Goal: Information Seeking & Learning: Learn about a topic

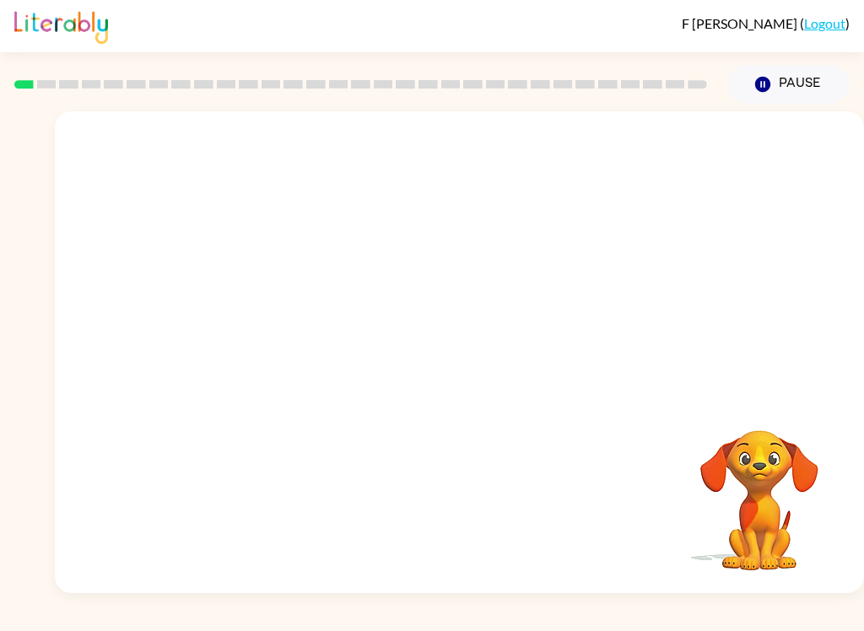
click at [303, 308] on video "Your browser must support playing .mp4 files to use Literably. Please try using…" at bounding box center [459, 252] width 809 height 283
click at [254, 224] on video "Your browser must support playing .mp4 files to use Literably. Please try using…" at bounding box center [459, 252] width 809 height 283
click at [267, 226] on video "Your browser must support playing .mp4 files to use Literably. Please try using…" at bounding box center [459, 252] width 809 height 283
click at [467, 334] on button "button" at bounding box center [460, 361] width 108 height 62
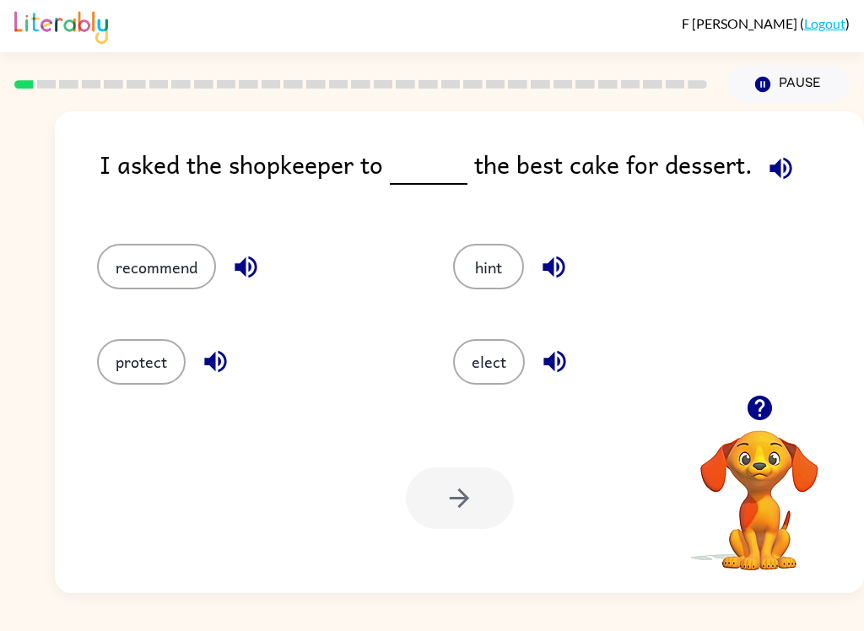
click at [759, 164] on button "button" at bounding box center [780, 168] width 43 height 43
click at [145, 261] on button "recommend" at bounding box center [156, 267] width 119 height 46
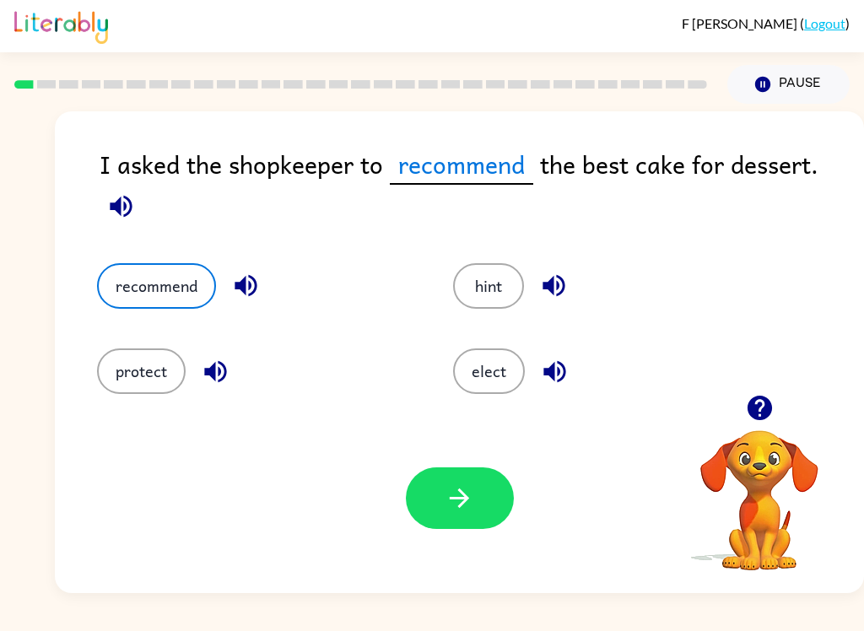
click at [842, 138] on div "I asked the shopkeeper to recommend the best cake for dessert. recommend hint p…" at bounding box center [459, 352] width 809 height 482
click at [824, 170] on div "I asked the shopkeeper to recommend the best cake for dessert." at bounding box center [482, 187] width 764 height 84
click at [121, 287] on button "recommend" at bounding box center [156, 286] width 119 height 46
click at [111, 210] on icon "button" at bounding box center [121, 206] width 22 height 22
click at [114, 206] on icon "button" at bounding box center [121, 206] width 22 height 22
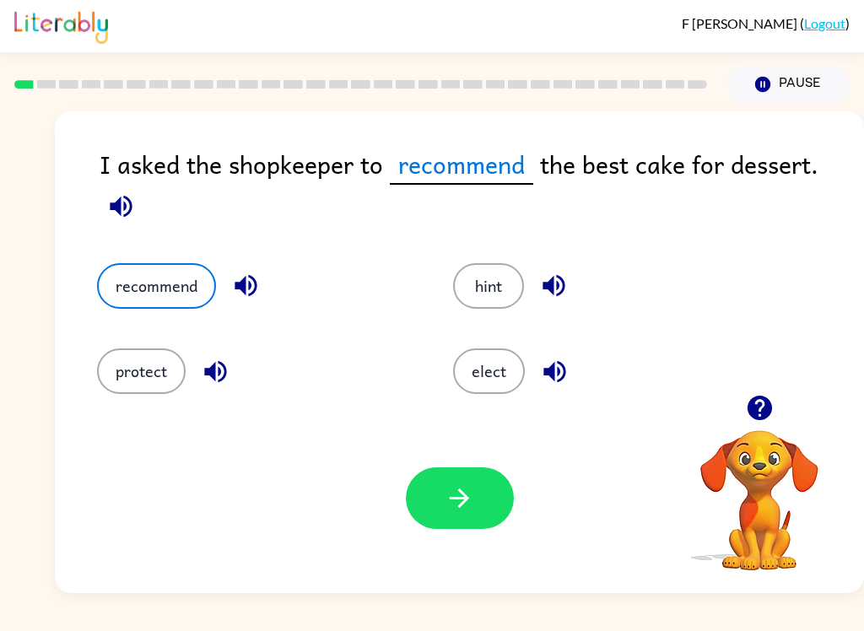
click at [508, 292] on button "hint" at bounding box center [488, 286] width 71 height 46
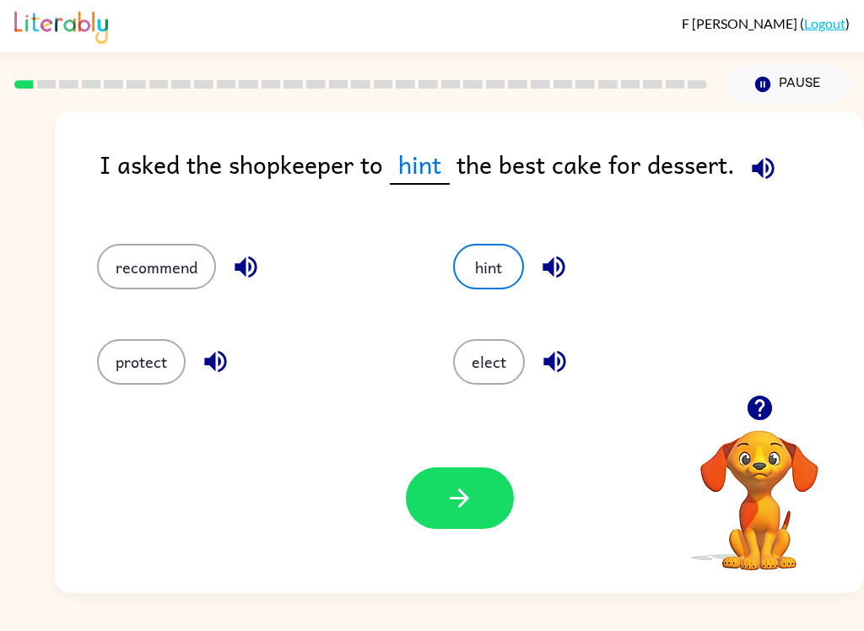
click at [760, 190] on button "button" at bounding box center [763, 168] width 43 height 43
click at [767, 183] on icon "button" at bounding box center [763, 169] width 30 height 30
click at [767, 168] on icon "button" at bounding box center [763, 169] width 30 height 30
click at [125, 348] on button "protect" at bounding box center [141, 362] width 89 height 46
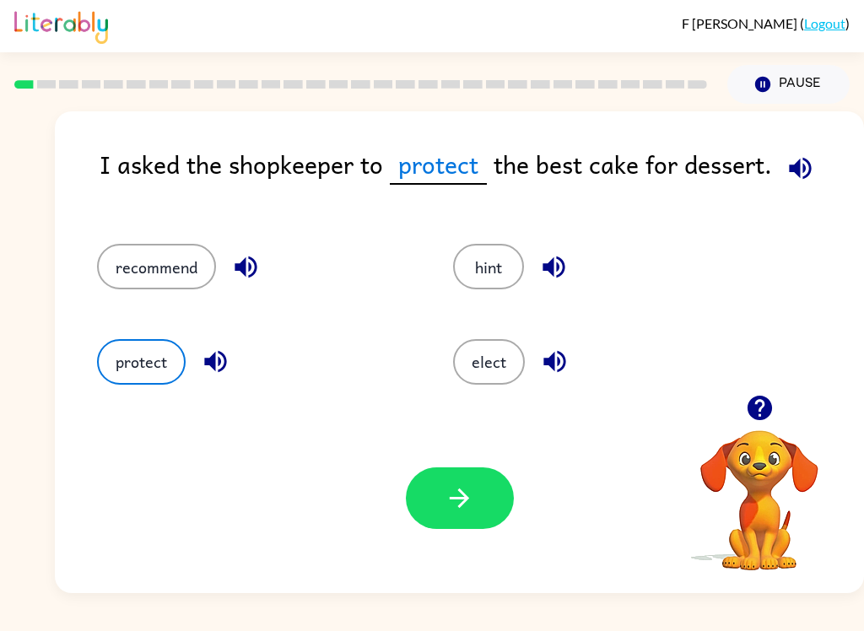
click at [479, 508] on button "button" at bounding box center [460, 498] width 108 height 62
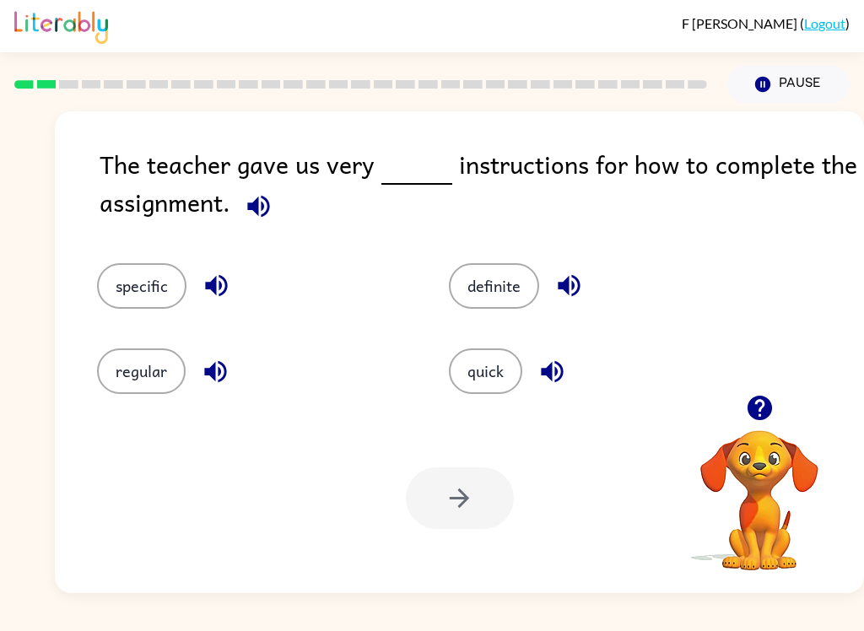
click at [123, 294] on button "specific" at bounding box center [141, 286] width 89 height 46
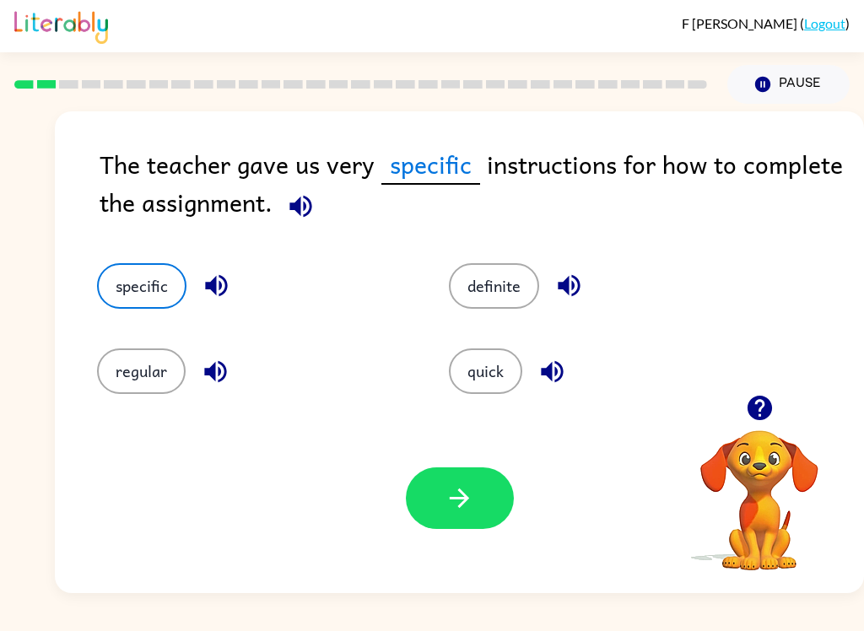
click at [478, 501] on button "button" at bounding box center [460, 498] width 108 height 62
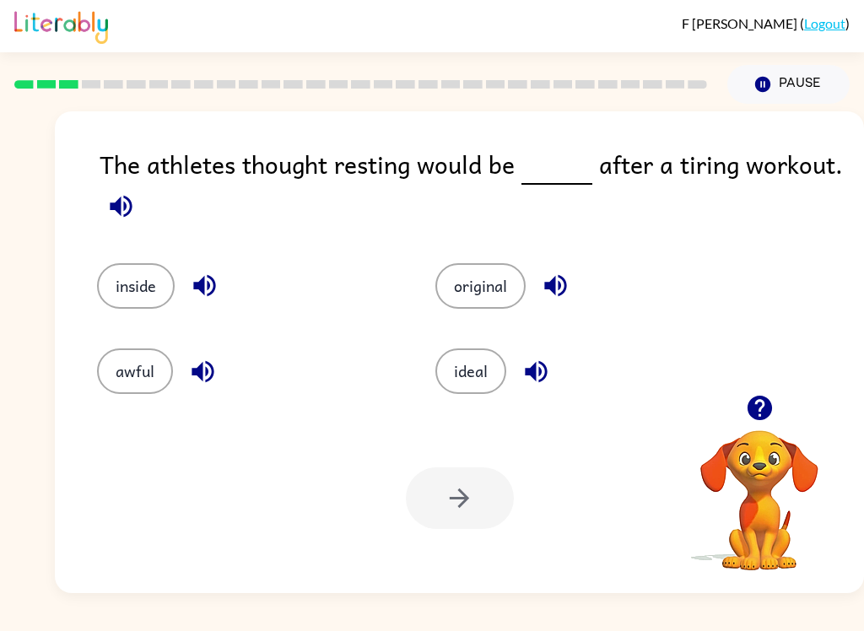
click at [488, 369] on button "ideal" at bounding box center [470, 371] width 71 height 46
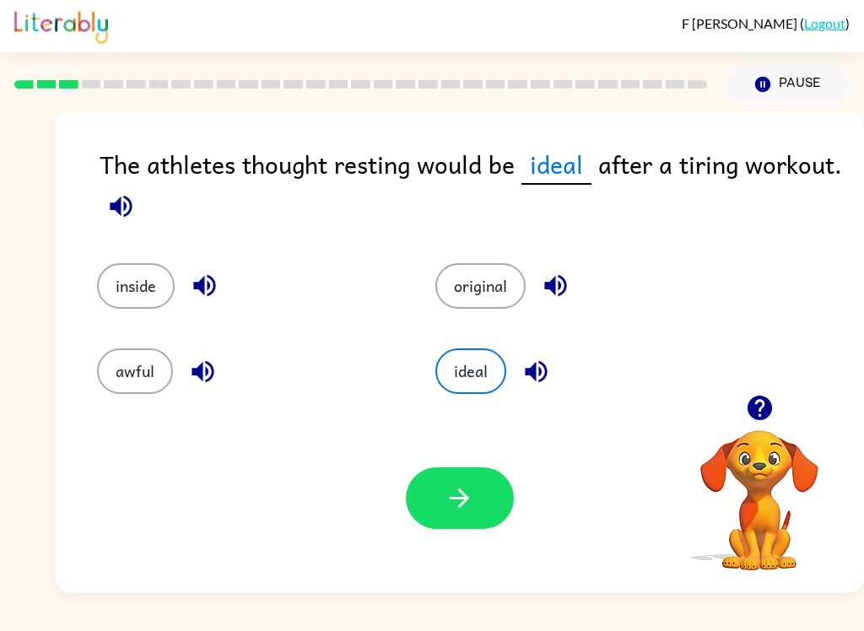
click at [526, 507] on div "Your browser must support playing .mp4 files to use Literably. Please try using…" at bounding box center [459, 498] width 809 height 190
click at [526, 483] on div "Your browser must support playing .mp4 files to use Literably. Please try using…" at bounding box center [459, 498] width 809 height 190
click at [436, 506] on button "button" at bounding box center [460, 498] width 108 height 62
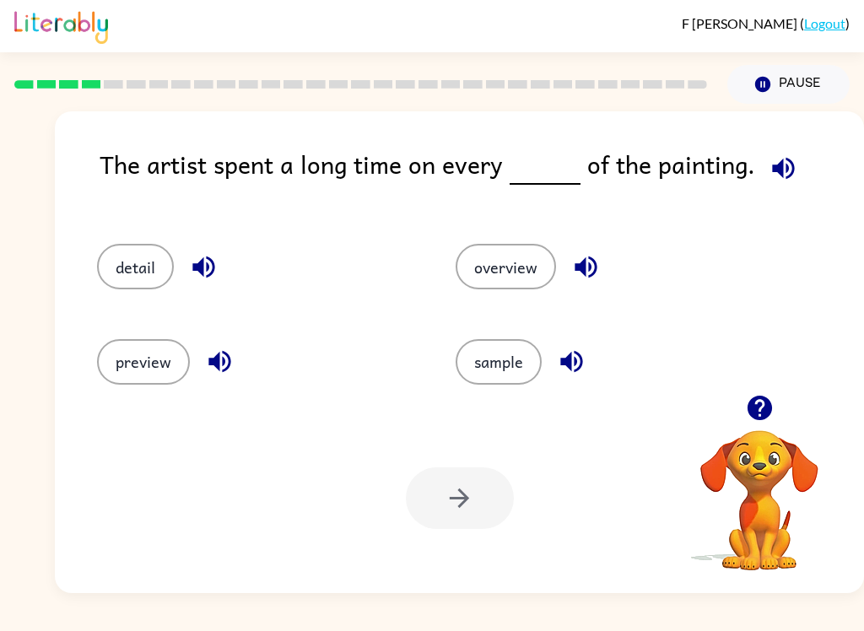
click at [771, 412] on icon "button" at bounding box center [759, 408] width 24 height 24
click at [523, 279] on button "overview" at bounding box center [506, 267] width 100 height 46
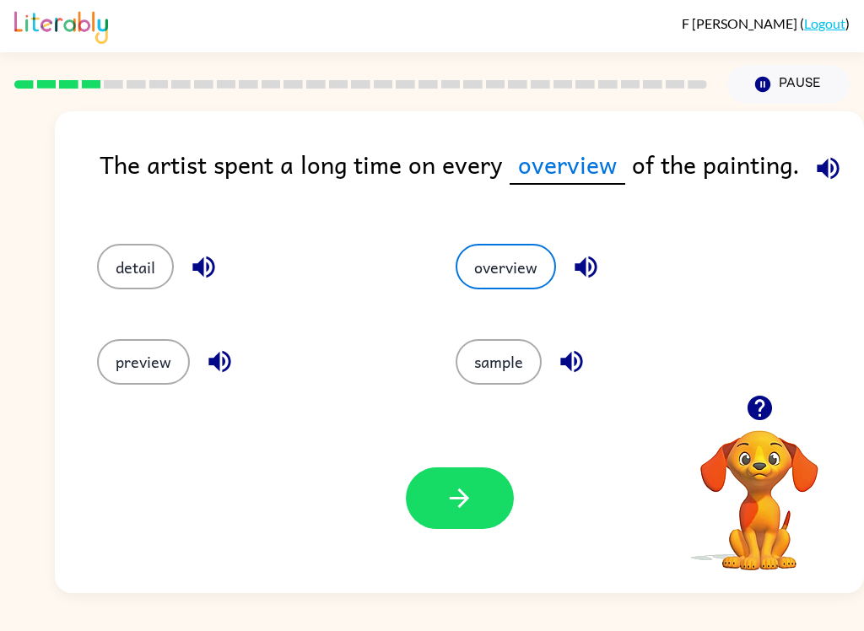
click at [116, 265] on button "detail" at bounding box center [135, 267] width 77 height 46
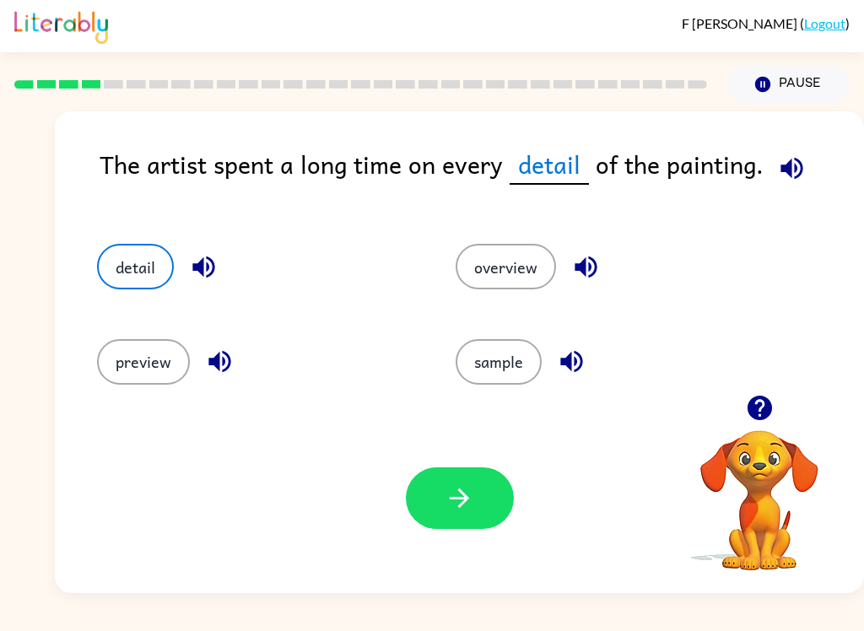
click at [424, 513] on button "button" at bounding box center [460, 498] width 108 height 62
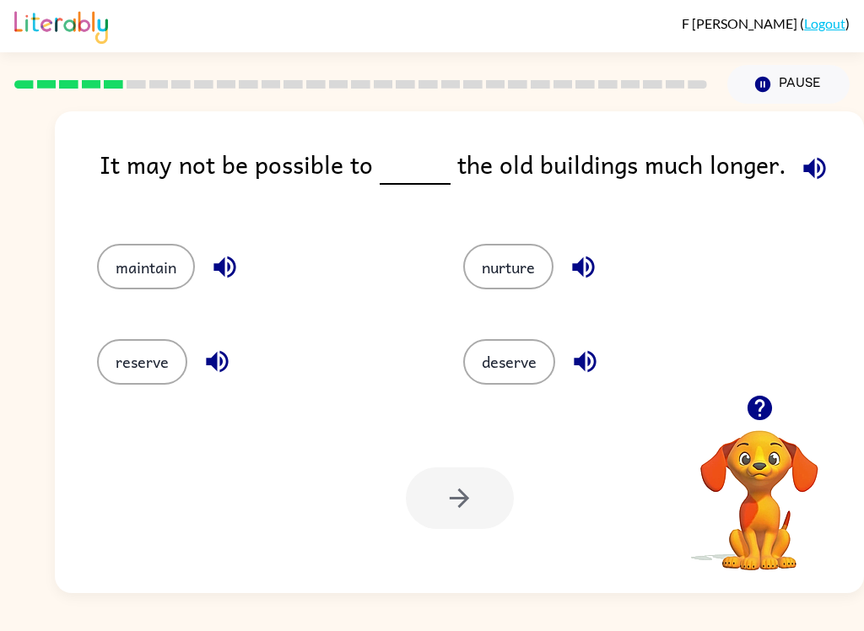
click at [131, 348] on button "reserve" at bounding box center [142, 362] width 90 height 46
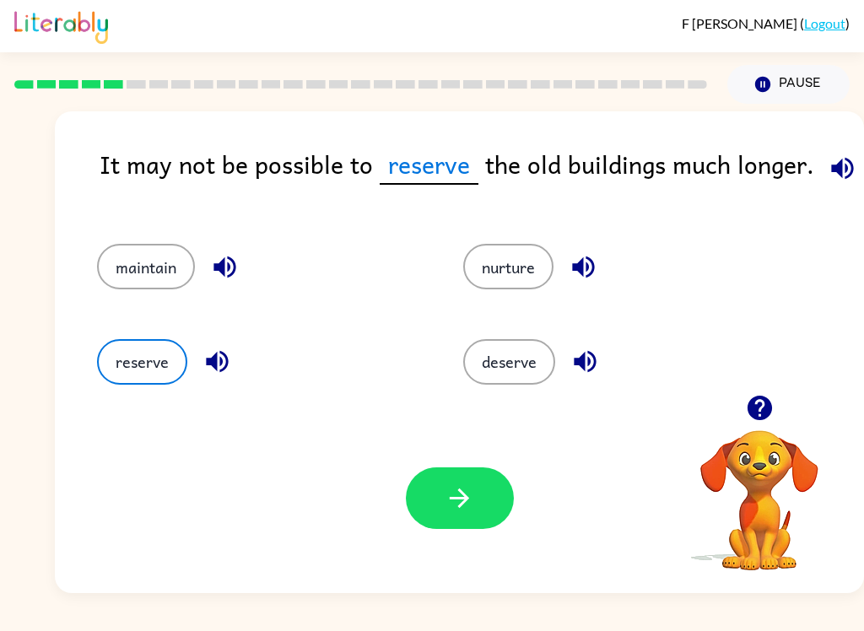
click at [117, 266] on button "maintain" at bounding box center [146, 267] width 98 height 46
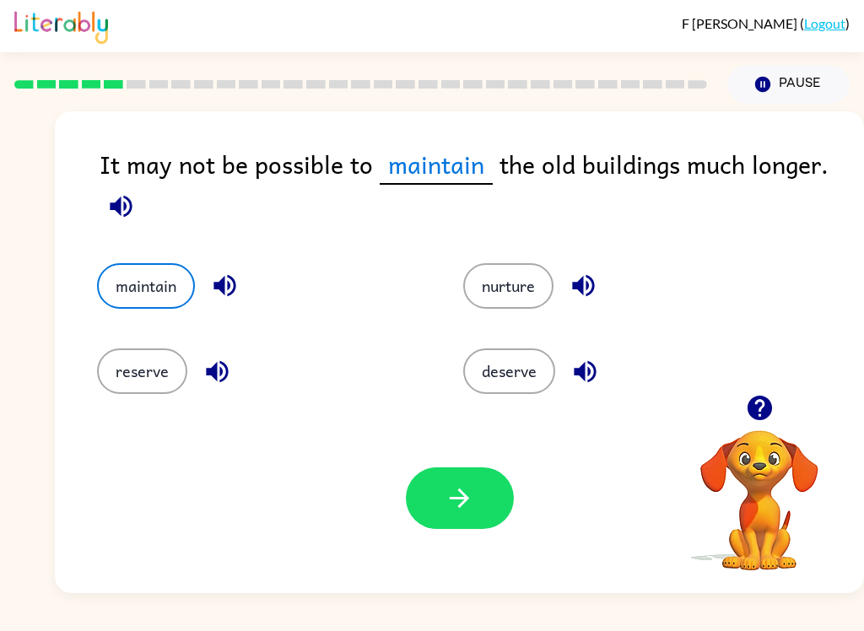
click at [456, 524] on button "button" at bounding box center [460, 498] width 108 height 62
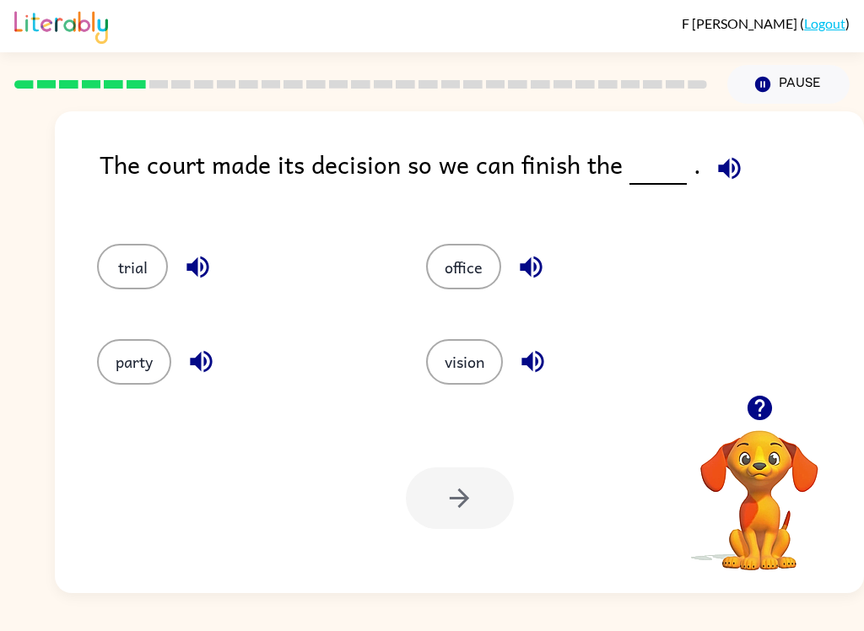
click at [112, 262] on button "trial" at bounding box center [132, 267] width 71 height 46
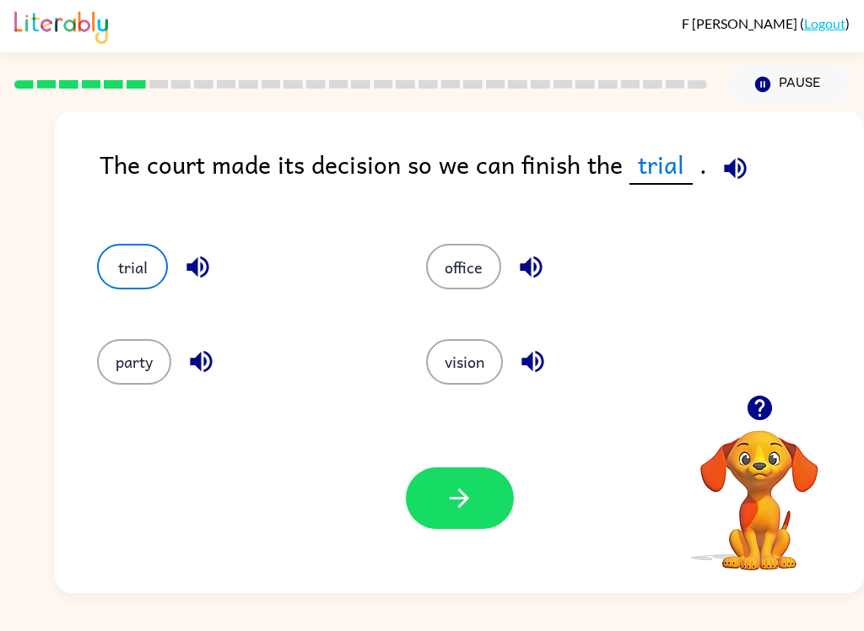
click at [448, 510] on icon "button" at bounding box center [460, 498] width 30 height 30
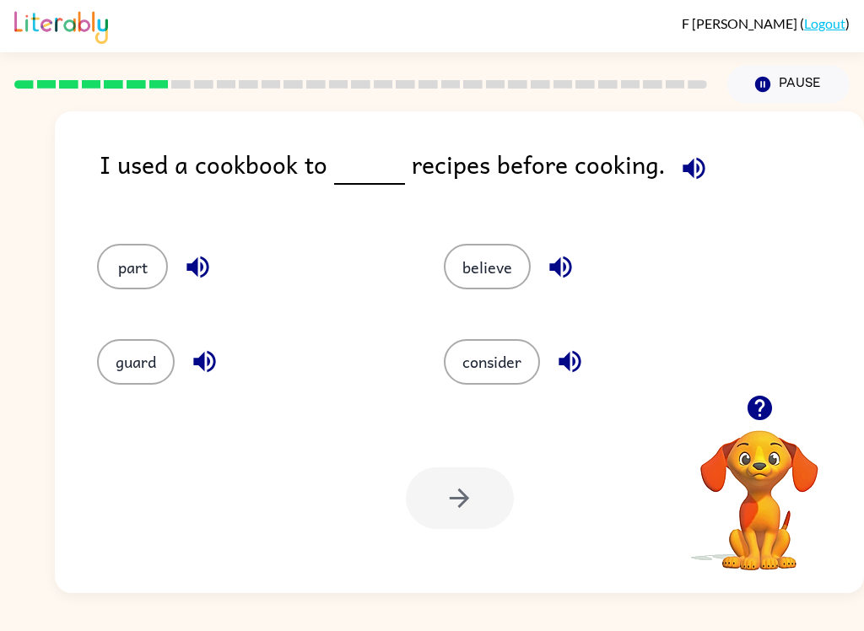
click at [472, 364] on button "consider" at bounding box center [492, 362] width 96 height 46
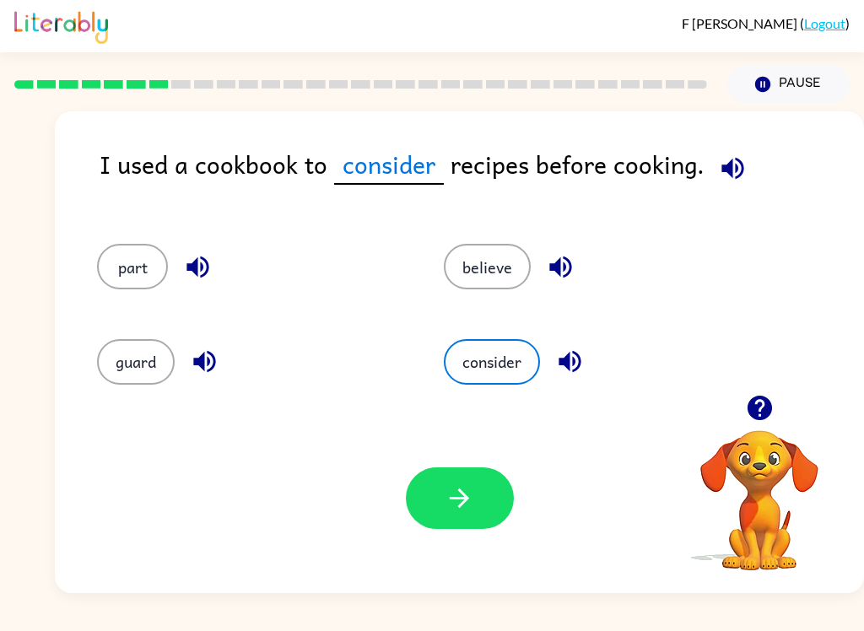
click at [429, 510] on button "button" at bounding box center [460, 498] width 108 height 62
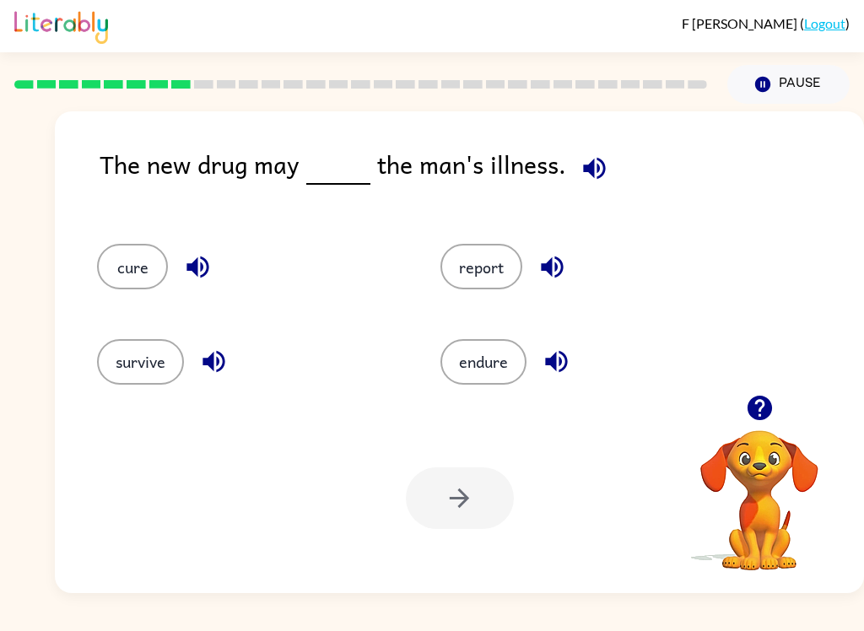
click at [126, 270] on button "cure" at bounding box center [132, 267] width 71 height 46
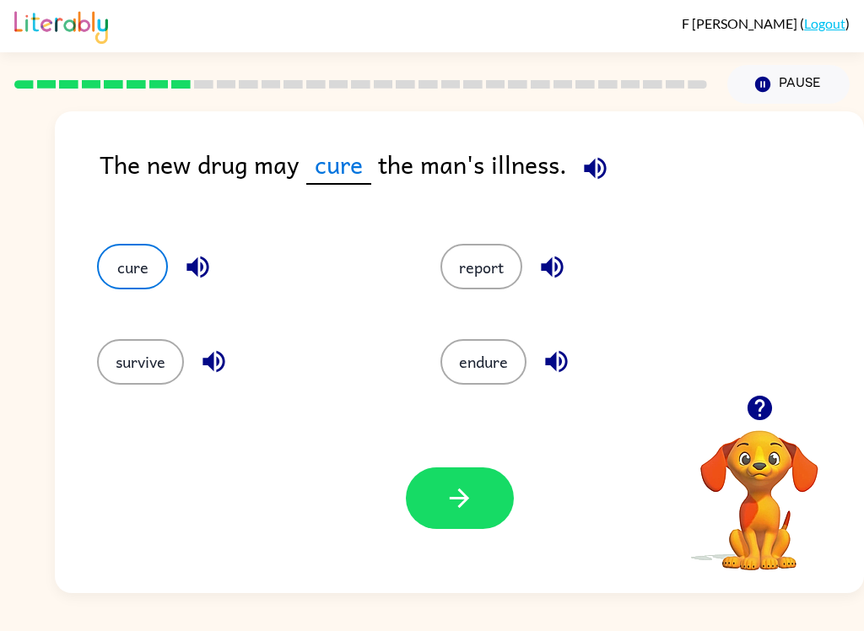
click at [456, 526] on button "button" at bounding box center [460, 498] width 108 height 62
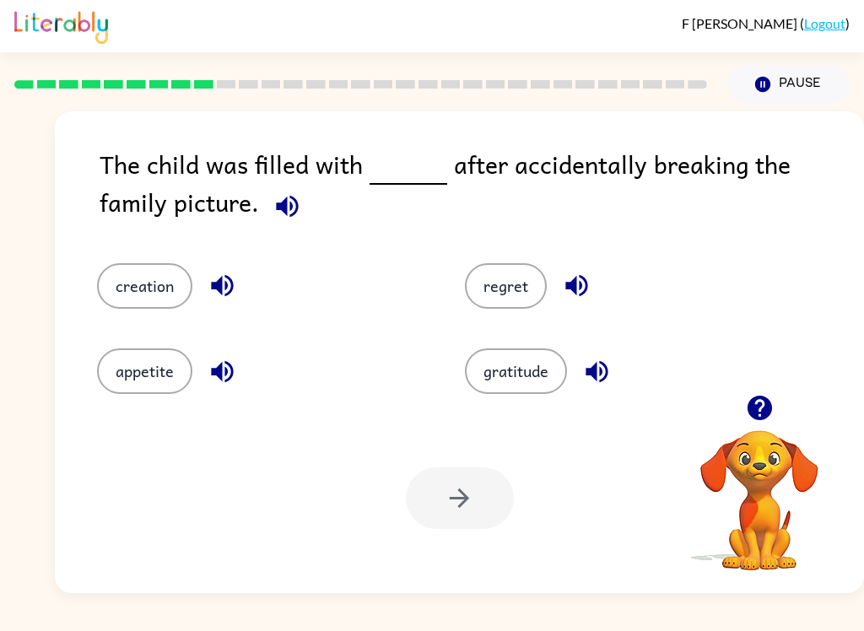
click at [559, 262] on div "regret" at bounding box center [617, 273] width 368 height 85
click at [518, 274] on button "regret" at bounding box center [506, 286] width 82 height 46
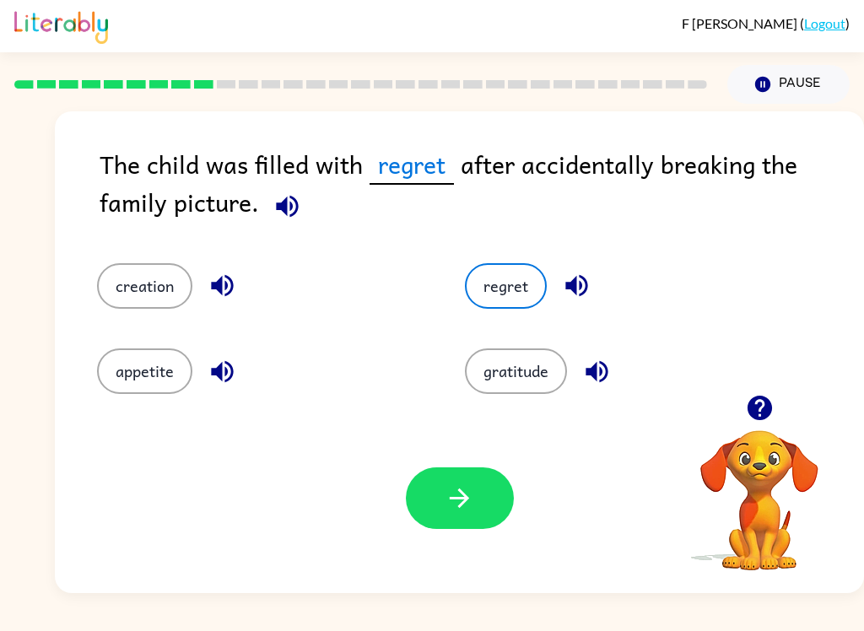
click at [462, 503] on icon "button" at bounding box center [460, 498] width 30 height 30
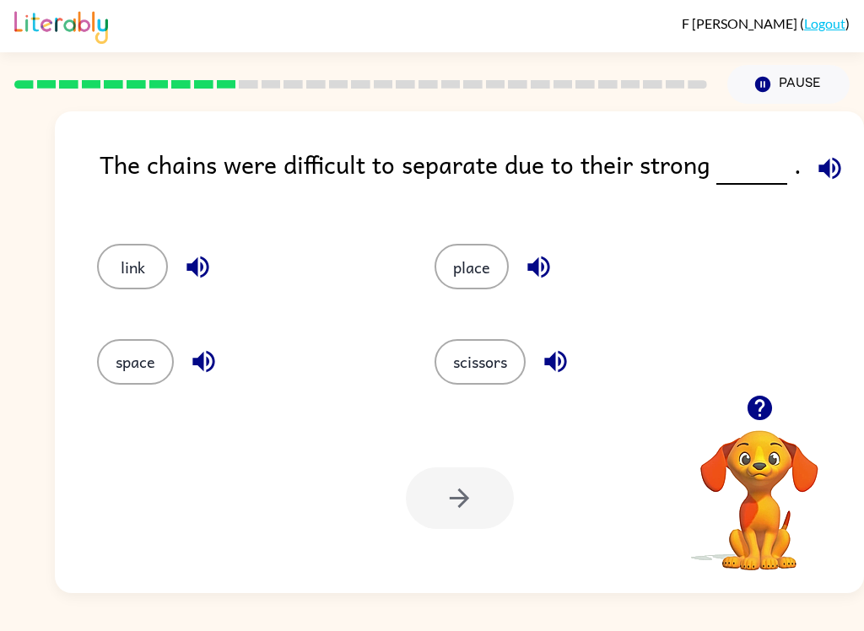
click at [146, 264] on button "link" at bounding box center [132, 267] width 71 height 46
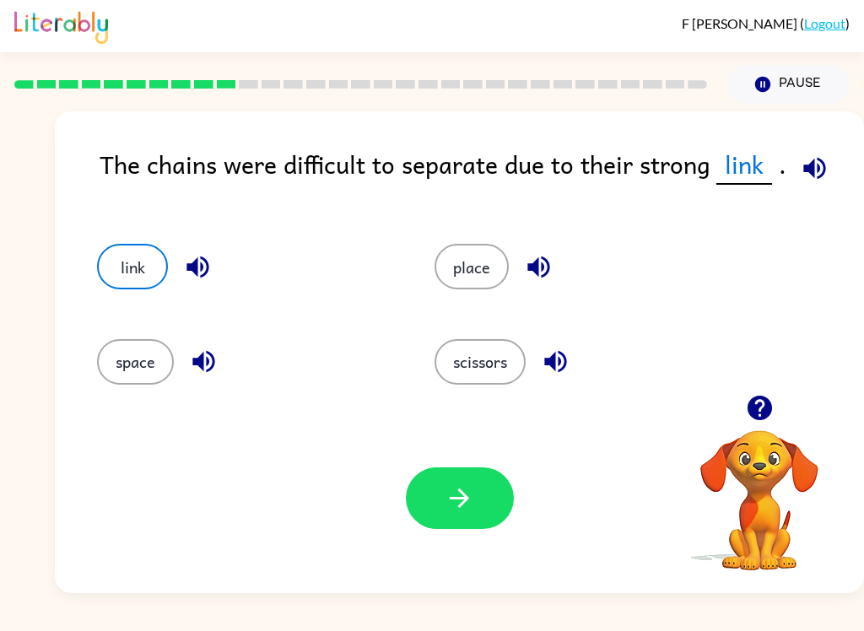
click at [512, 472] on div at bounding box center [460, 498] width 108 height 62
click at [482, 482] on button "button" at bounding box center [460, 498] width 108 height 62
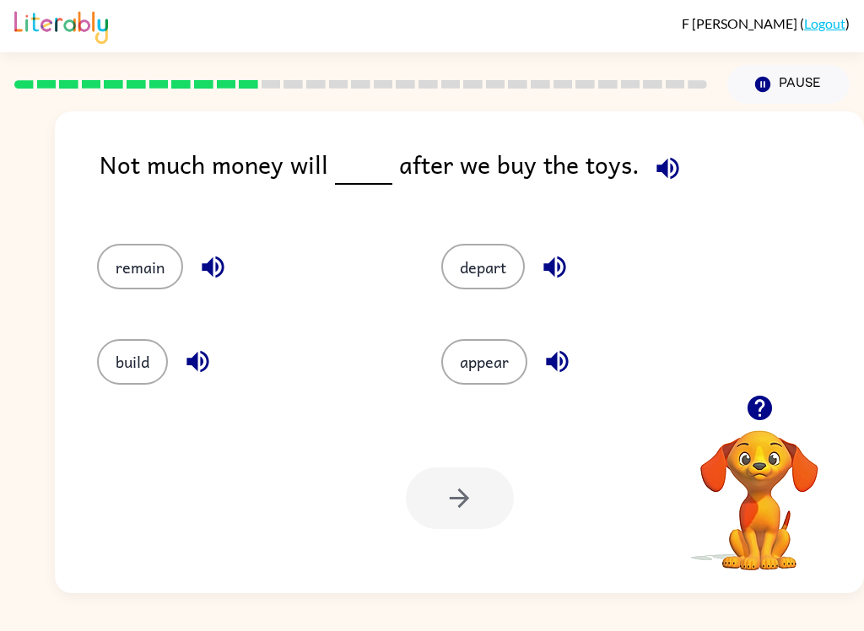
click at [106, 285] on button "remain" at bounding box center [140, 267] width 86 height 46
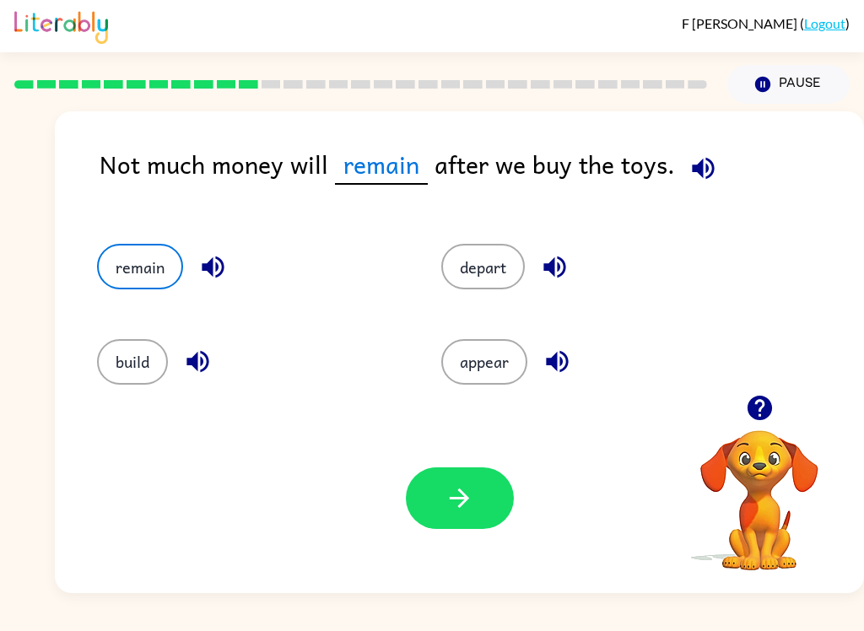
click at [428, 494] on button "button" at bounding box center [460, 498] width 108 height 62
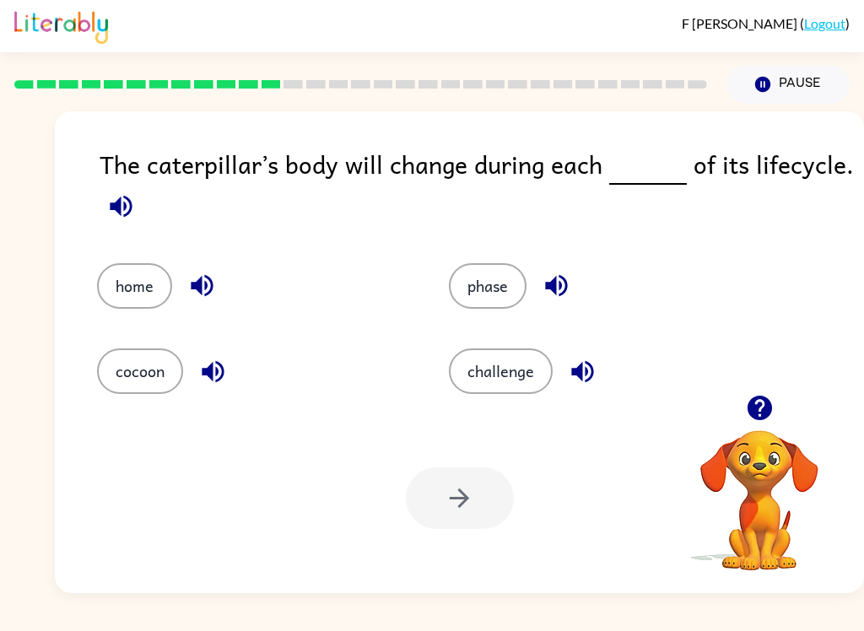
click at [494, 305] on button "phase" at bounding box center [488, 286] width 78 height 46
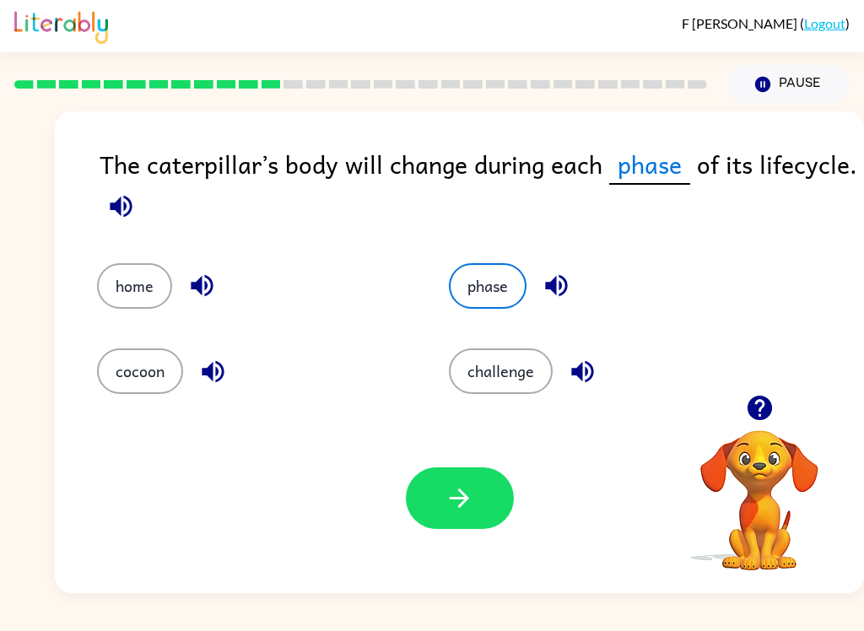
click at [483, 511] on button "button" at bounding box center [460, 498] width 108 height 62
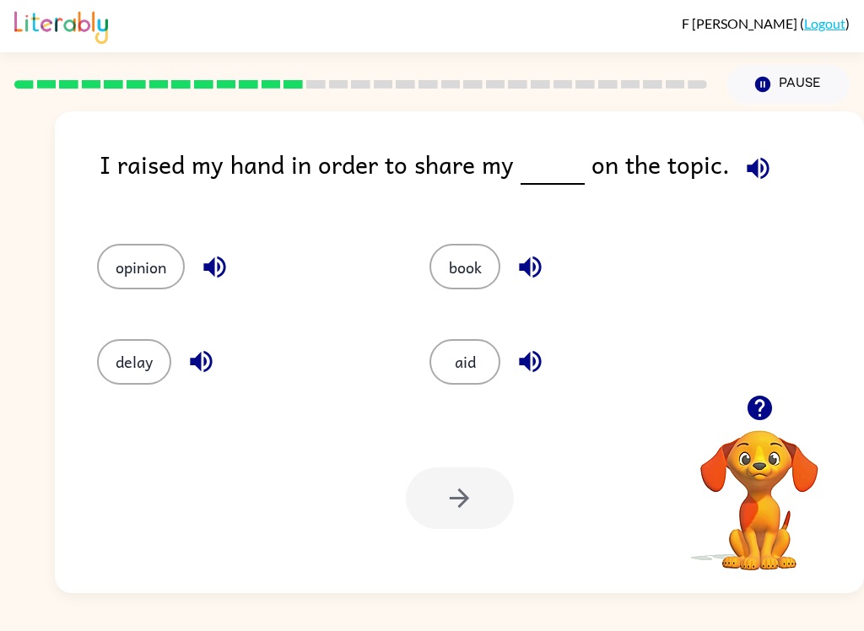
click at [156, 267] on button "opinion" at bounding box center [141, 267] width 88 height 46
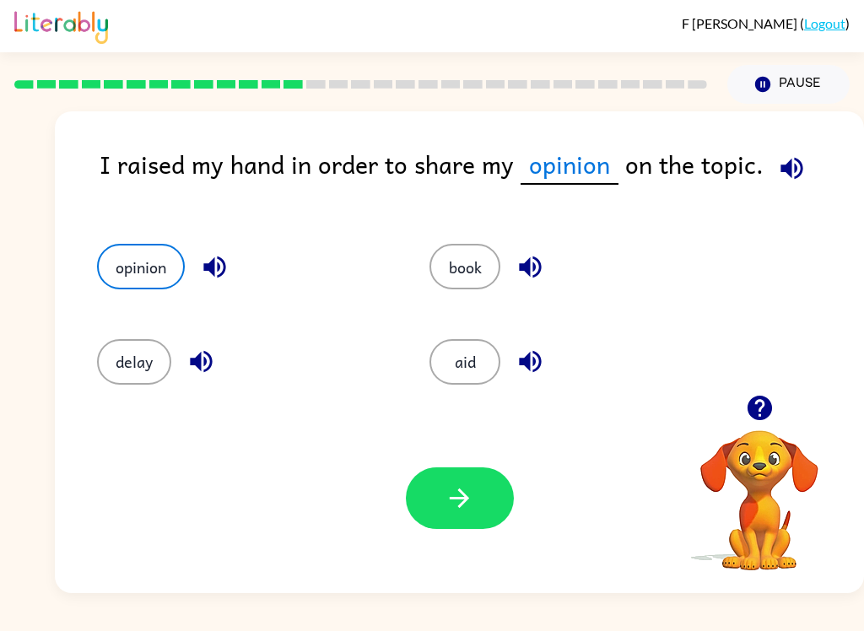
click at [426, 526] on button "button" at bounding box center [460, 498] width 108 height 62
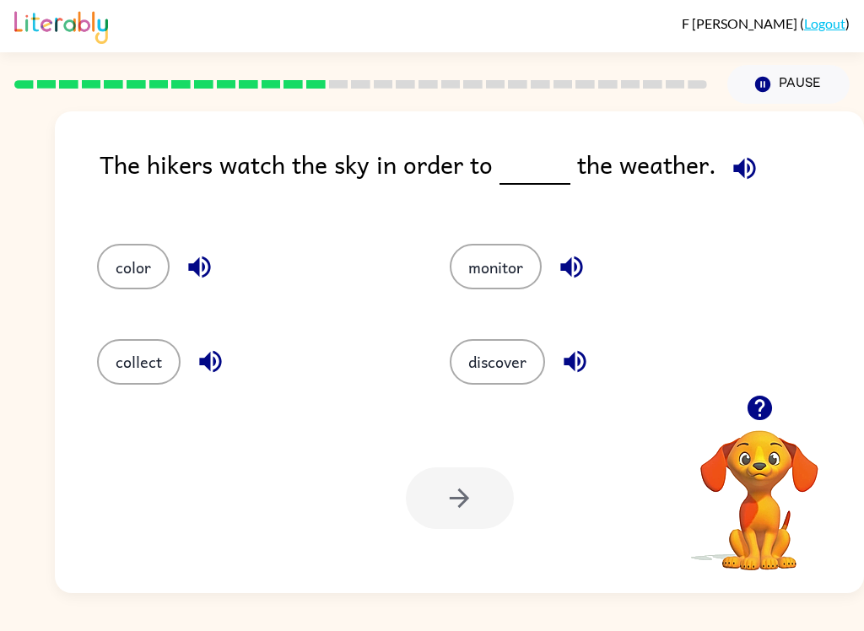
click at [524, 280] on button "monitor" at bounding box center [496, 267] width 92 height 46
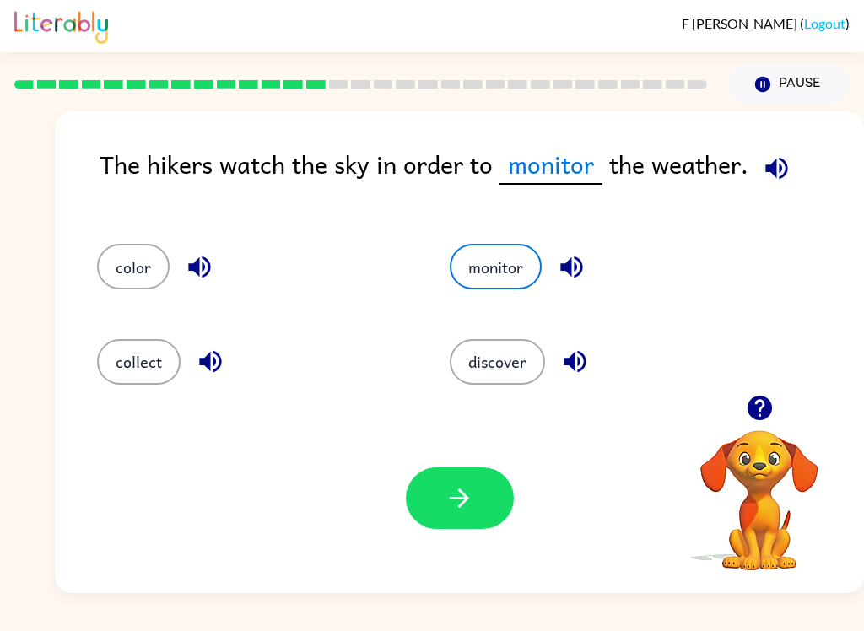
click at [471, 524] on button "button" at bounding box center [460, 498] width 108 height 62
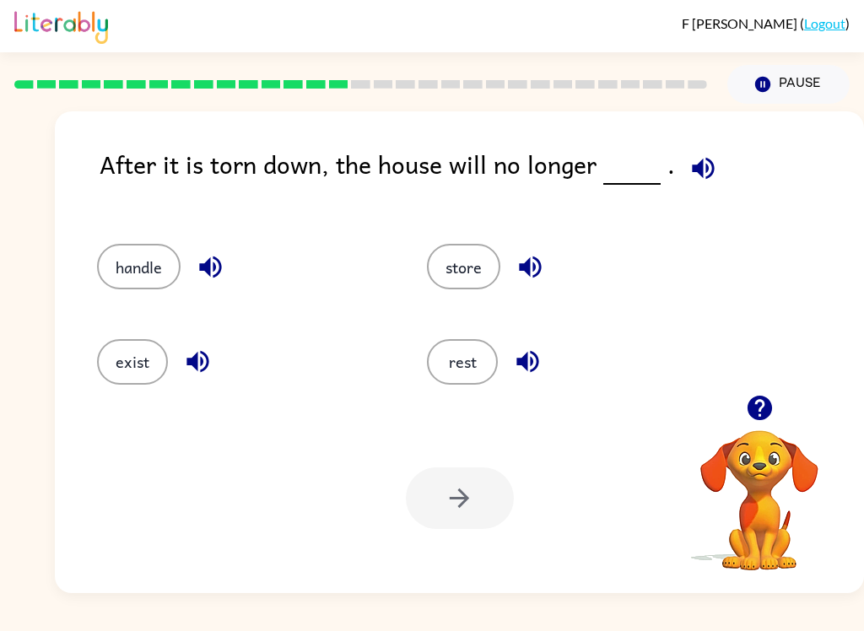
click at [147, 377] on button "exist" at bounding box center [132, 362] width 71 height 46
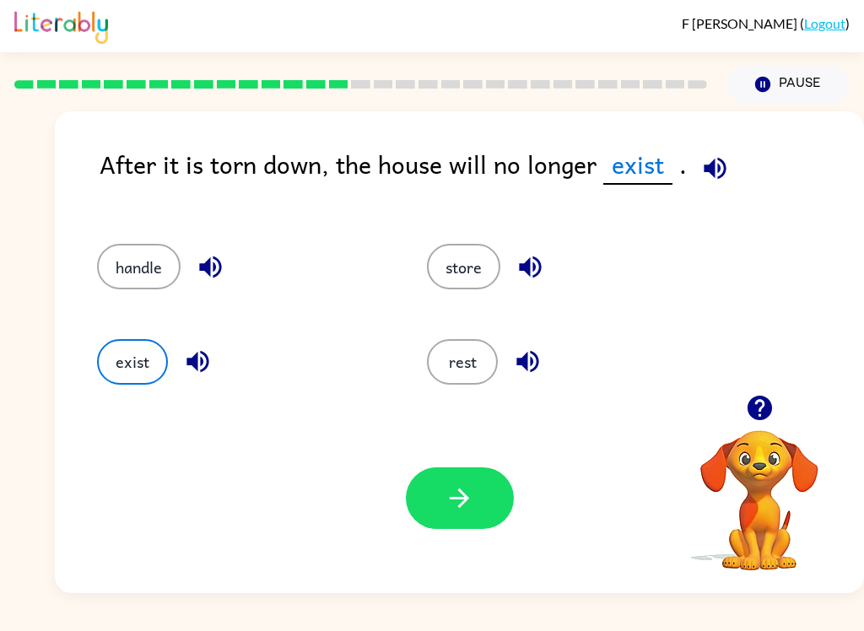
click at [462, 499] on icon "button" at bounding box center [459, 498] width 19 height 19
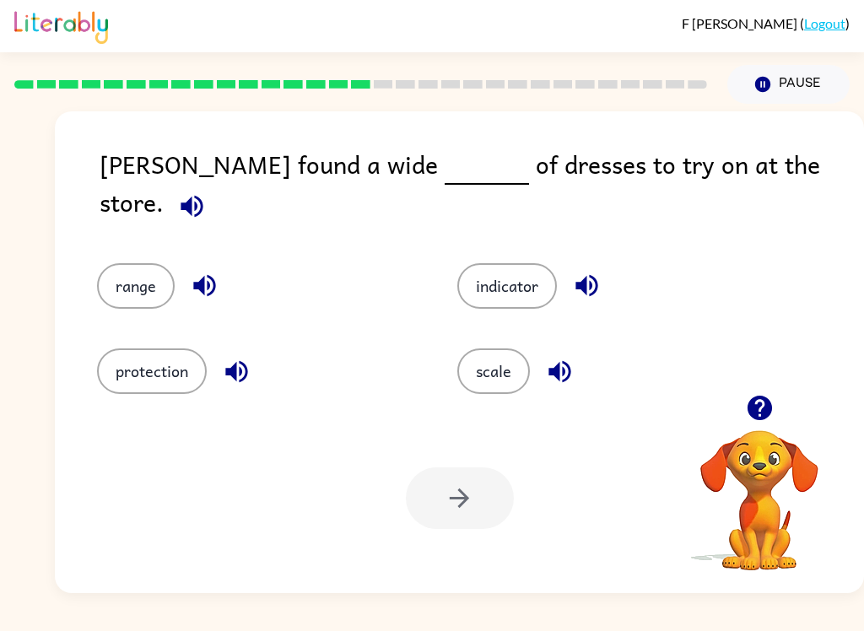
click at [121, 263] on button "range" at bounding box center [136, 286] width 78 height 46
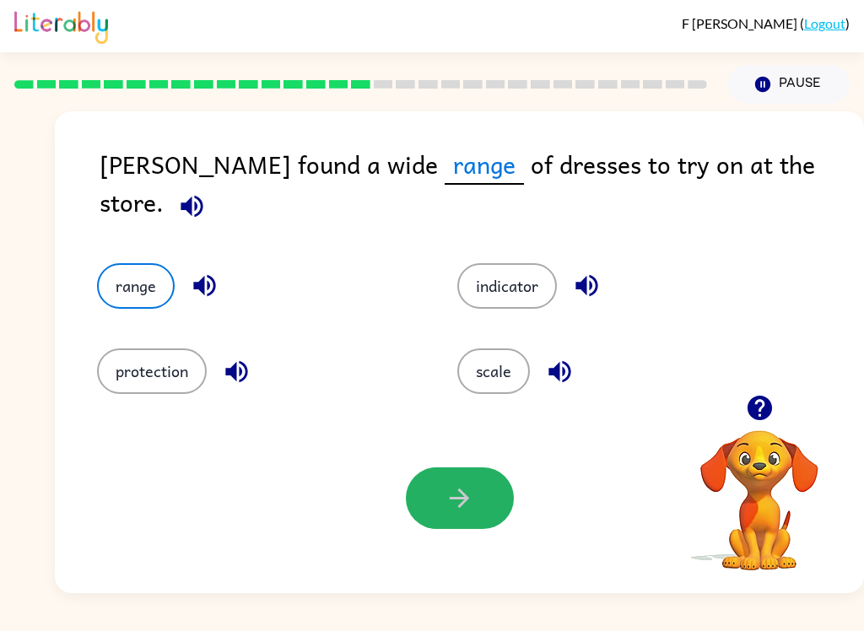
click at [429, 523] on button "button" at bounding box center [460, 498] width 108 height 62
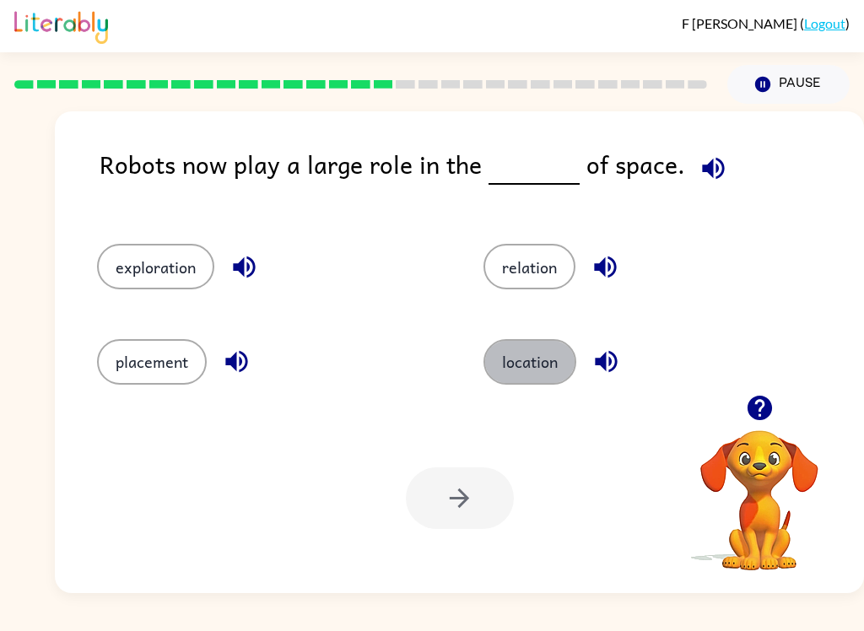
click at [544, 349] on button "location" at bounding box center [529, 362] width 93 height 46
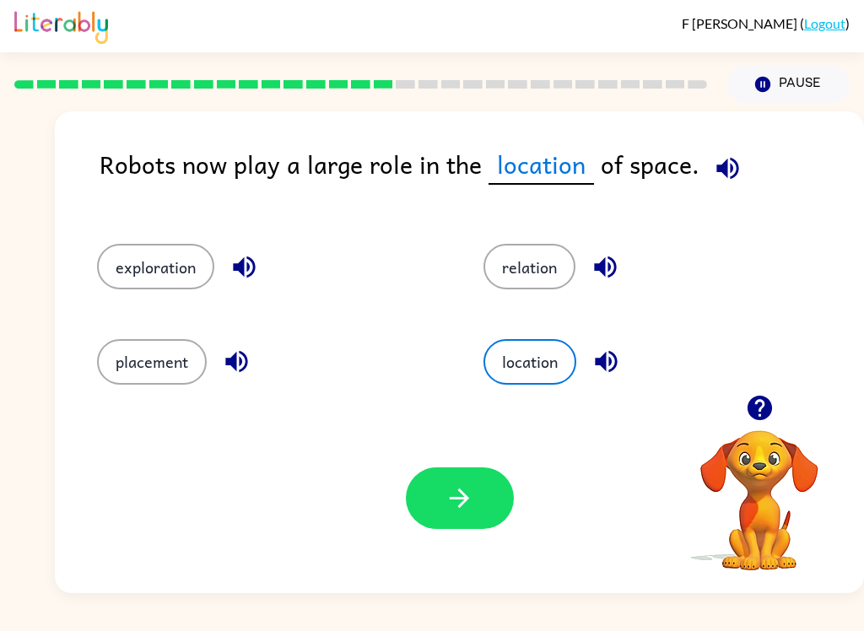
click at [170, 384] on button "placement" at bounding box center [152, 362] width 110 height 46
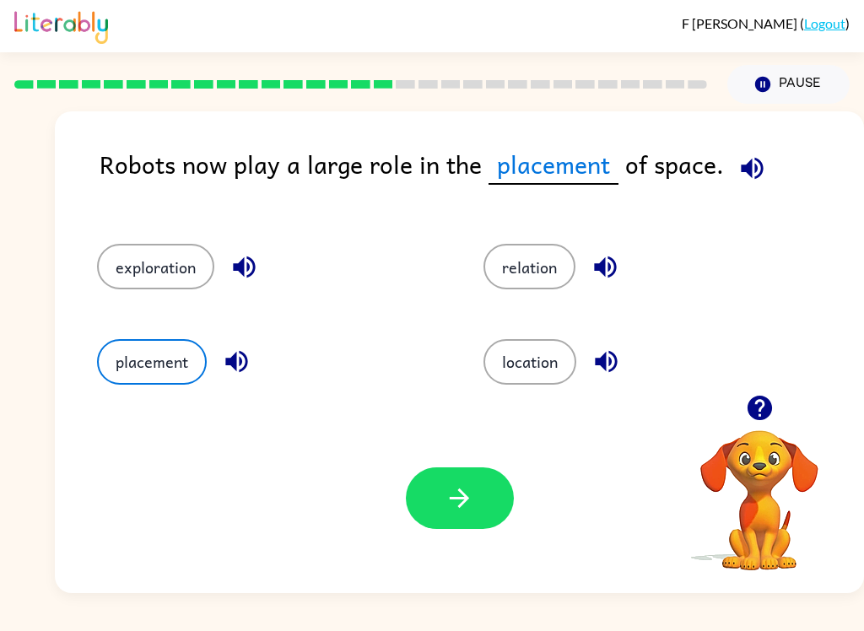
click at [468, 527] on button "button" at bounding box center [460, 498] width 108 height 62
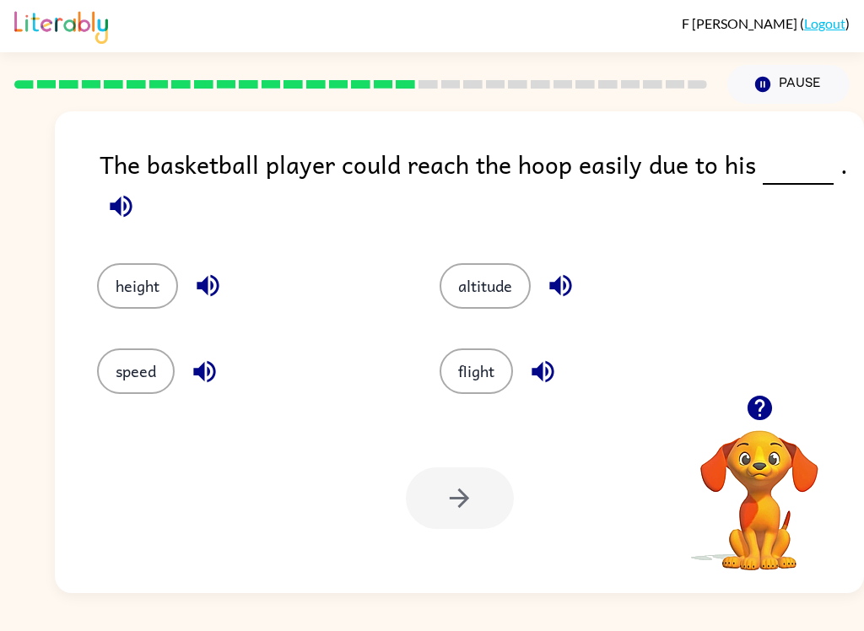
click at [127, 274] on button "height" at bounding box center [137, 286] width 81 height 46
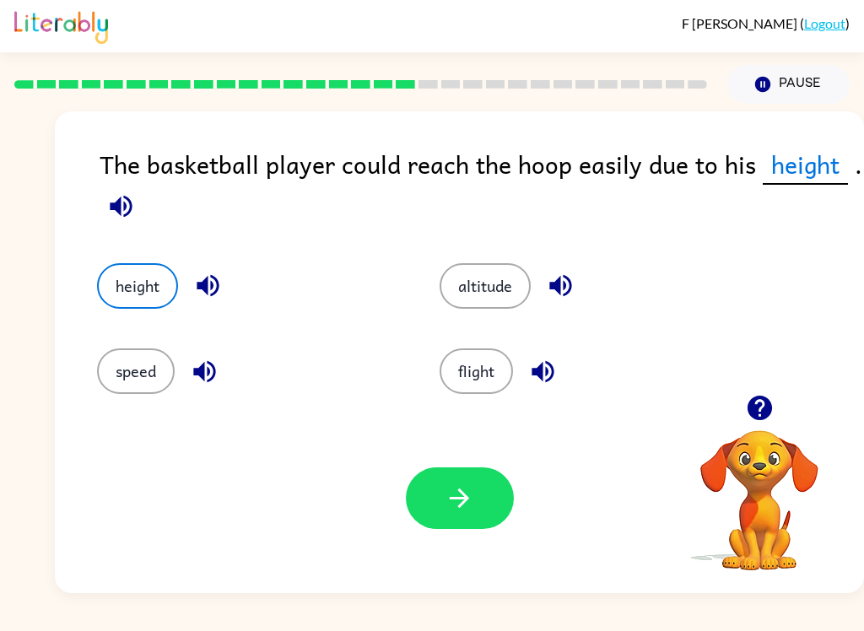
click at [446, 518] on button "button" at bounding box center [460, 498] width 108 height 62
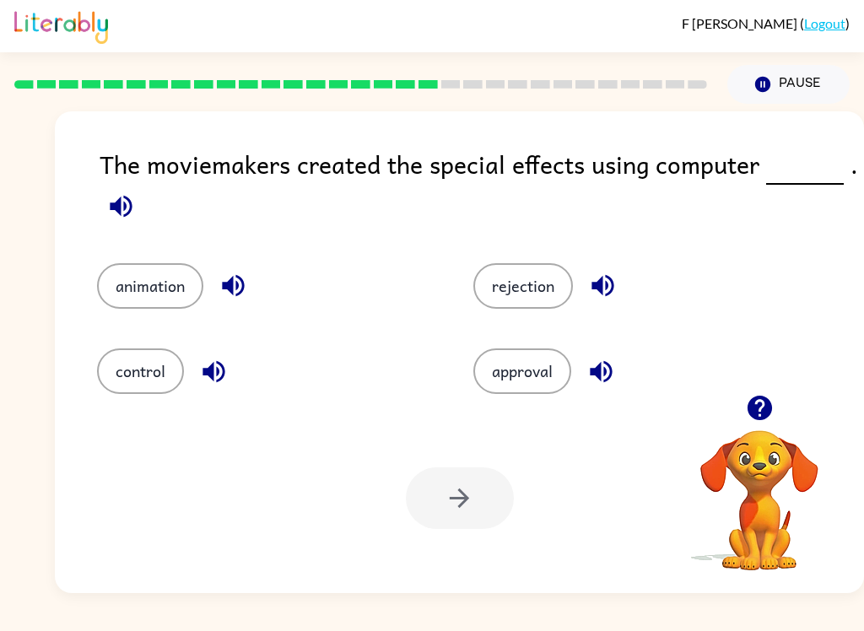
click at [122, 290] on button "animation" at bounding box center [150, 286] width 106 height 46
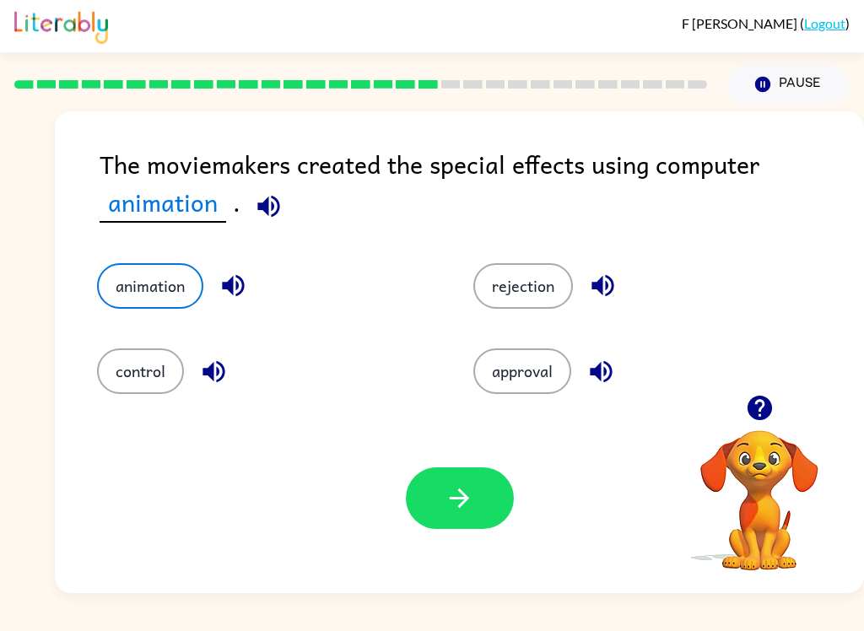
click at [440, 499] on button "button" at bounding box center [460, 498] width 108 height 62
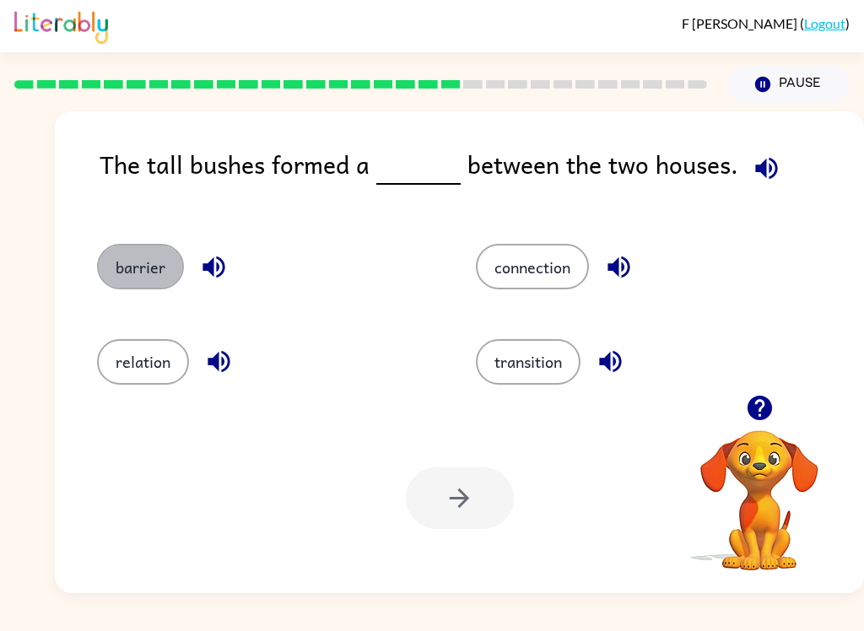
click at [134, 260] on button "barrier" at bounding box center [140, 267] width 87 height 46
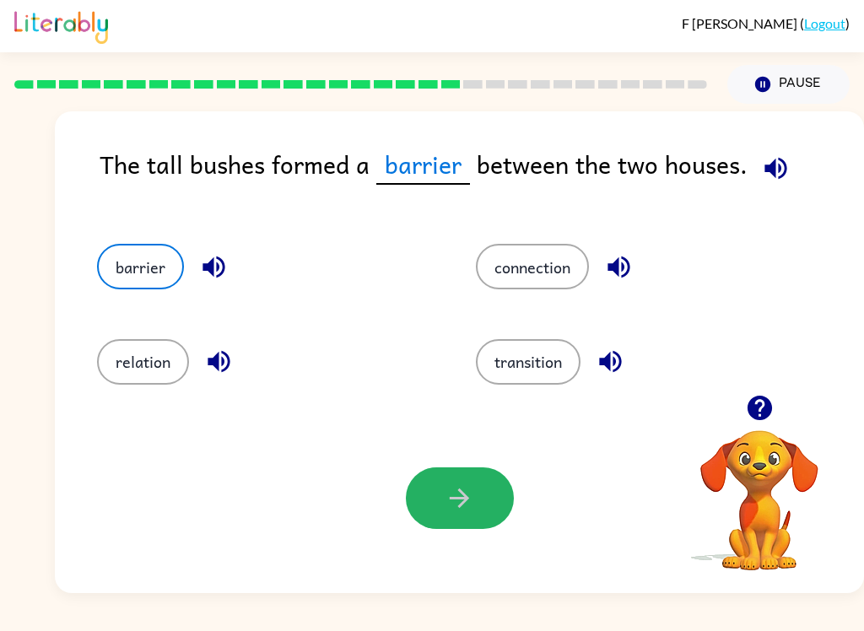
click at [457, 501] on icon "button" at bounding box center [460, 498] width 30 height 30
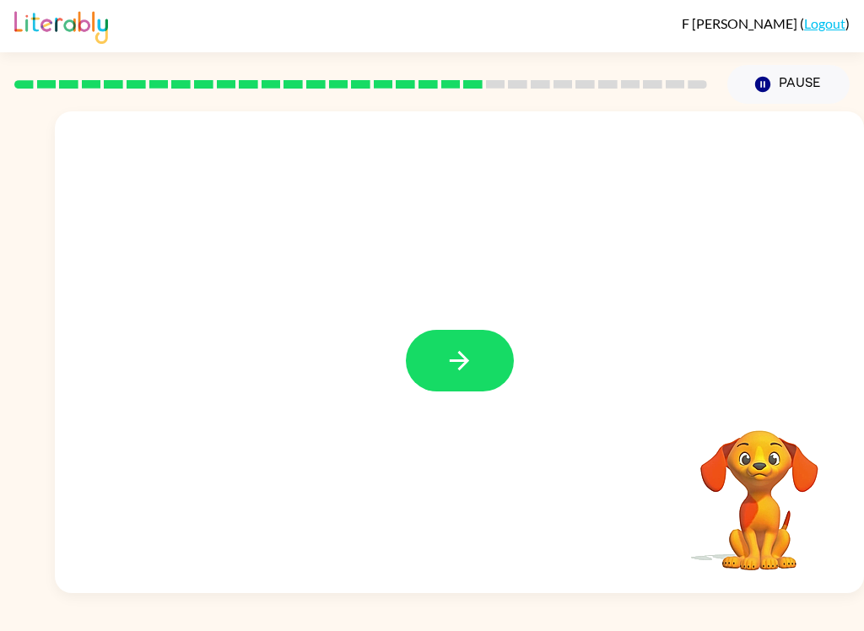
click at [437, 376] on button "button" at bounding box center [460, 361] width 108 height 62
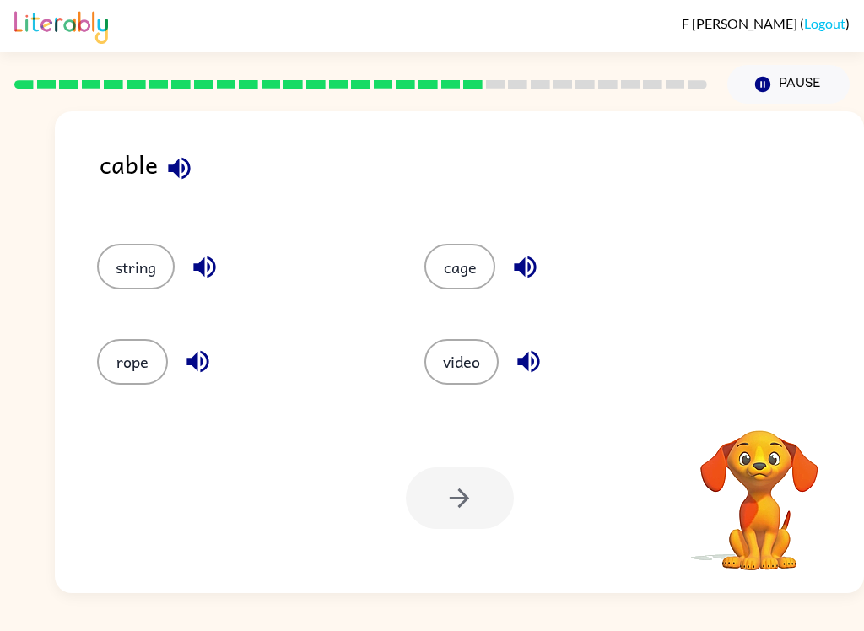
click at [114, 258] on button "string" at bounding box center [136, 267] width 78 height 46
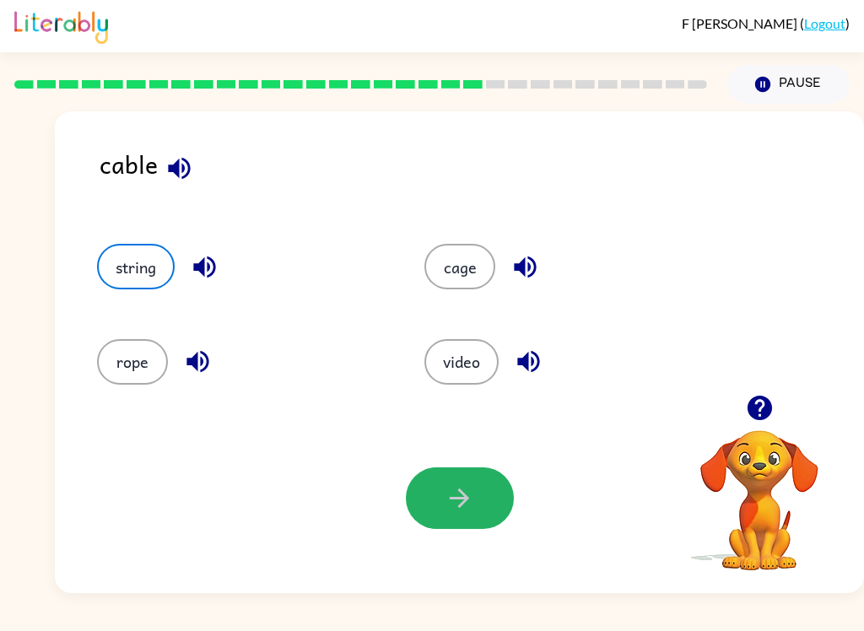
click at [429, 488] on button "button" at bounding box center [460, 498] width 108 height 62
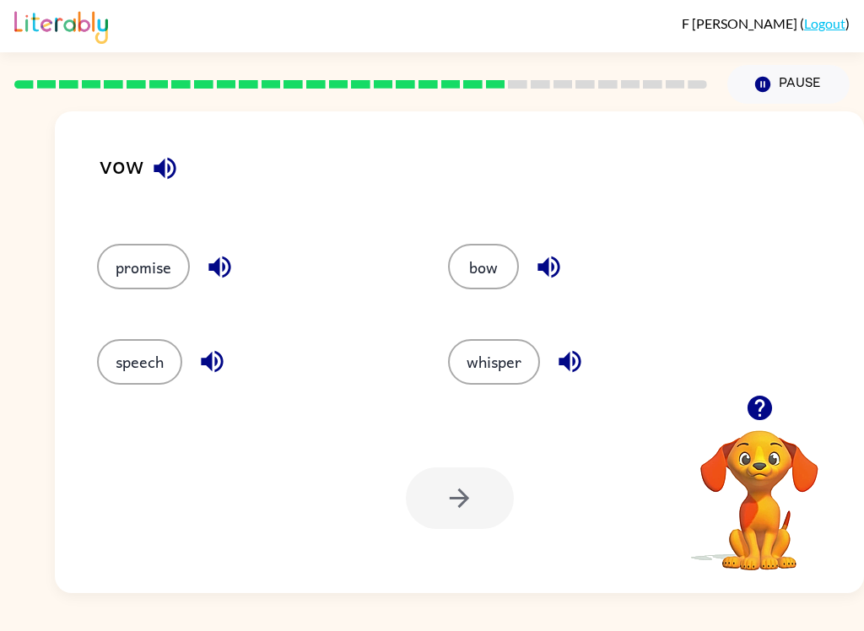
click at [158, 186] on button "button" at bounding box center [164, 168] width 43 height 43
click at [169, 189] on button "button" at bounding box center [164, 168] width 43 height 43
click at [150, 170] on icon "button" at bounding box center [165, 169] width 30 height 30
click at [159, 170] on icon "button" at bounding box center [165, 168] width 22 height 22
click at [154, 164] on icon "button" at bounding box center [165, 169] width 30 height 30
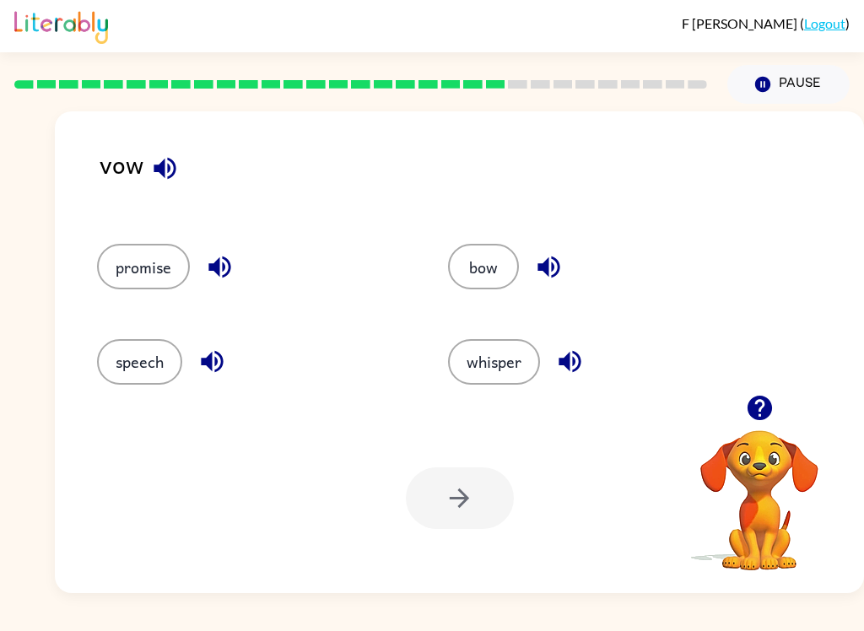
click at [485, 256] on button "bow" at bounding box center [483, 267] width 71 height 46
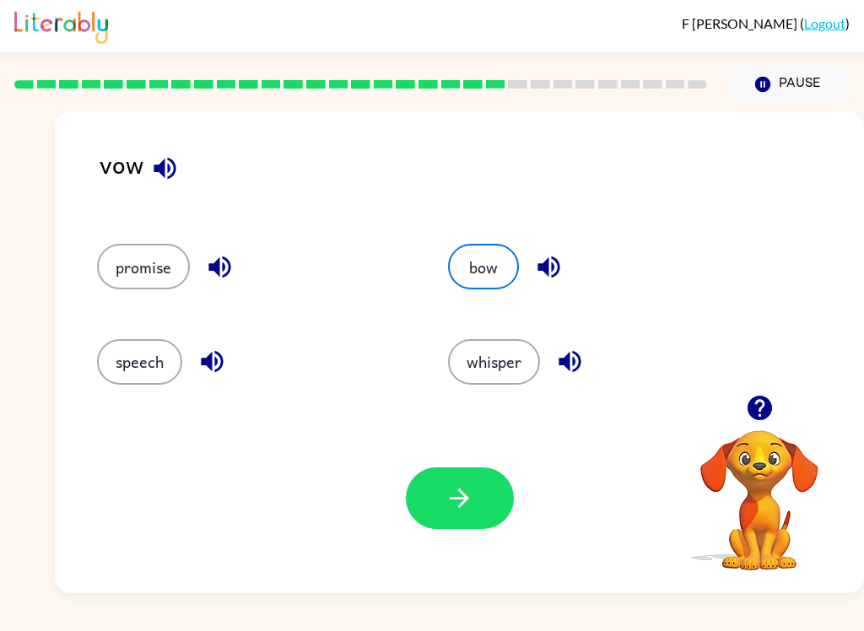
click at [541, 264] on icon "button" at bounding box center [549, 267] width 30 height 30
click at [545, 260] on icon "button" at bounding box center [549, 267] width 30 height 30
click at [176, 157] on icon "button" at bounding box center [165, 169] width 30 height 30
click at [238, 267] on button "button" at bounding box center [219, 267] width 43 height 43
click at [223, 368] on icon "button" at bounding box center [212, 362] width 30 height 30
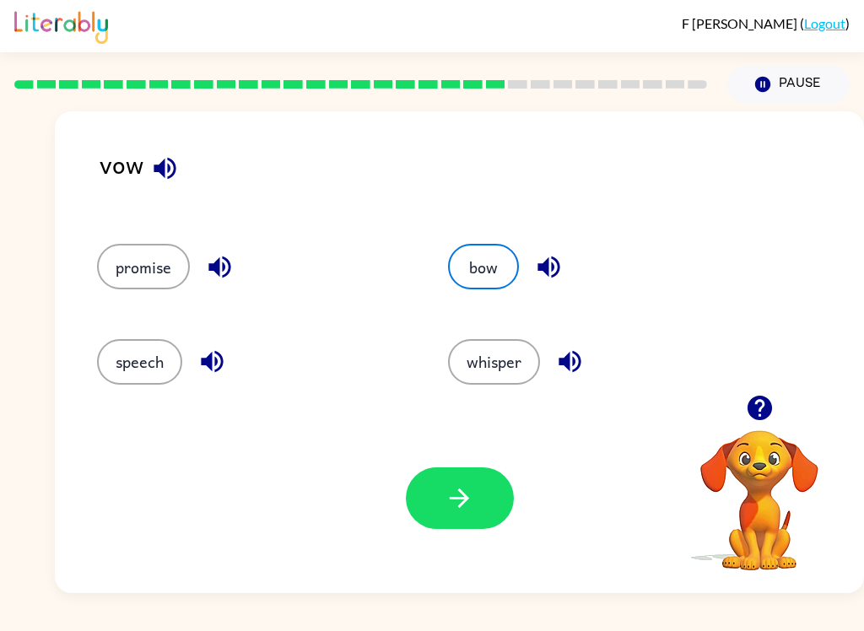
click at [580, 369] on icon "button" at bounding box center [570, 362] width 30 height 30
click at [560, 271] on icon "button" at bounding box center [549, 267] width 30 height 30
click at [585, 246] on div "bow" at bounding box center [604, 267] width 312 height 46
click at [170, 163] on icon "button" at bounding box center [165, 169] width 30 height 30
click at [469, 511] on icon "button" at bounding box center [460, 498] width 30 height 30
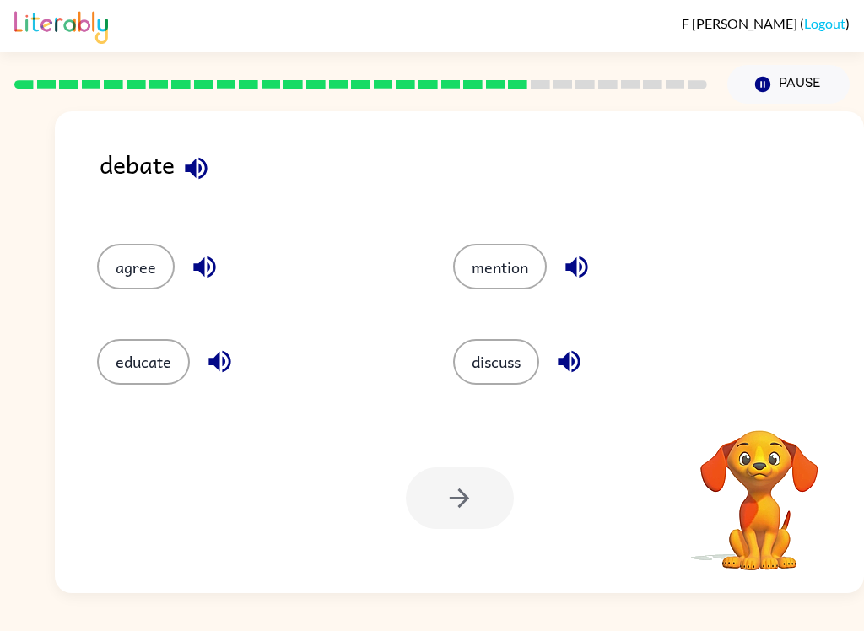
click at [508, 373] on button "discuss" at bounding box center [496, 362] width 86 height 46
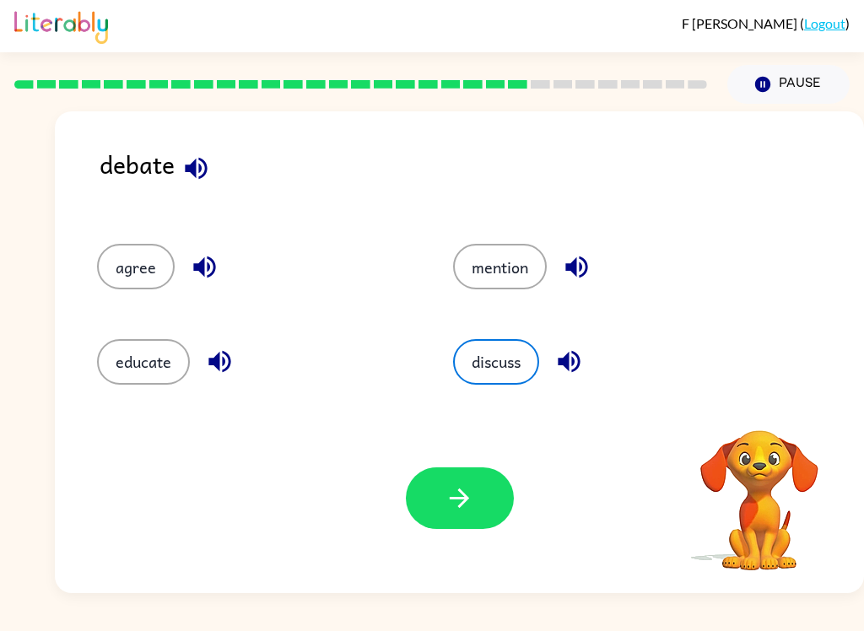
click at [494, 526] on button "button" at bounding box center [460, 498] width 108 height 62
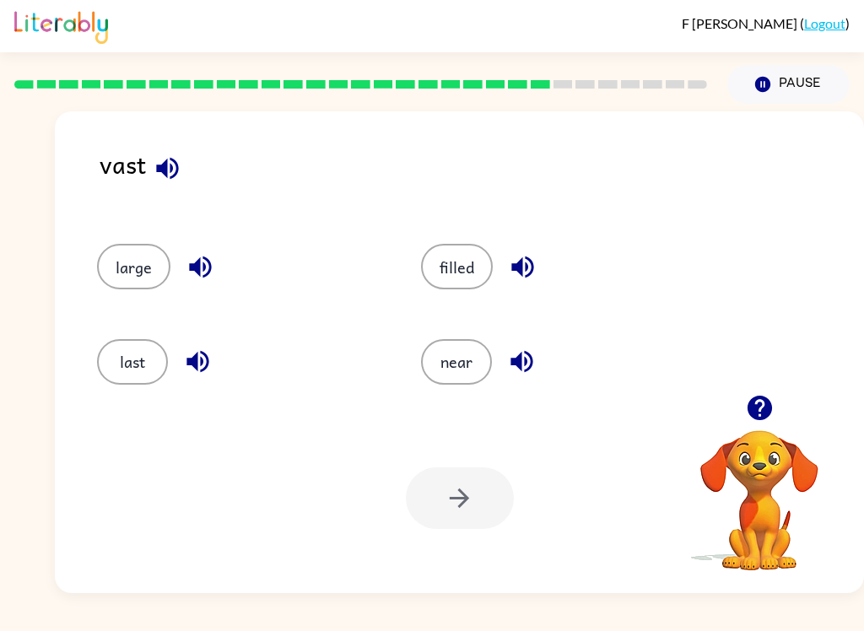
click at [480, 252] on button "filled" at bounding box center [457, 267] width 72 height 46
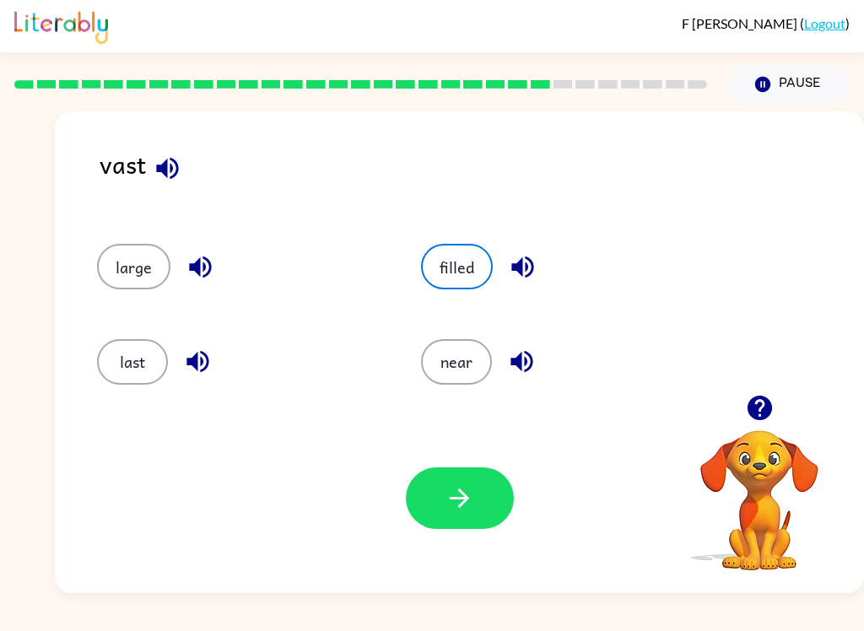
click at [470, 494] on icon "button" at bounding box center [460, 498] width 30 height 30
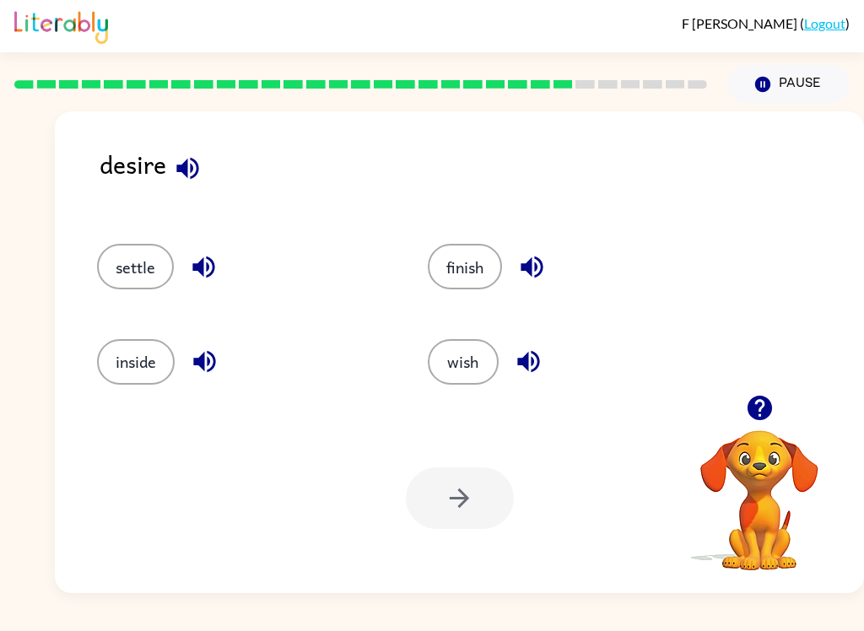
click at [472, 354] on button "wish" at bounding box center [463, 362] width 71 height 46
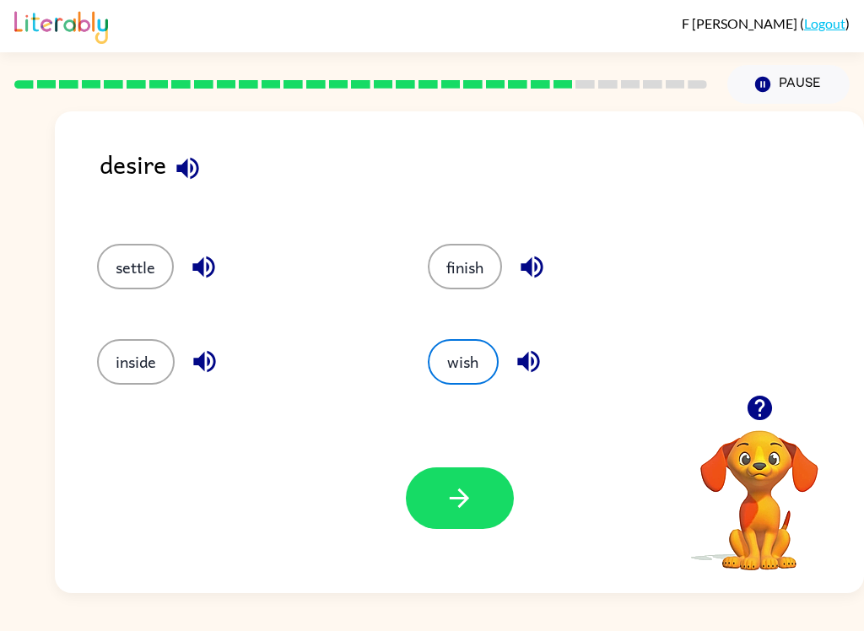
click at [546, 360] on button "button" at bounding box center [528, 361] width 43 height 43
click at [445, 513] on icon "button" at bounding box center [460, 498] width 30 height 30
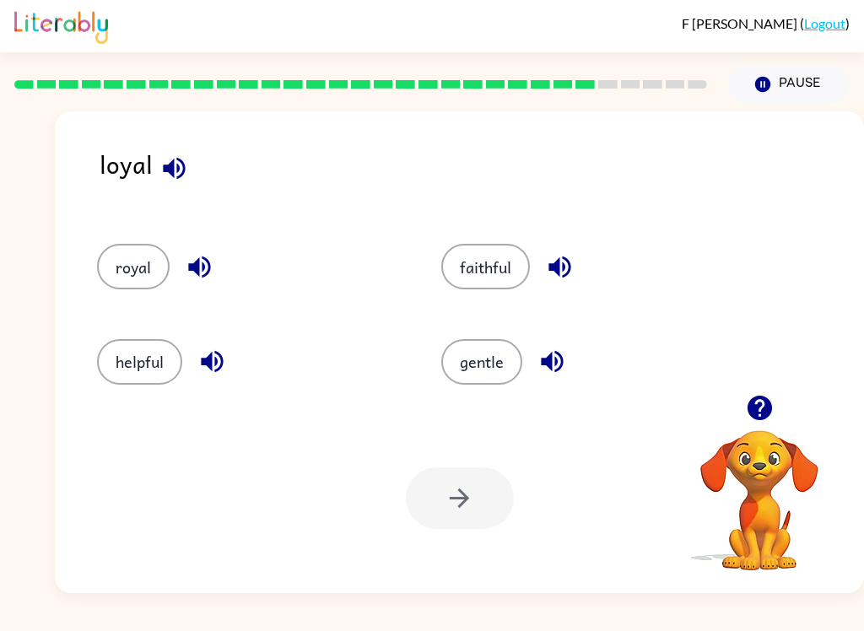
click at [508, 247] on button "faithful" at bounding box center [485, 267] width 89 height 46
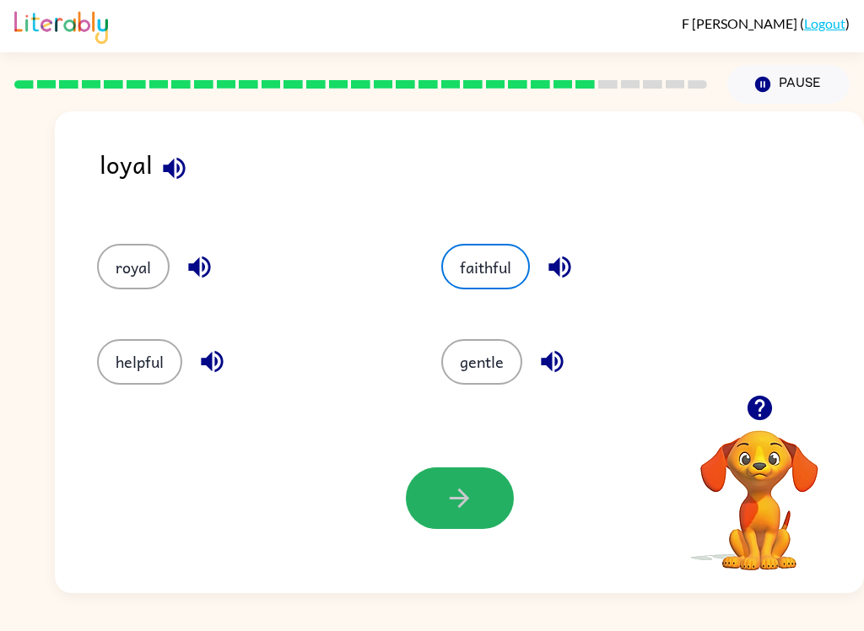
click at [484, 490] on button "button" at bounding box center [460, 498] width 108 height 62
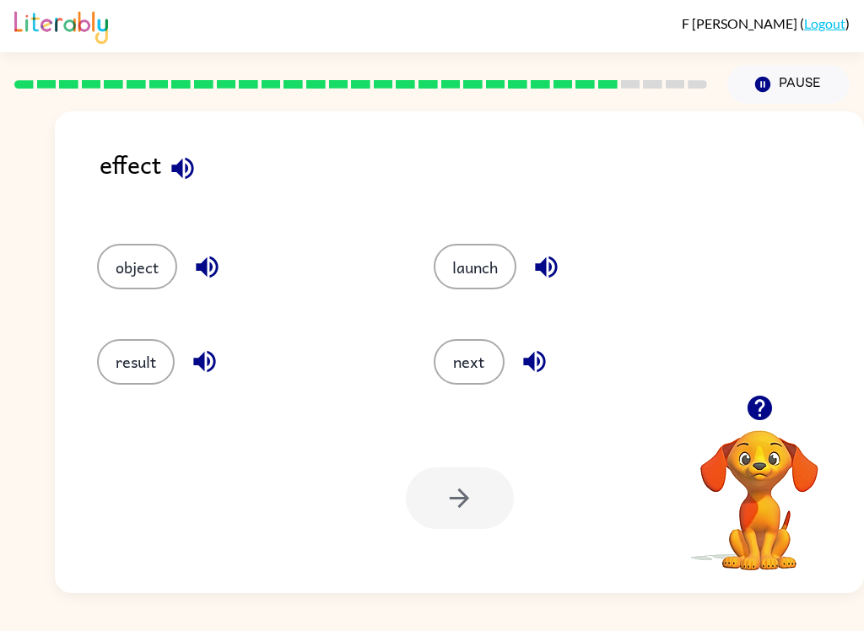
click at [133, 346] on button "result" at bounding box center [136, 362] width 78 height 46
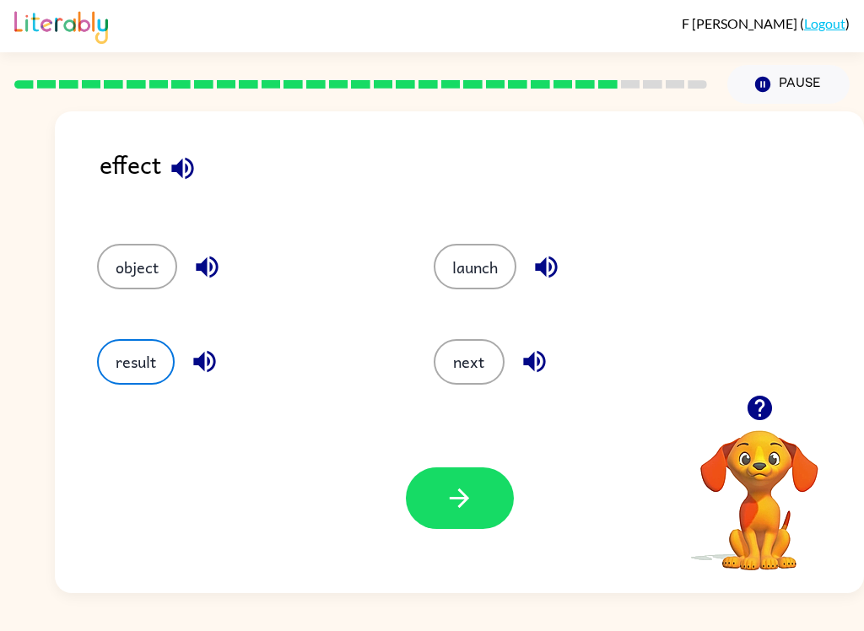
click at [489, 510] on button "button" at bounding box center [460, 498] width 108 height 62
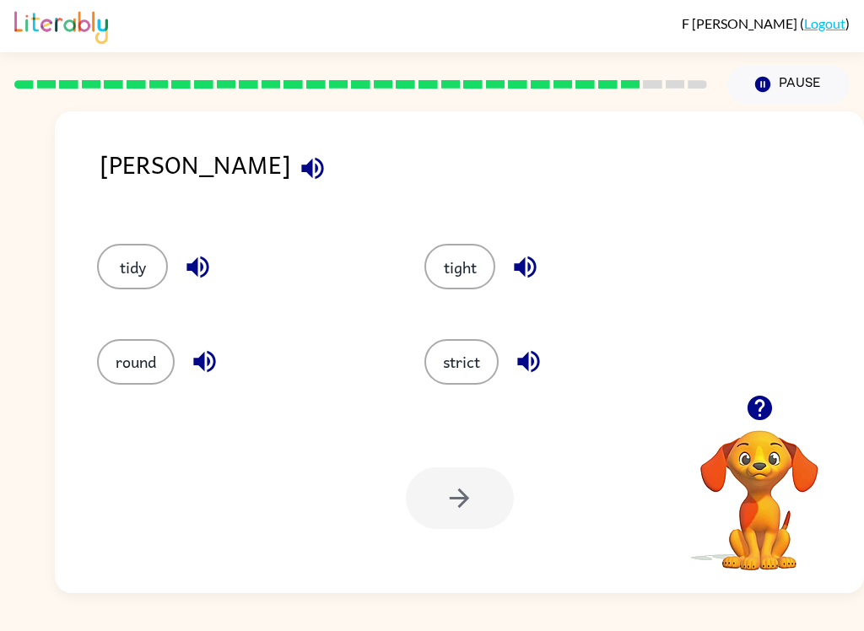
click at [466, 467] on div "Your browser must support playing .mp4 files to use Literably. Please try using…" at bounding box center [459, 498] width 809 height 190
click at [474, 477] on div at bounding box center [460, 498] width 108 height 62
click at [487, 339] on div "strict" at bounding box center [568, 362] width 289 height 46
click at [490, 503] on div at bounding box center [460, 498] width 108 height 62
click at [485, 483] on div at bounding box center [460, 498] width 108 height 62
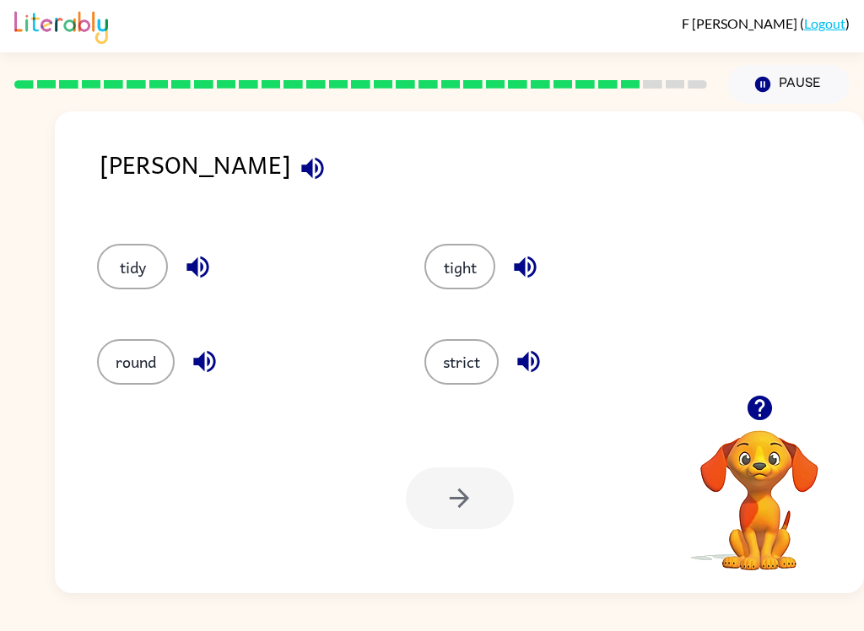
click at [481, 370] on button "strict" at bounding box center [461, 362] width 74 height 46
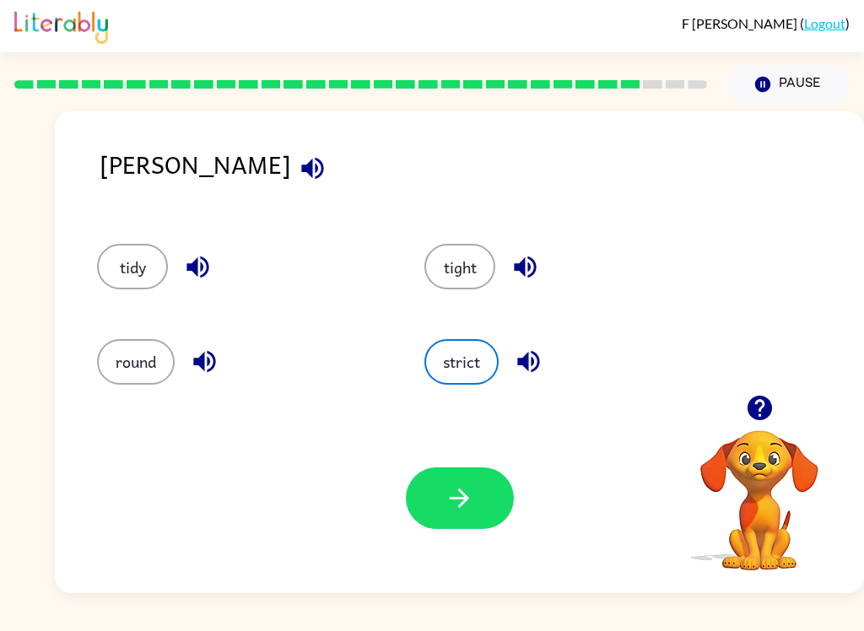
click at [461, 494] on icon "button" at bounding box center [460, 498] width 30 height 30
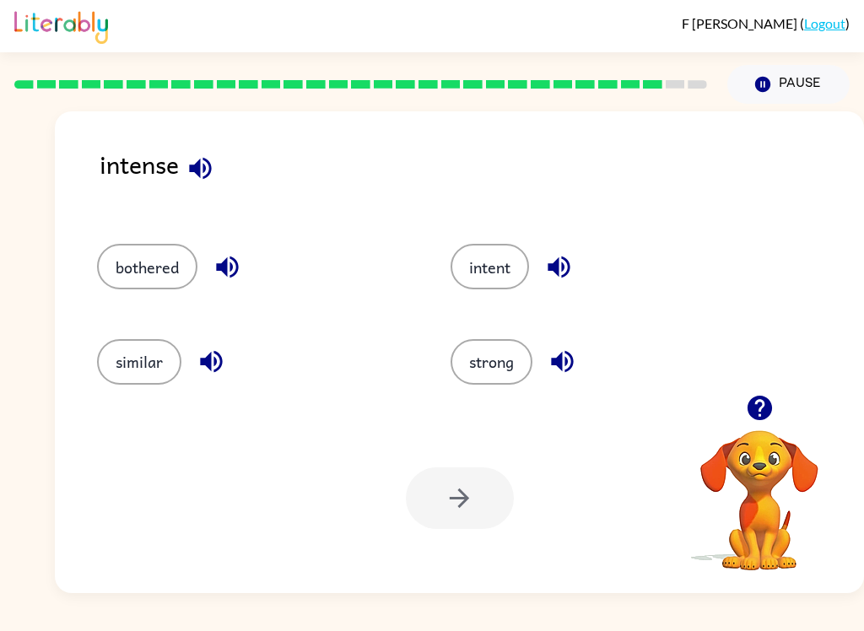
click at [495, 372] on button "strong" at bounding box center [492, 362] width 82 height 46
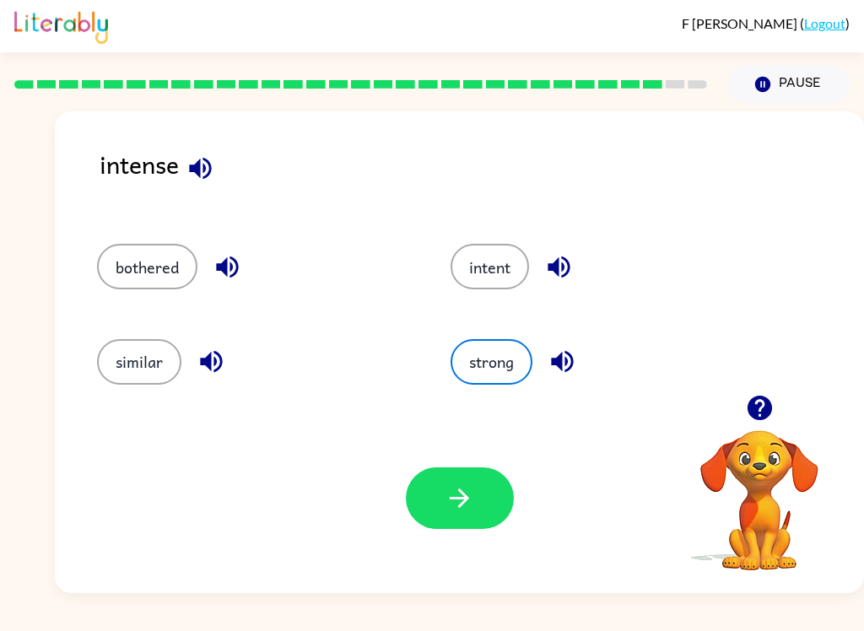
click at [467, 494] on icon "button" at bounding box center [460, 498] width 30 height 30
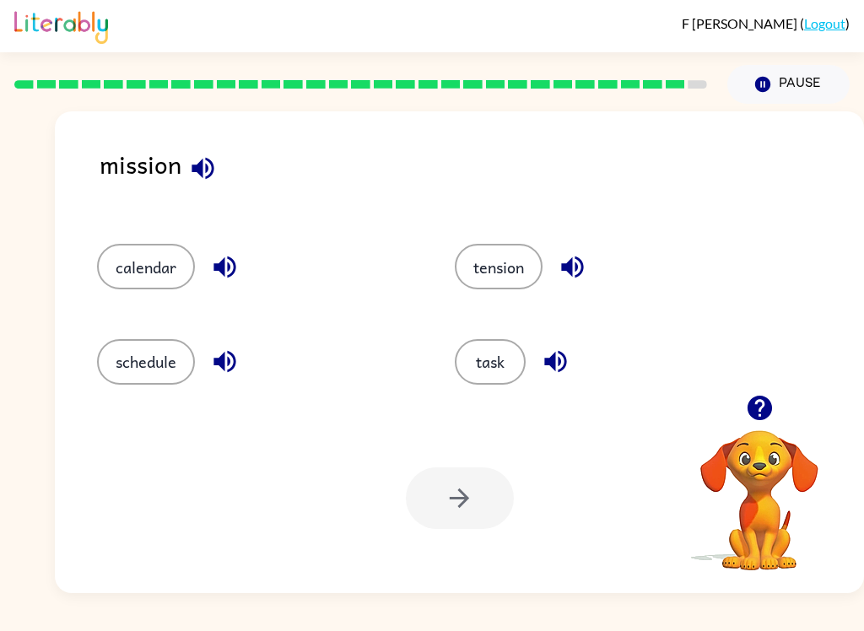
click at [518, 374] on button "task" at bounding box center [490, 362] width 71 height 46
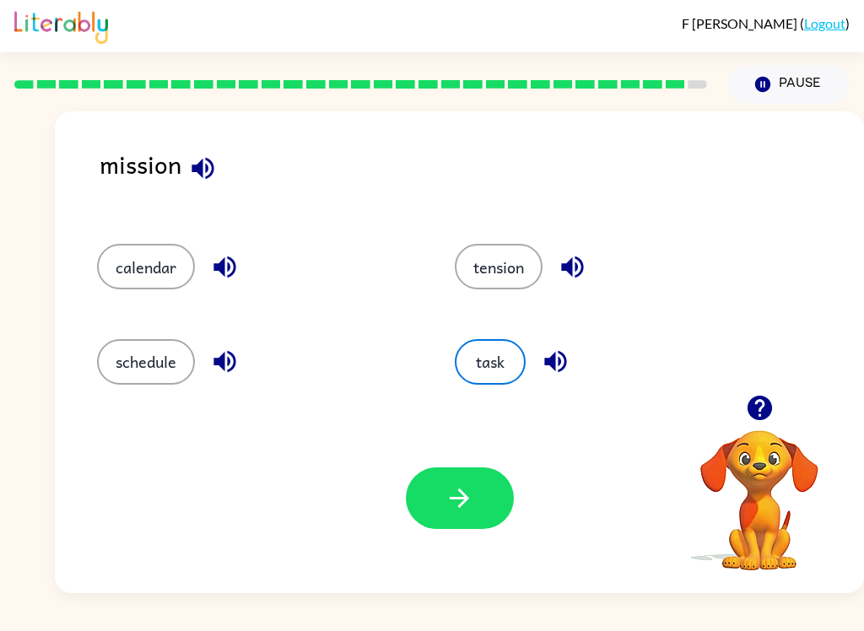
click at [471, 489] on icon "button" at bounding box center [460, 498] width 30 height 30
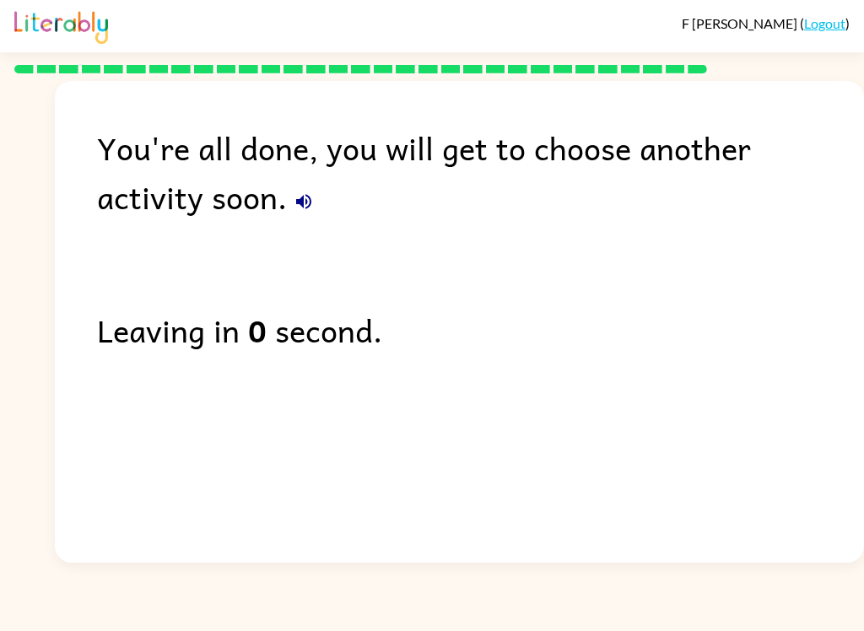
click at [252, 239] on div "You're all done, you will get to choose another activity soon. Leaving in 0 sec…" at bounding box center [459, 317] width 809 height 473
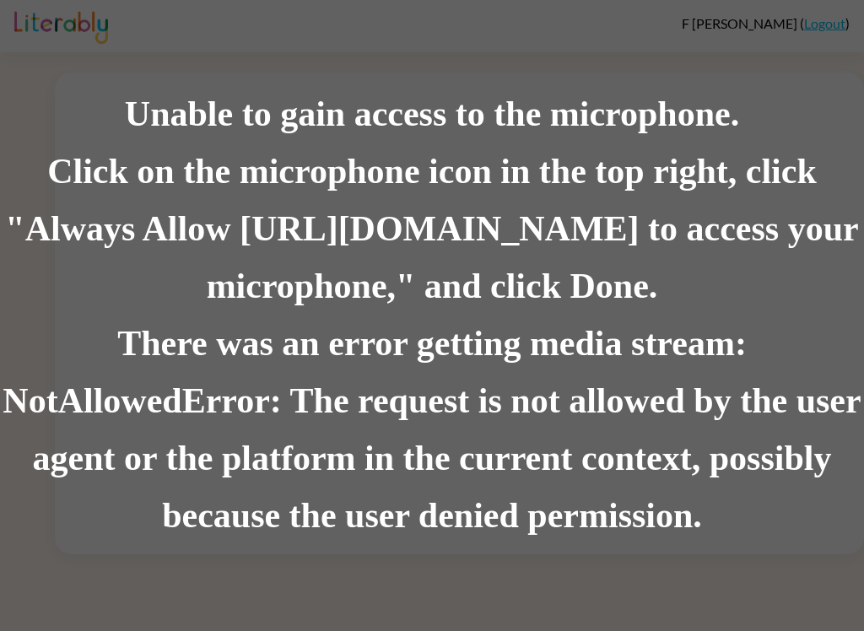
click at [718, 386] on div "There was an error getting media stream: NotAllowedError: The request is not al…" at bounding box center [432, 430] width 864 height 229
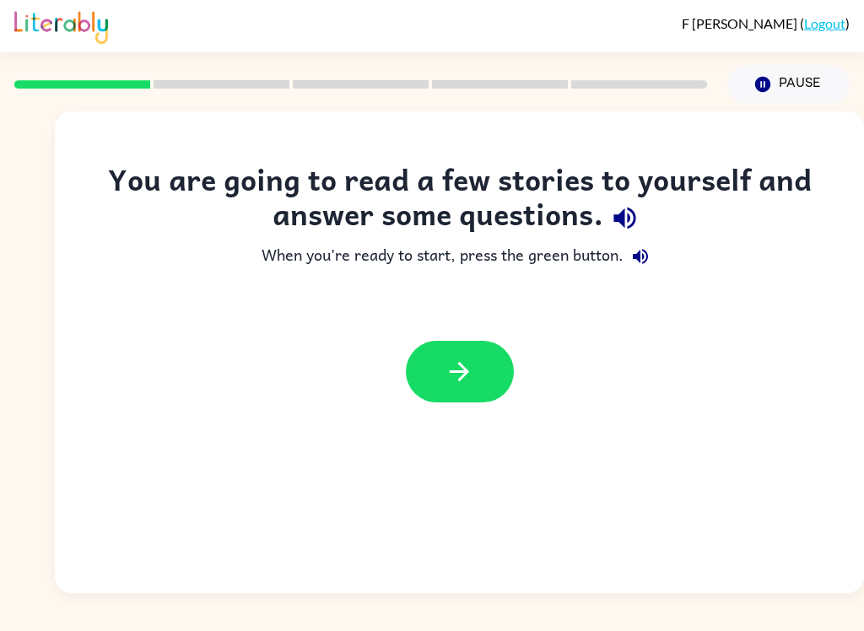
click at [488, 376] on button "button" at bounding box center [460, 372] width 108 height 62
click at [478, 384] on div at bounding box center [460, 372] width 108 height 62
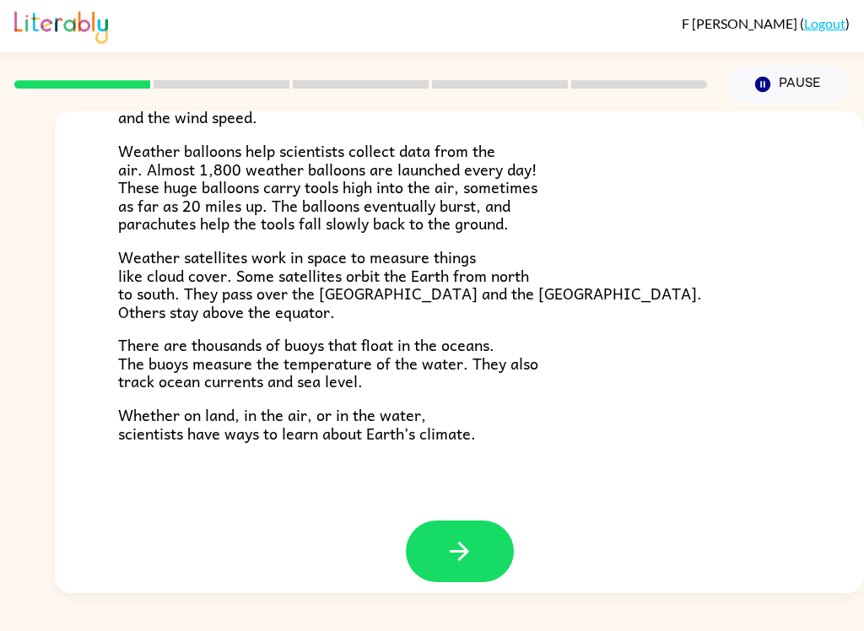
scroll to position [456, 0]
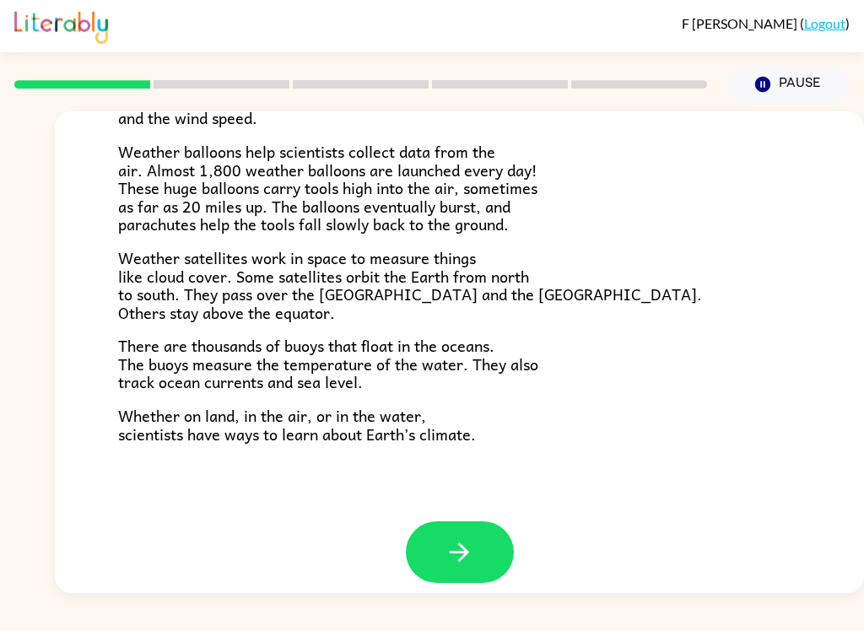
click at [470, 548] on icon "button" at bounding box center [460, 552] width 30 height 30
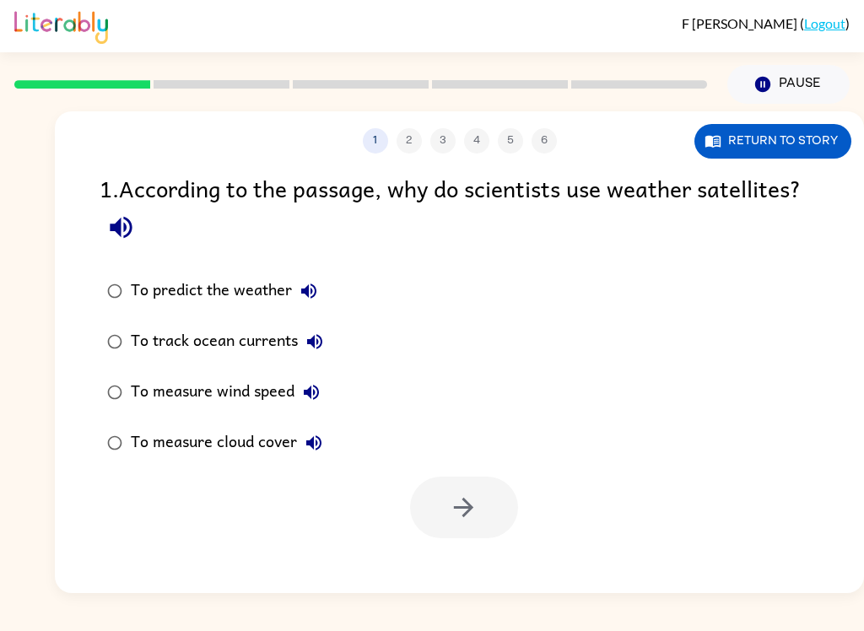
scroll to position [0, 0]
click at [272, 448] on div "To measure cloud cover" at bounding box center [231, 443] width 200 height 34
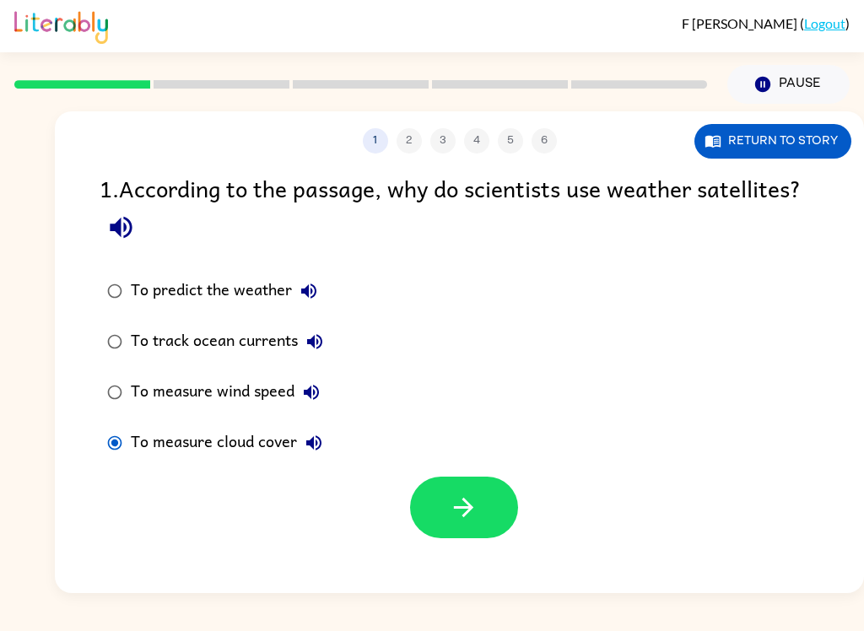
click at [267, 442] on div "To measure cloud cover" at bounding box center [231, 443] width 200 height 34
click at [273, 383] on div "To measure wind speed" at bounding box center [229, 392] width 197 height 34
click at [260, 457] on div "To measure cloud cover" at bounding box center [231, 443] width 200 height 34
click at [269, 389] on div "To measure wind speed" at bounding box center [229, 392] width 197 height 34
click at [494, 505] on button "button" at bounding box center [464, 508] width 108 height 62
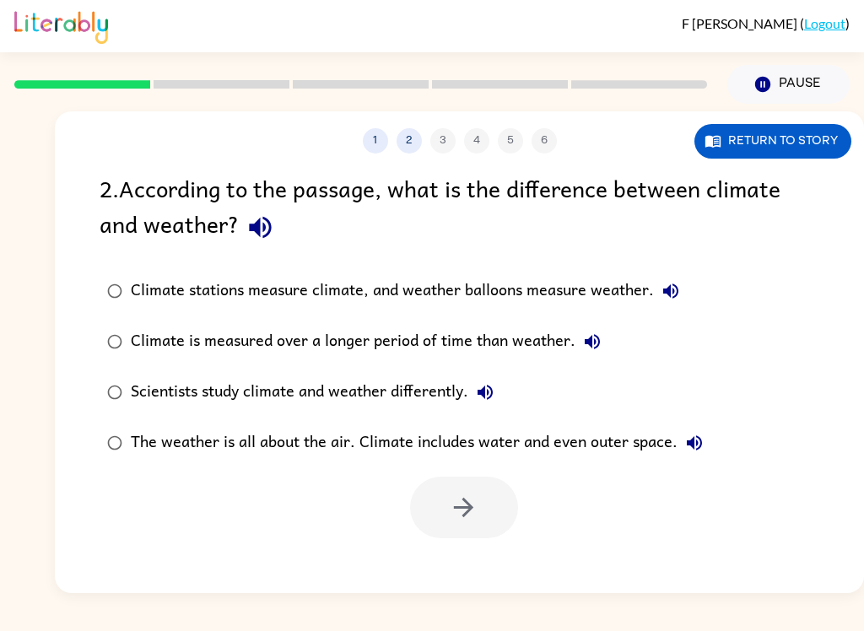
click at [526, 348] on div "Climate is measured over a longer period of time than weather." at bounding box center [370, 342] width 478 height 34
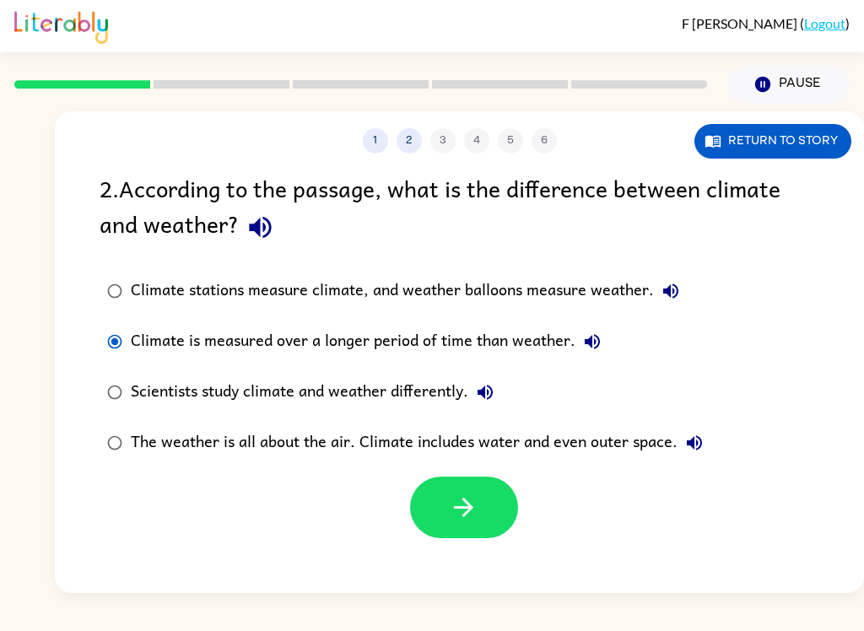
click at [469, 509] on icon "button" at bounding box center [463, 507] width 19 height 19
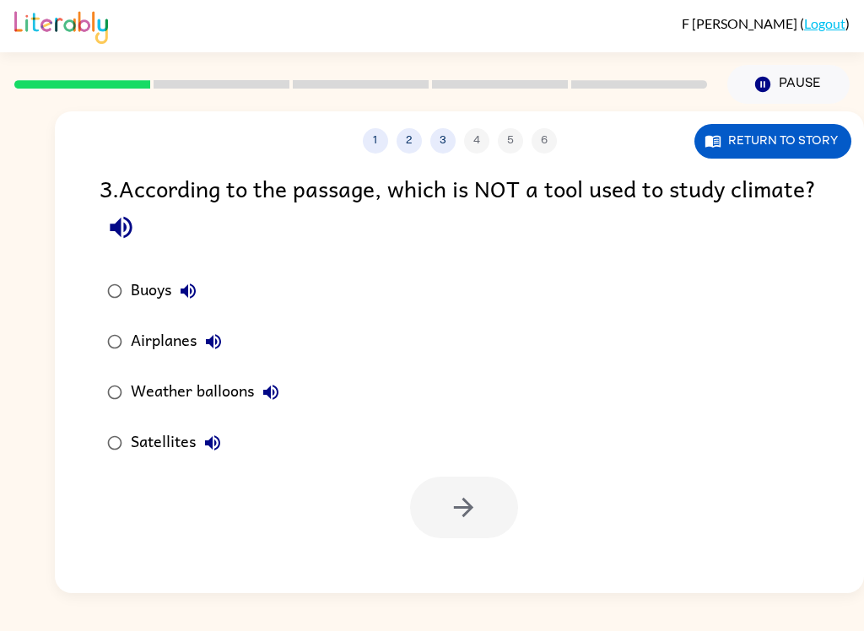
click at [181, 323] on label "Airplanes" at bounding box center [193, 341] width 206 height 51
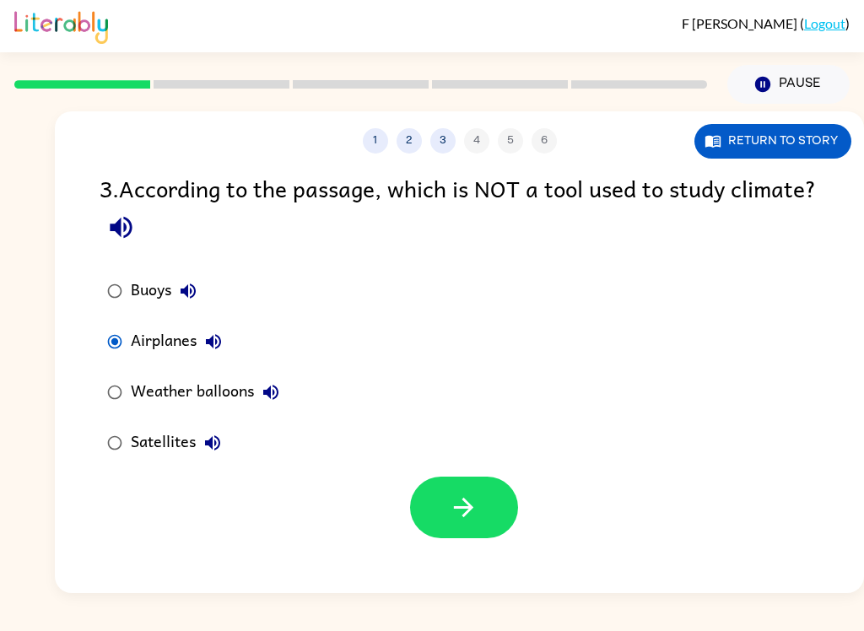
click at [219, 354] on button "Airplanes" at bounding box center [214, 342] width 34 height 34
click at [429, 508] on button "button" at bounding box center [464, 508] width 108 height 62
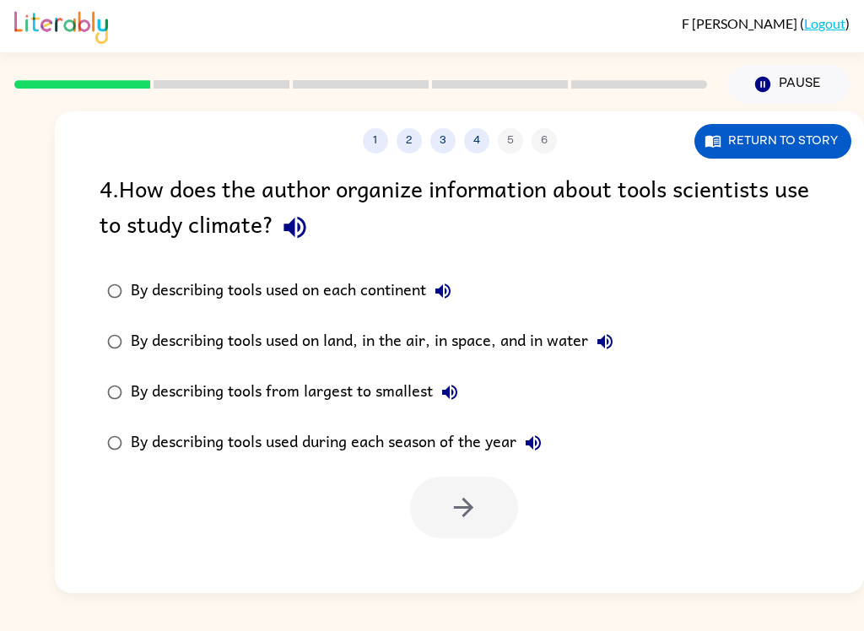
click at [299, 239] on icon "button" at bounding box center [294, 228] width 22 height 22
click at [457, 289] on button "By describing tools used on each continent" at bounding box center [443, 291] width 34 height 34
click at [611, 330] on button "By describing tools used on land, in the air, in space, and in water" at bounding box center [605, 342] width 34 height 34
click at [459, 401] on icon "button" at bounding box center [450, 392] width 20 height 20
click at [550, 444] on button "By describing tools used during each season of the year" at bounding box center [533, 443] width 34 height 34
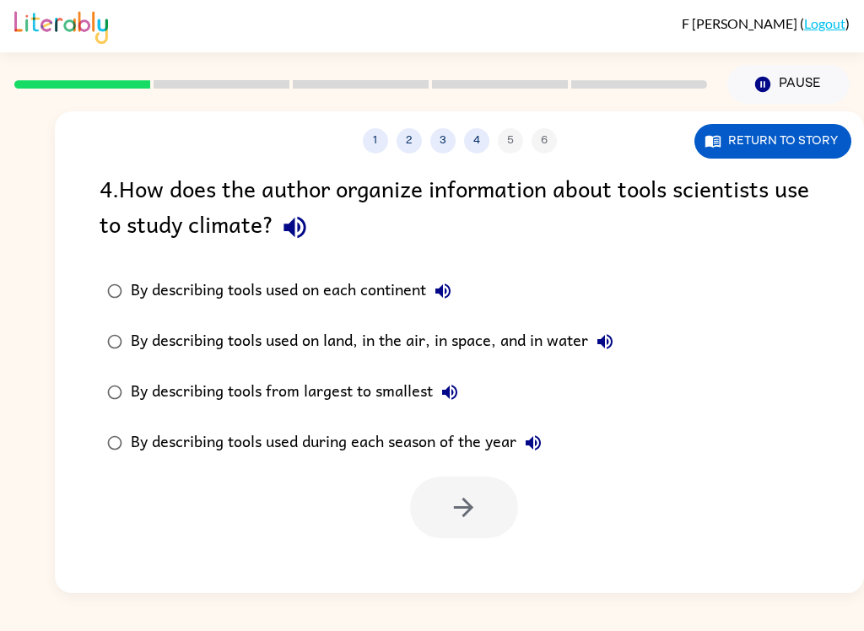
click at [536, 460] on button "By describing tools used during each season of the year" at bounding box center [533, 443] width 34 height 34
click at [535, 453] on icon "button" at bounding box center [533, 443] width 20 height 20
click at [542, 443] on icon "button" at bounding box center [533, 443] width 20 height 20
click at [535, 440] on icon "button" at bounding box center [533, 442] width 15 height 15
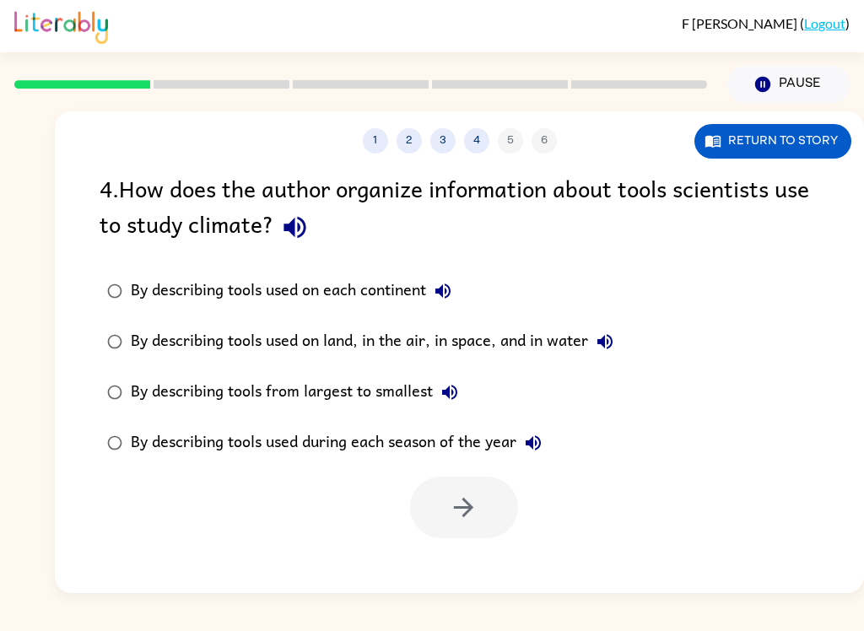
click at [534, 440] on icon "button" at bounding box center [533, 443] width 20 height 20
click at [537, 438] on icon "button" at bounding box center [533, 443] width 20 height 20
click at [537, 437] on icon "button" at bounding box center [533, 443] width 20 height 20
click at [532, 447] on icon "button" at bounding box center [533, 442] width 15 height 15
click at [531, 447] on icon "button" at bounding box center [533, 442] width 15 height 15
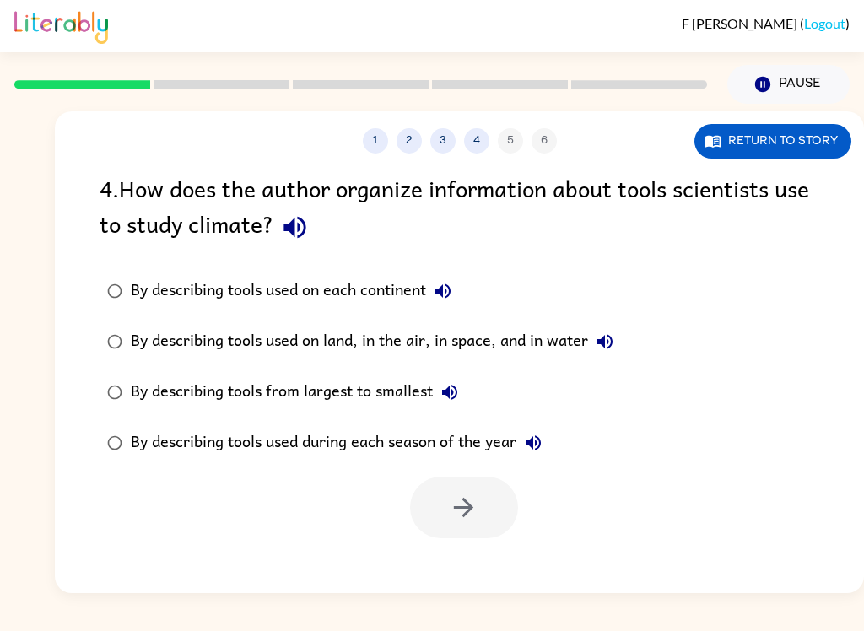
click at [549, 435] on button "By describing tools used during each season of the year" at bounding box center [533, 443] width 34 height 34
click at [531, 437] on icon "button" at bounding box center [533, 443] width 20 height 20
click at [466, 387] on button "By describing tools from largest to smallest" at bounding box center [450, 392] width 34 height 34
click at [622, 340] on button "By describing tools used on land, in the air, in space, and in water" at bounding box center [605, 342] width 34 height 34
click at [460, 288] on button "By describing tools used on each continent" at bounding box center [443, 291] width 34 height 34
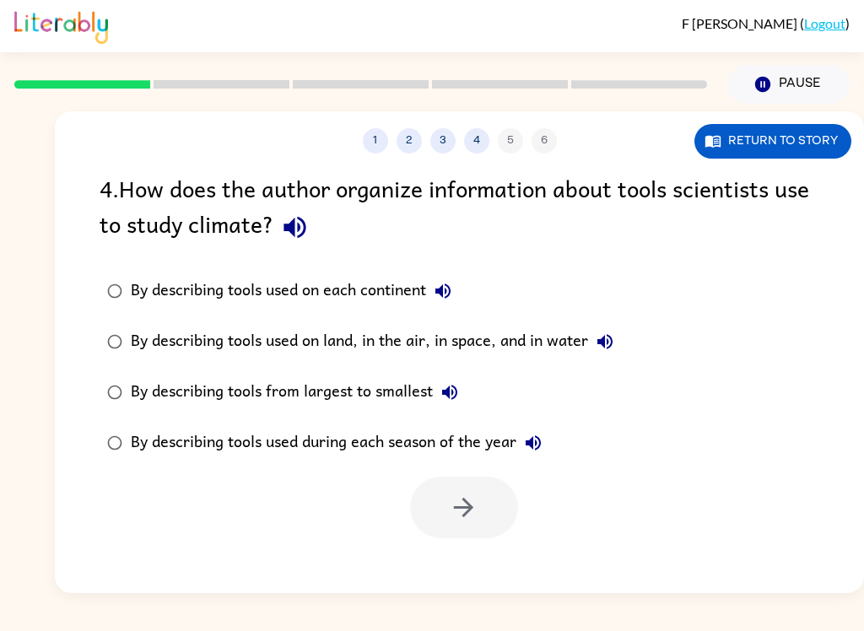
click at [468, 376] on label "By describing tools from largest to smallest" at bounding box center [360, 392] width 540 height 51
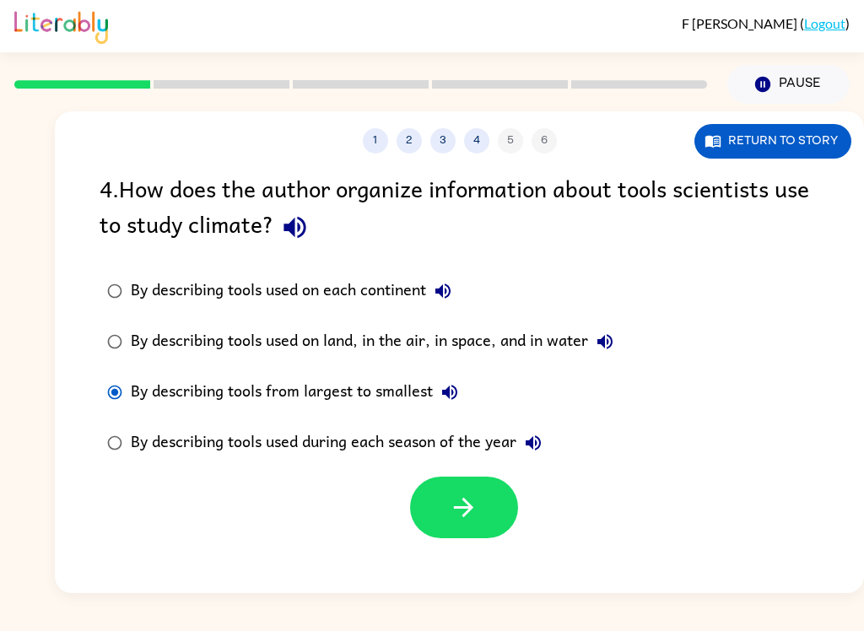
click at [455, 384] on icon "button" at bounding box center [450, 392] width 20 height 20
click at [541, 337] on div "By describing tools used on land, in the air, in space, and in water" at bounding box center [376, 342] width 491 height 34
click at [450, 506] on icon "button" at bounding box center [464, 508] width 30 height 30
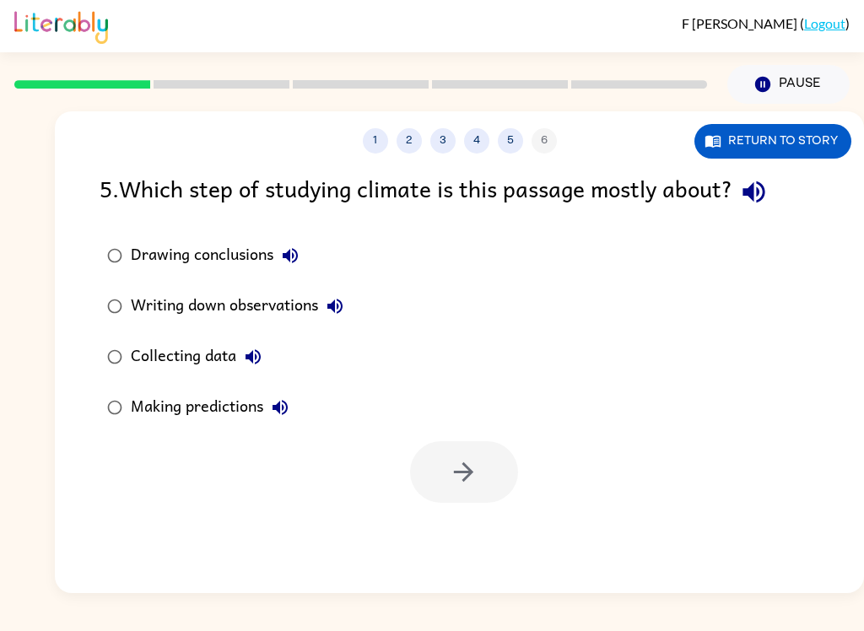
click at [205, 351] on div "Collecting data" at bounding box center [200, 357] width 139 height 34
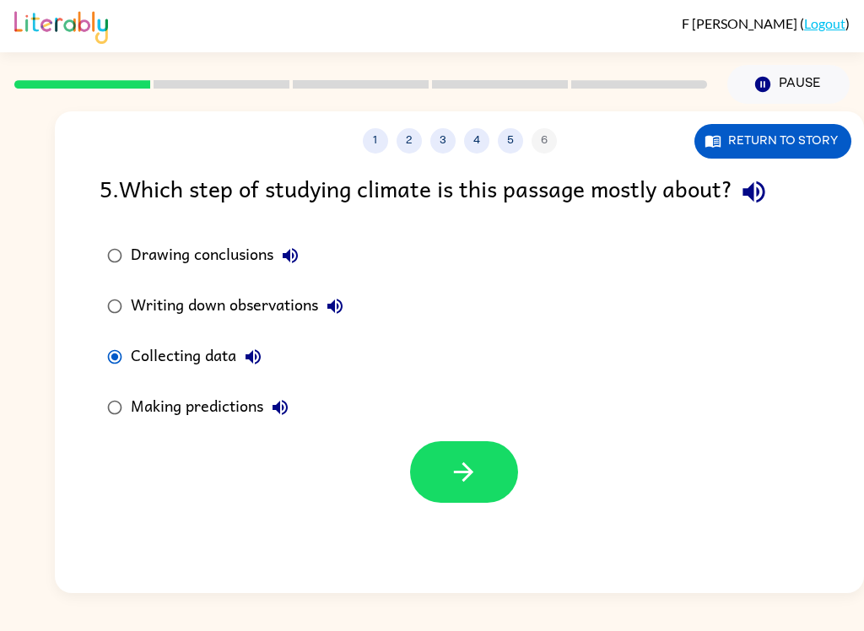
click at [463, 465] on icon "button" at bounding box center [463, 471] width 19 height 19
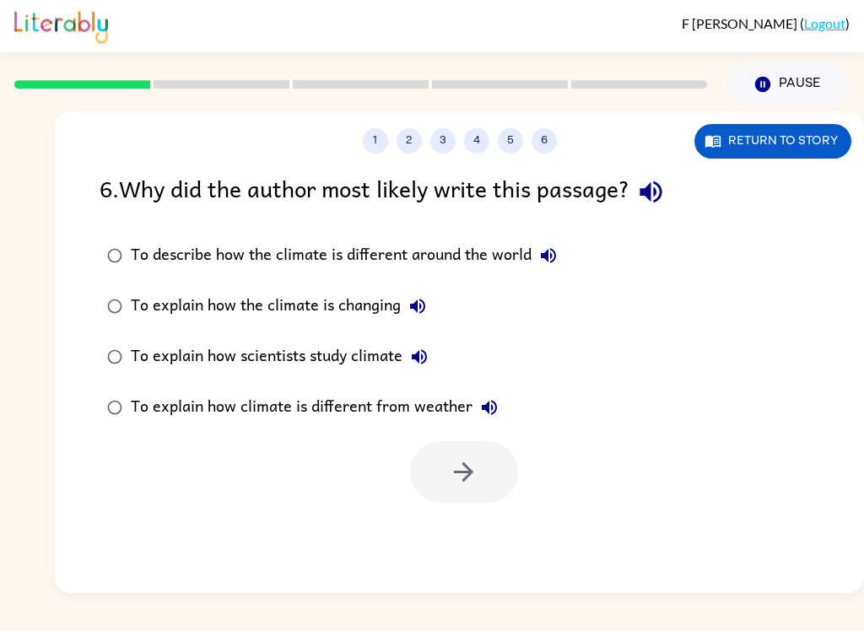
click at [194, 343] on div "To explain how scientists study climate" at bounding box center [283, 357] width 305 height 34
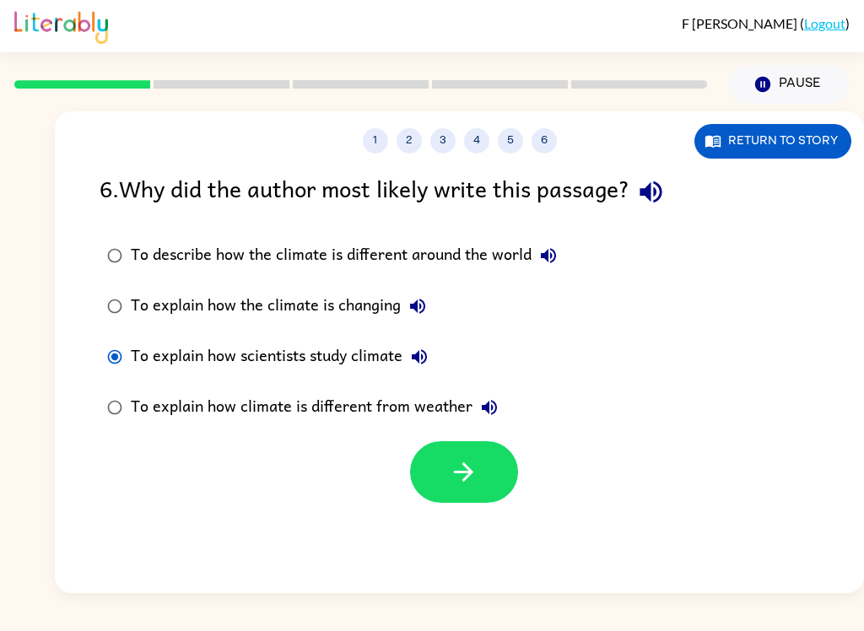
click at [417, 475] on button "button" at bounding box center [464, 472] width 108 height 62
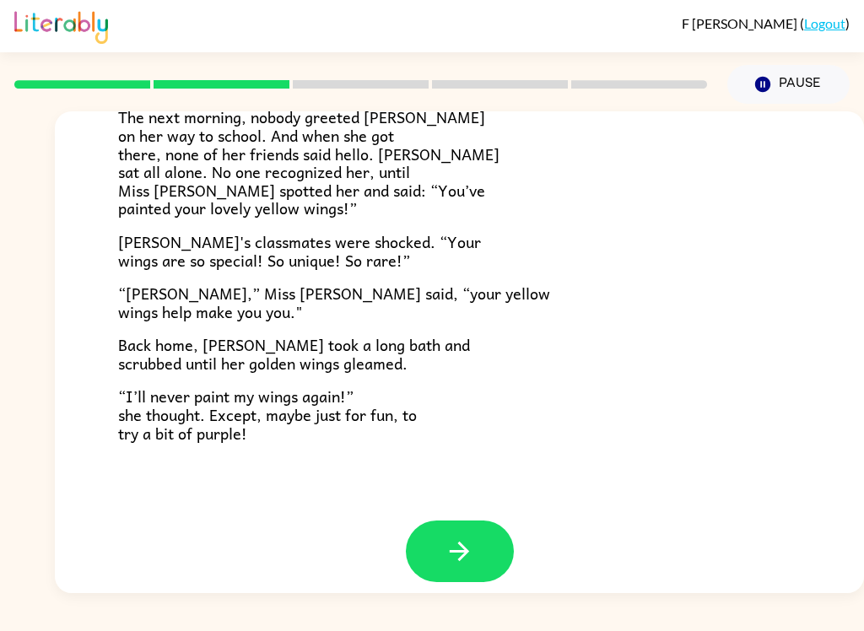
scroll to position [456, 0]
click at [456, 537] on icon "button" at bounding box center [460, 552] width 30 height 30
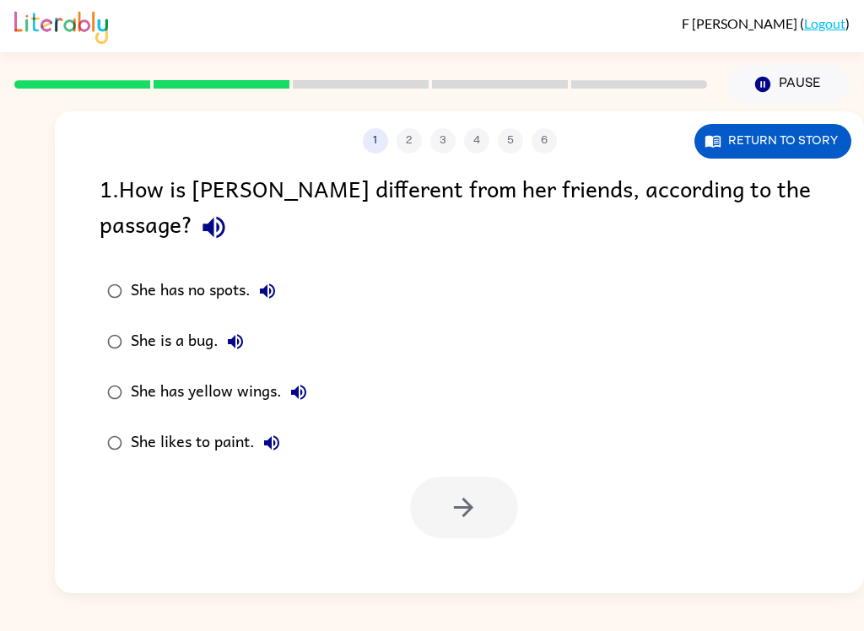
scroll to position [0, 0]
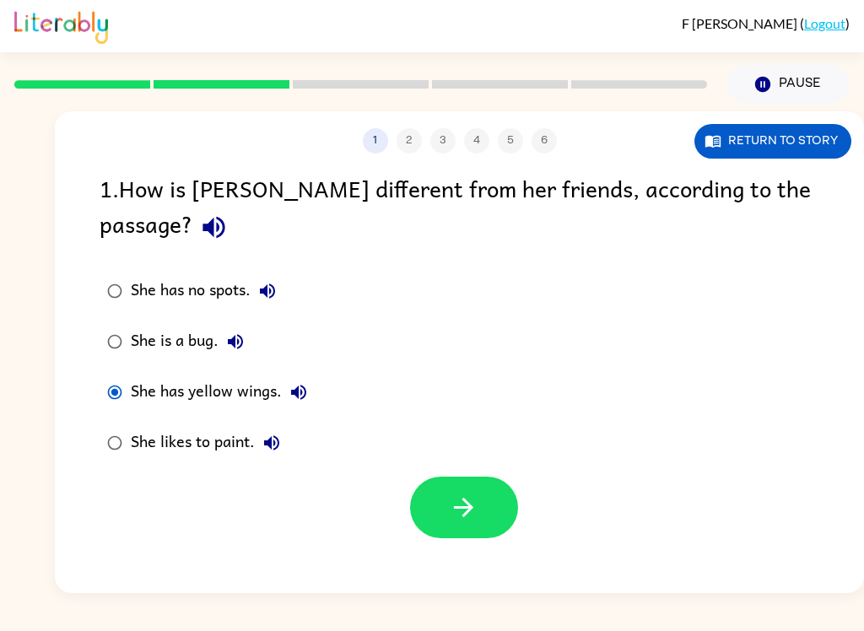
click at [442, 480] on button "button" at bounding box center [464, 508] width 108 height 62
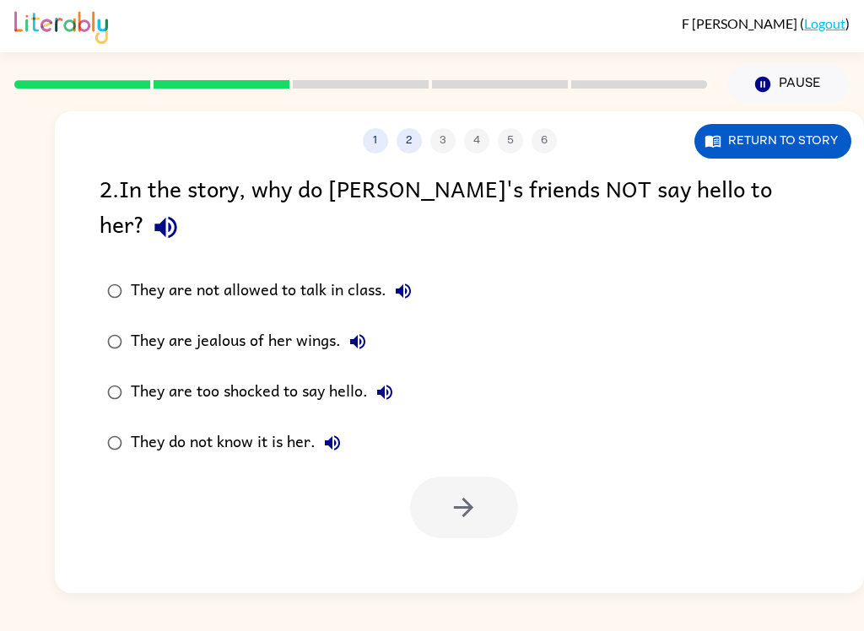
click at [157, 426] on div "They do not know it is her." at bounding box center [240, 443] width 219 height 34
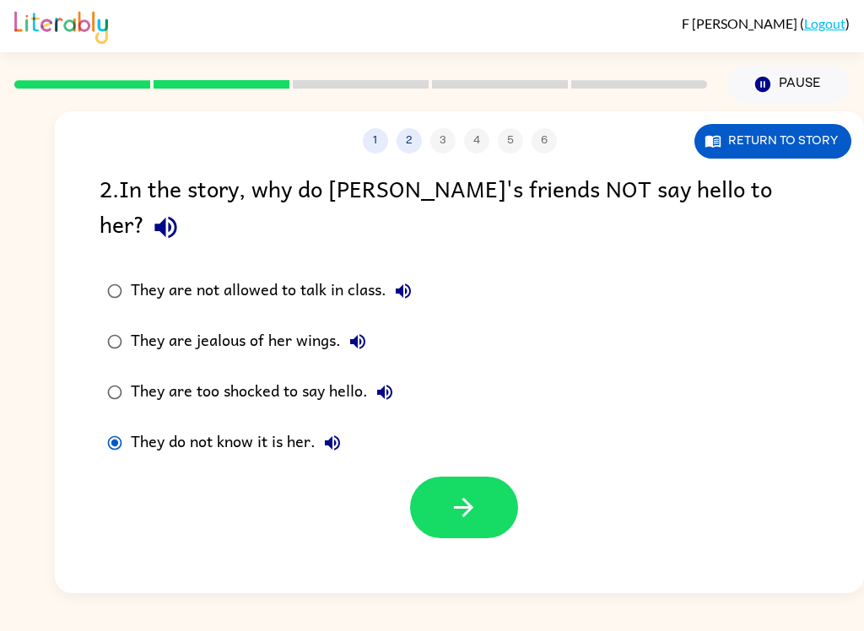
click at [514, 477] on button "button" at bounding box center [464, 508] width 108 height 62
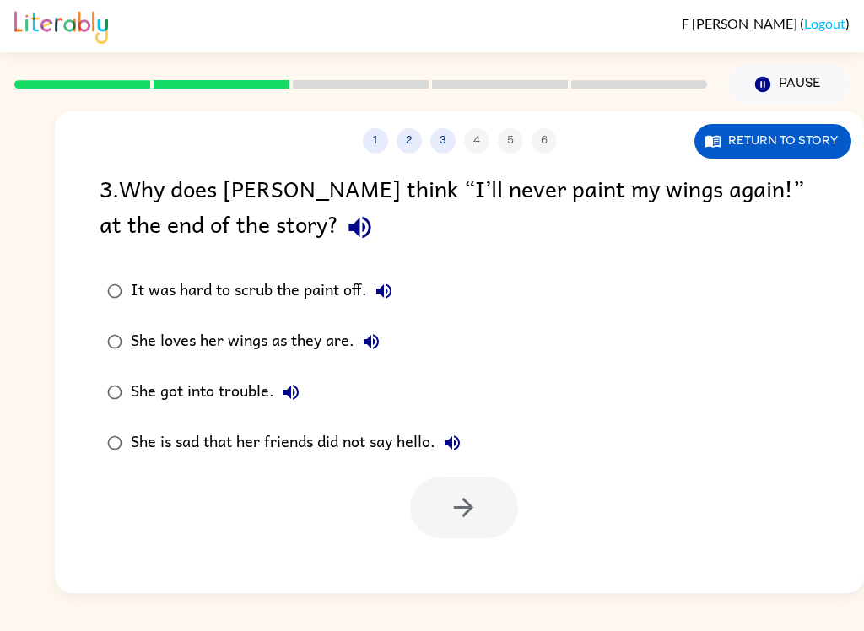
click at [386, 345] on button "She loves her wings as they are." at bounding box center [371, 342] width 34 height 34
click at [347, 331] on div "She loves her wings as they are." at bounding box center [259, 342] width 257 height 34
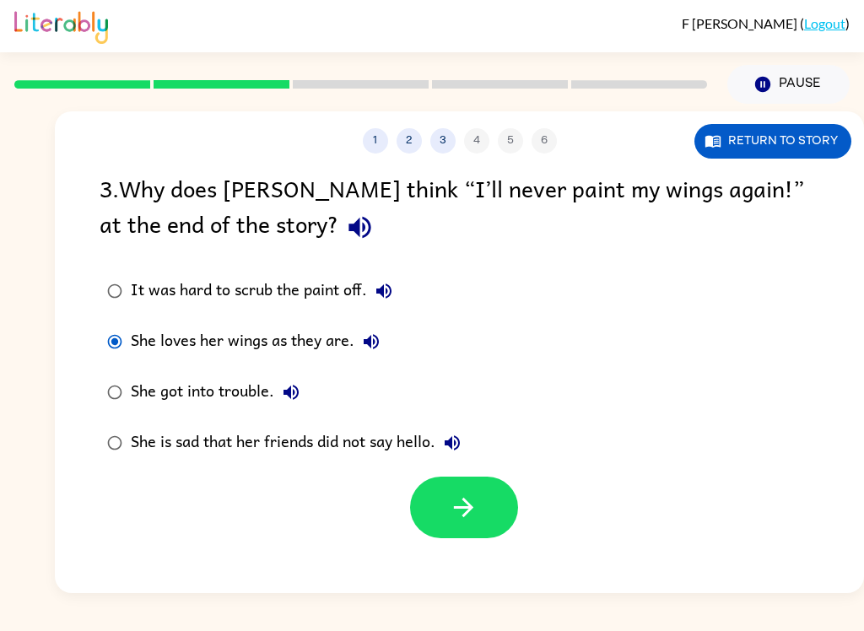
click at [386, 336] on button "She loves her wings as they are." at bounding box center [371, 342] width 34 height 34
click at [326, 345] on div "She loves her wings as they are." at bounding box center [259, 342] width 257 height 34
click at [499, 533] on button "button" at bounding box center [464, 508] width 108 height 62
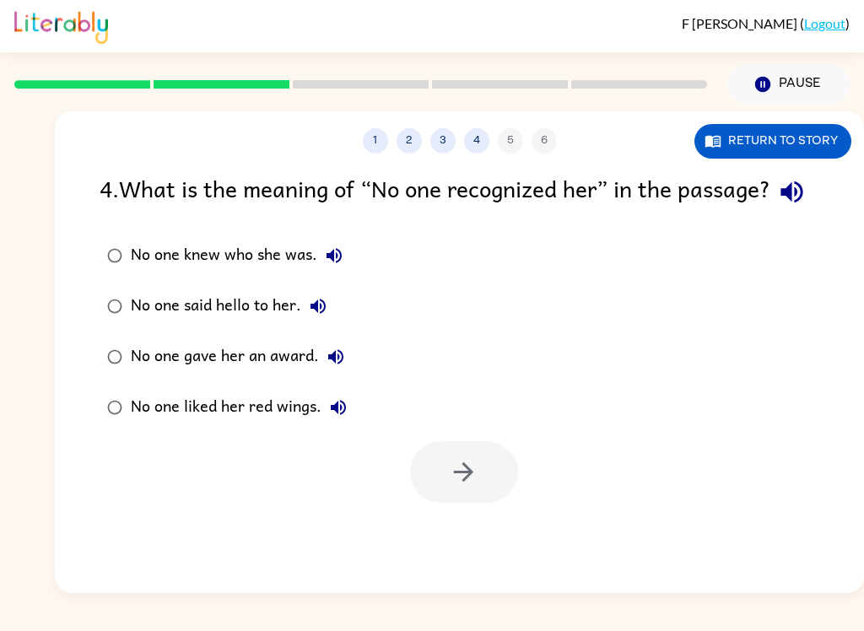
click at [294, 273] on div "No one knew who she was." at bounding box center [241, 256] width 220 height 34
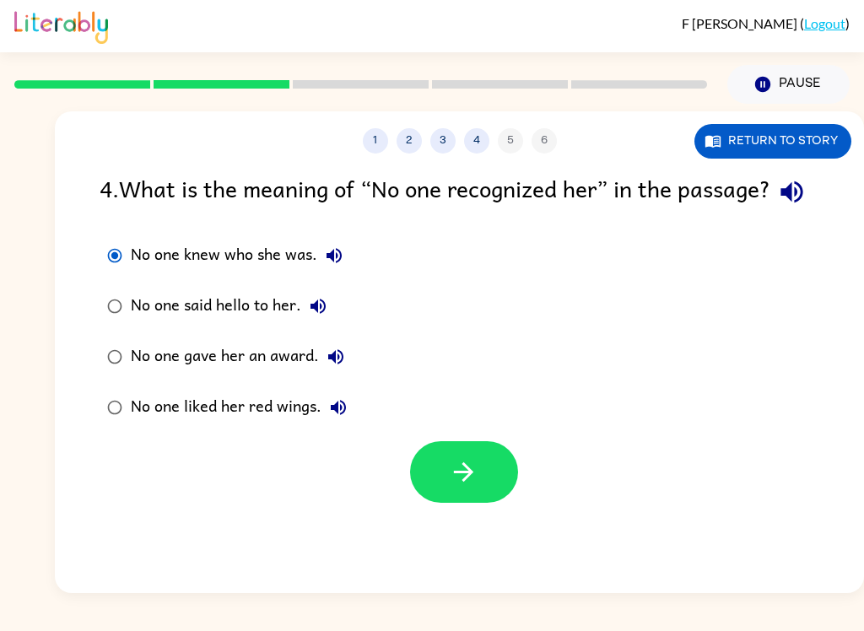
click at [472, 503] on button "button" at bounding box center [464, 472] width 108 height 62
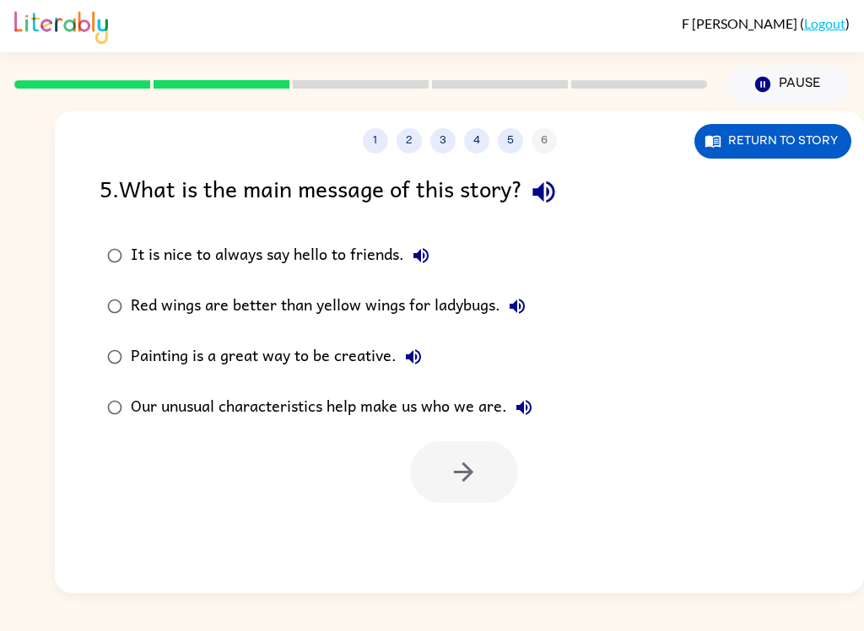
click at [409, 408] on div "Our unusual characteristics help make us who we are." at bounding box center [336, 408] width 410 height 34
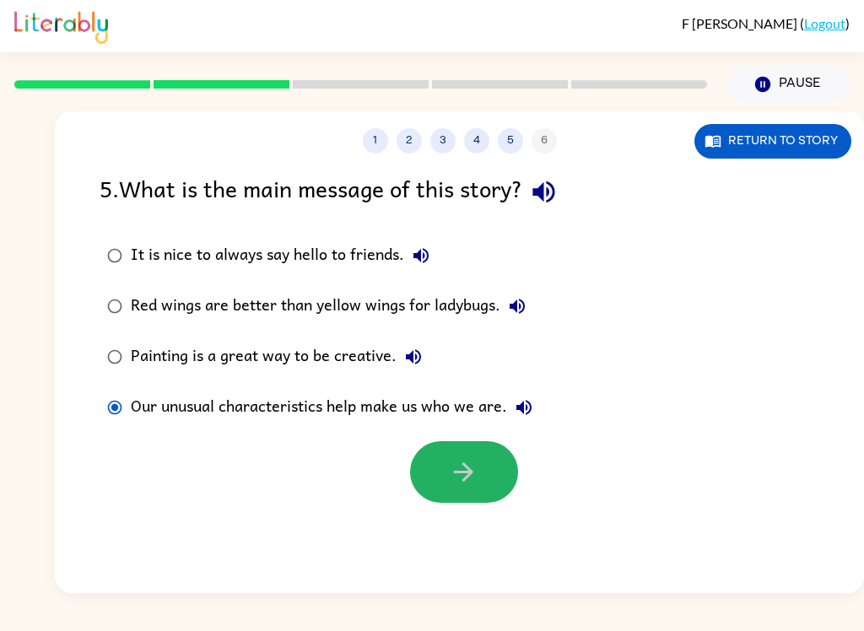
click at [447, 466] on button "button" at bounding box center [464, 472] width 108 height 62
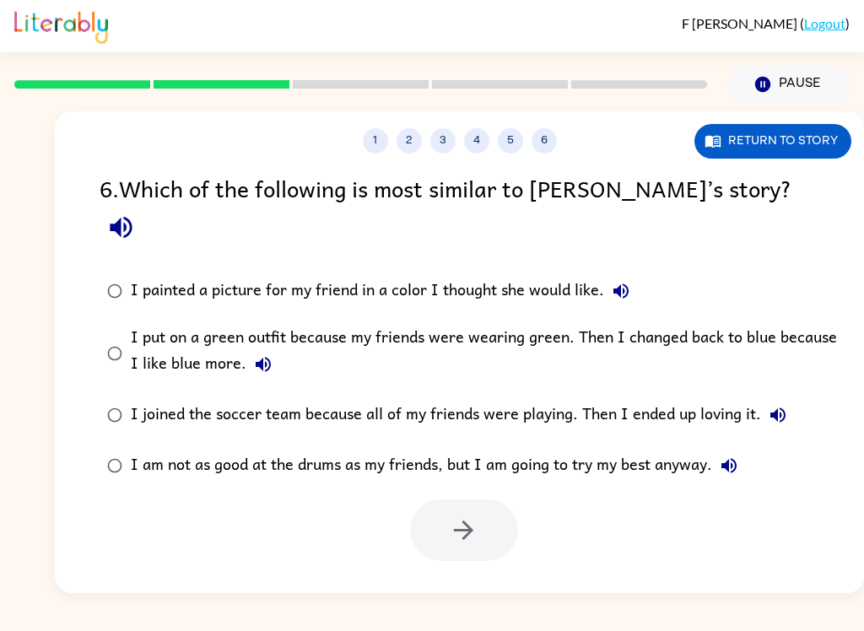
click at [772, 325] on div "I put on a green outfit because my friends were wearing green. Then I changed b…" at bounding box center [486, 353] width 711 height 57
click at [481, 499] on button "button" at bounding box center [464, 530] width 108 height 62
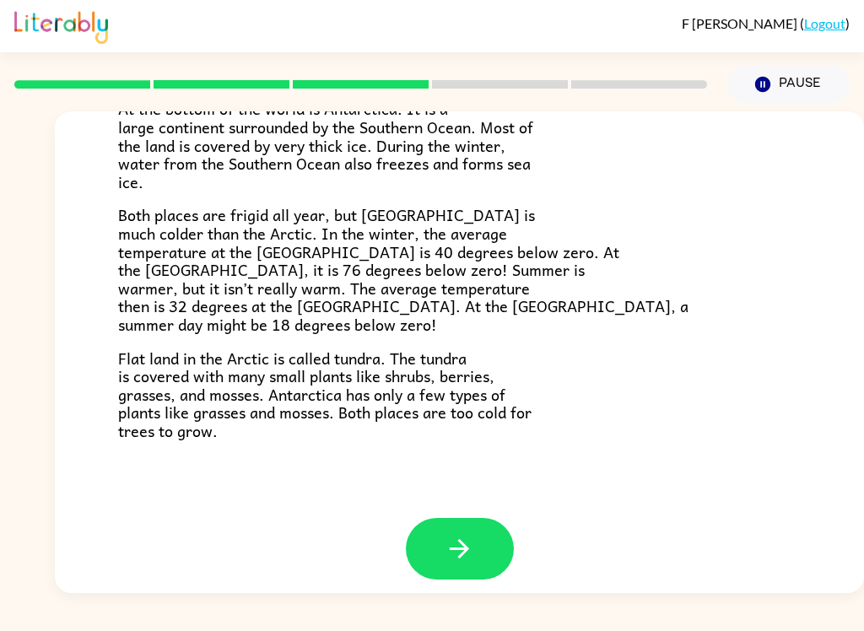
scroll to position [343, 0]
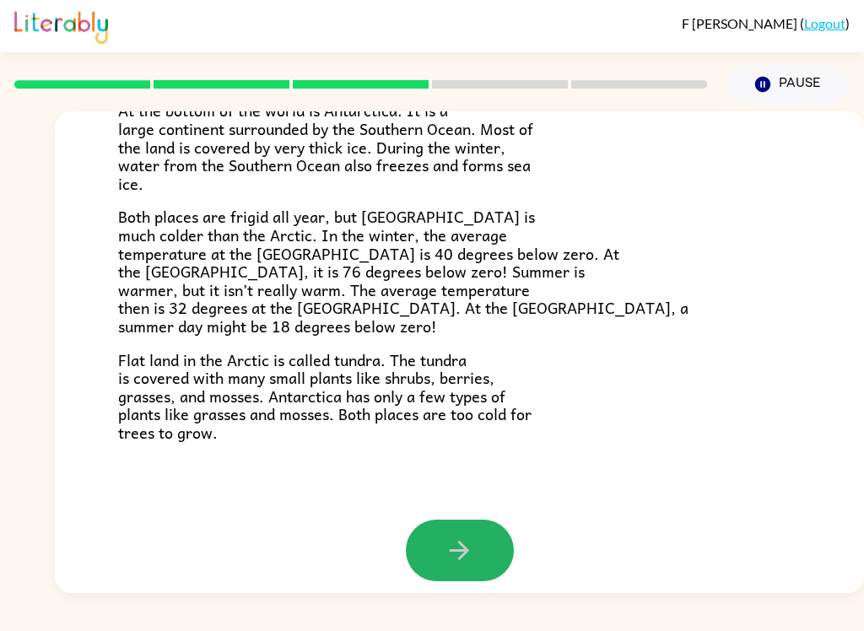
click at [465, 544] on icon "button" at bounding box center [460, 551] width 30 height 30
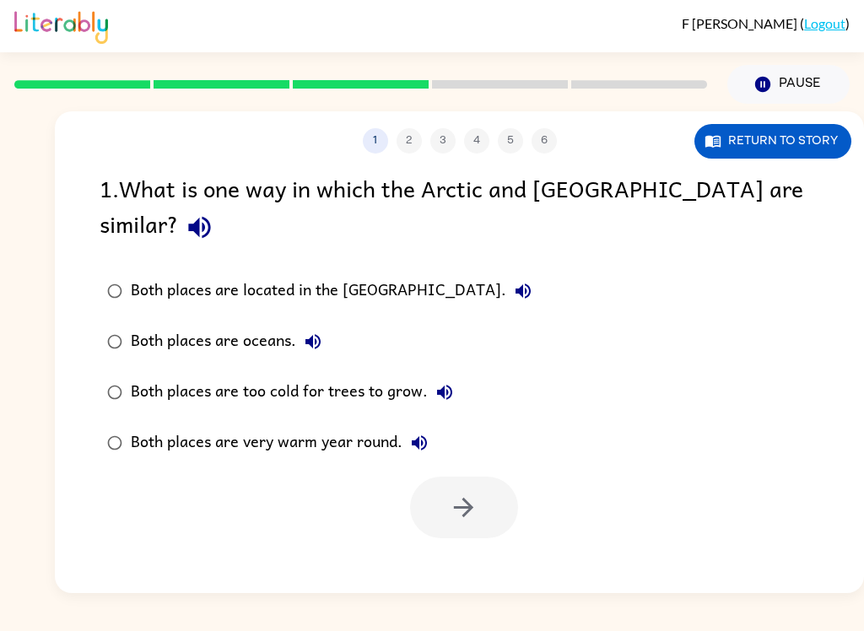
click at [421, 375] on div "Both places are too cold for trees to grow." at bounding box center [296, 392] width 331 height 34
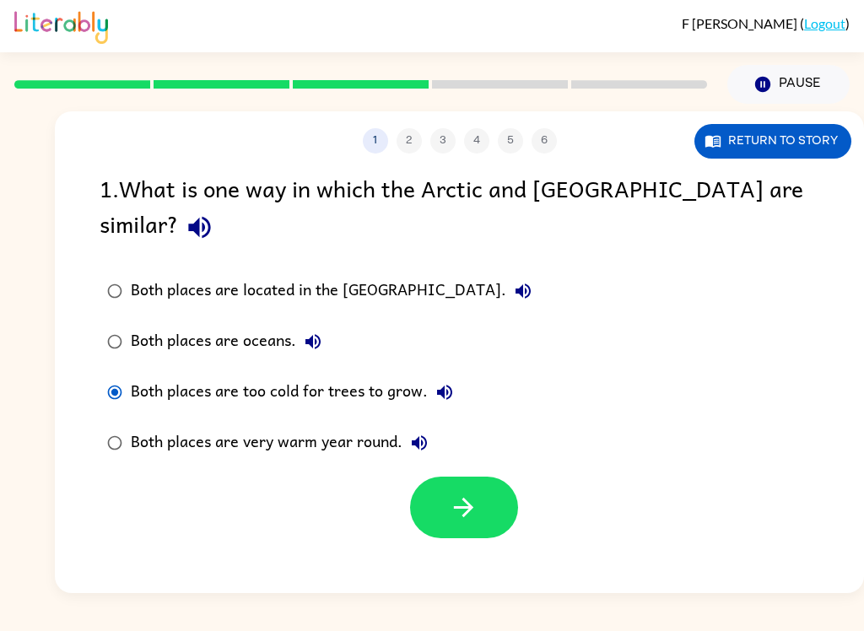
click at [481, 477] on button "button" at bounding box center [464, 508] width 108 height 62
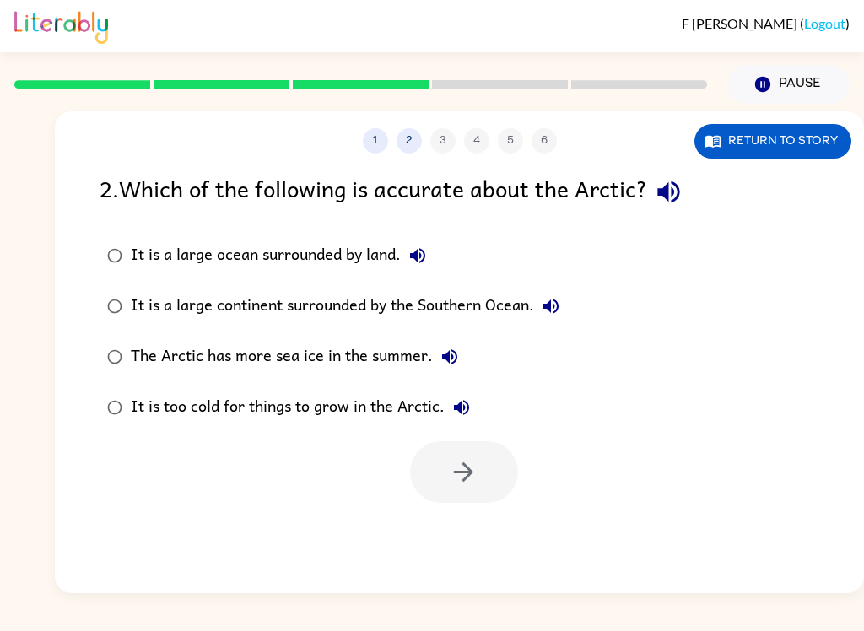
click at [396, 186] on div "2 . Which of the following is accurate about the Arctic?" at bounding box center [460, 191] width 720 height 43
click at [373, 240] on div "It is a large ocean surrounded by land." at bounding box center [283, 256] width 304 height 34
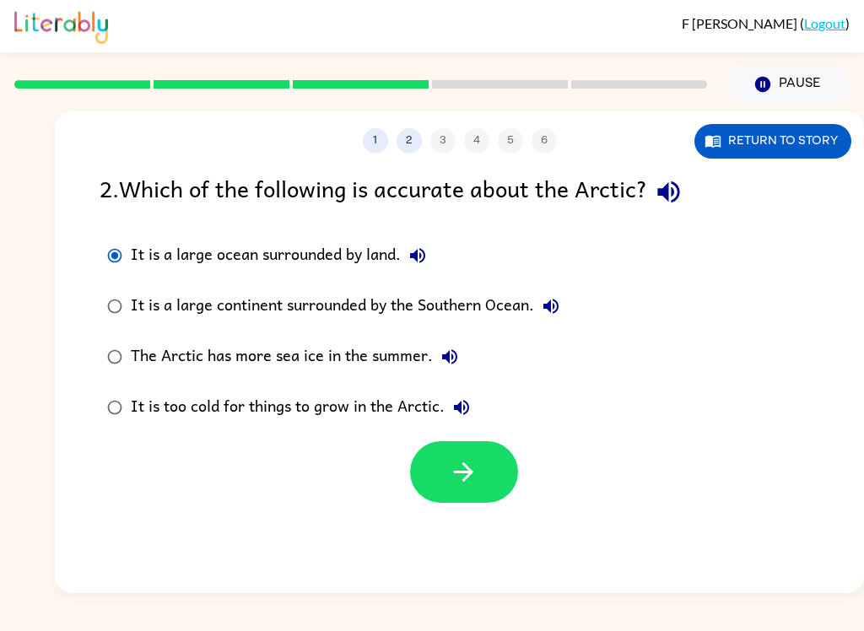
click at [481, 491] on button "button" at bounding box center [464, 472] width 108 height 62
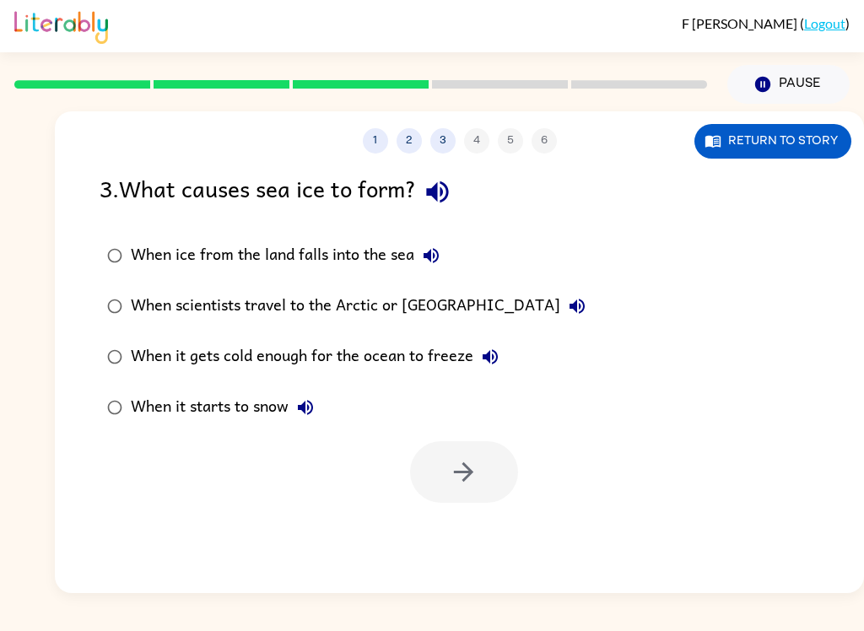
click at [464, 349] on div "When it gets cold enough for the ocean to freeze" at bounding box center [319, 357] width 376 height 34
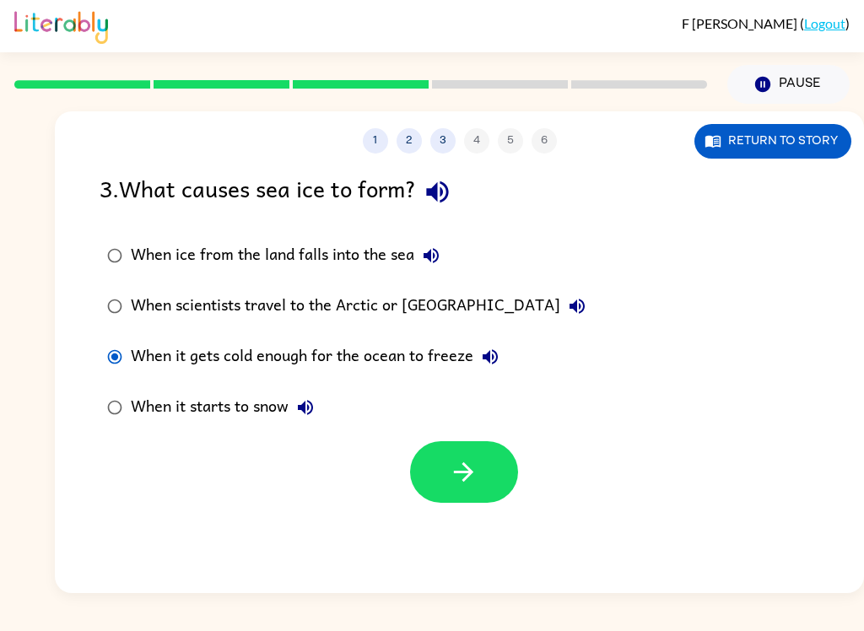
click at [474, 463] on icon "button" at bounding box center [464, 472] width 30 height 30
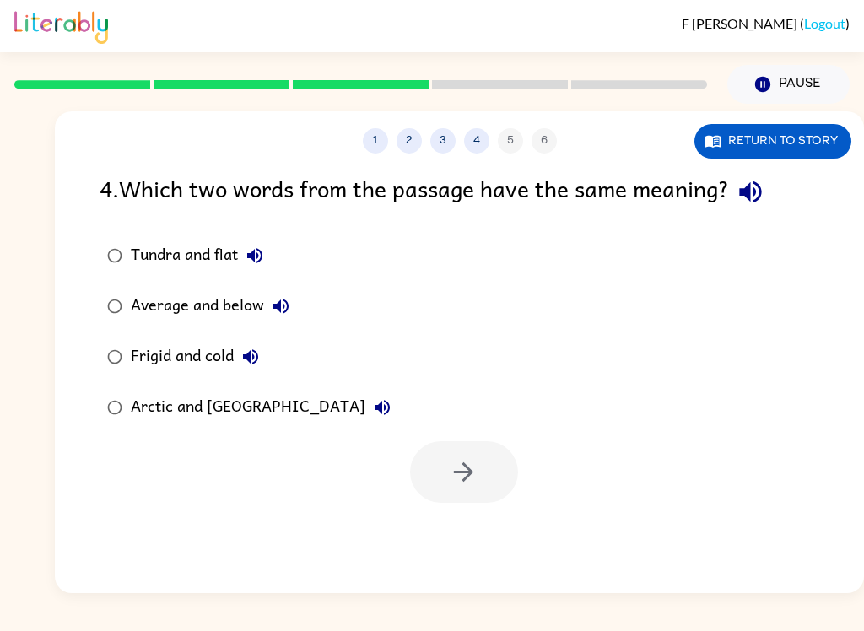
click at [227, 341] on div "Frigid and cold" at bounding box center [199, 357] width 137 height 34
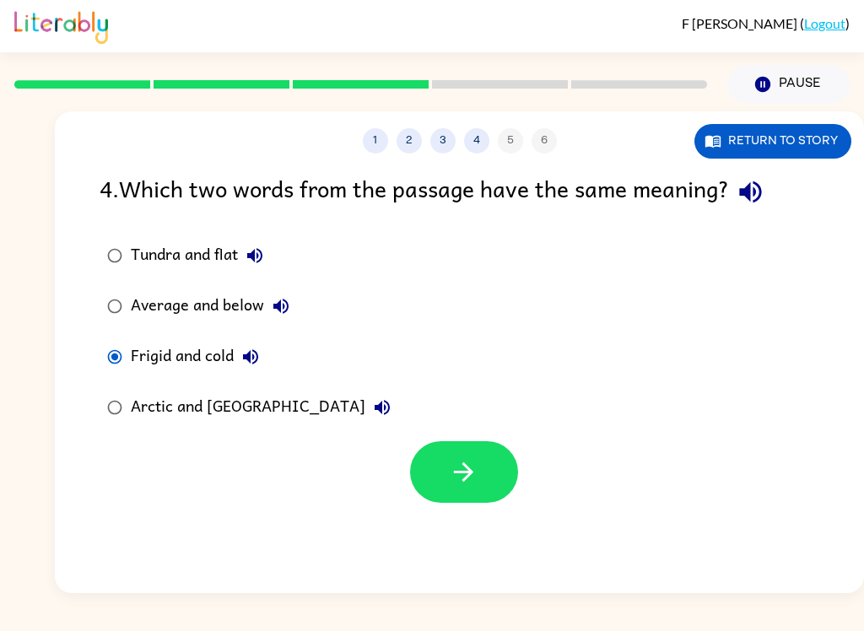
click at [451, 458] on icon "button" at bounding box center [464, 472] width 30 height 30
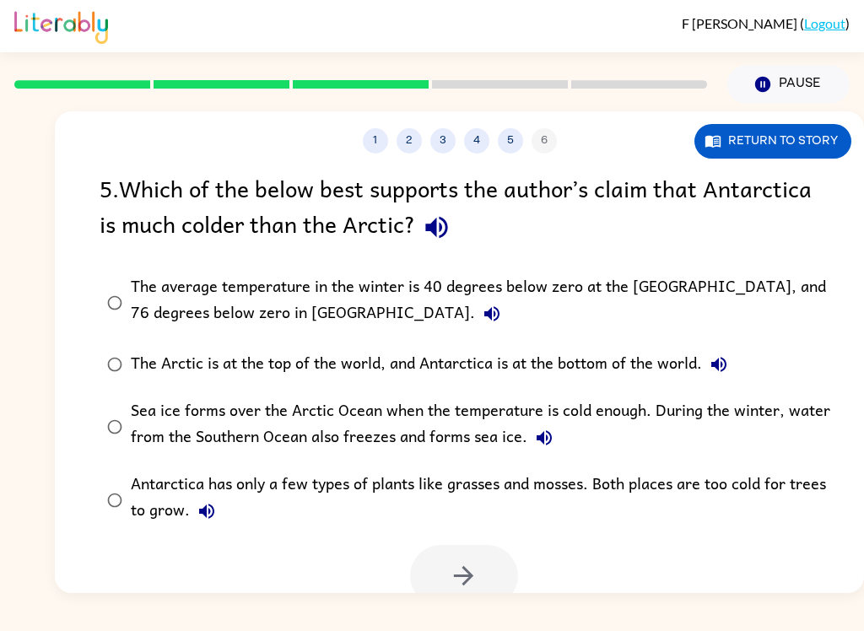
click at [676, 295] on div "The average temperature in the winter is 40 degrees below zero at the [GEOGRAPH…" at bounding box center [486, 302] width 711 height 57
click at [465, 561] on button "button" at bounding box center [464, 576] width 108 height 62
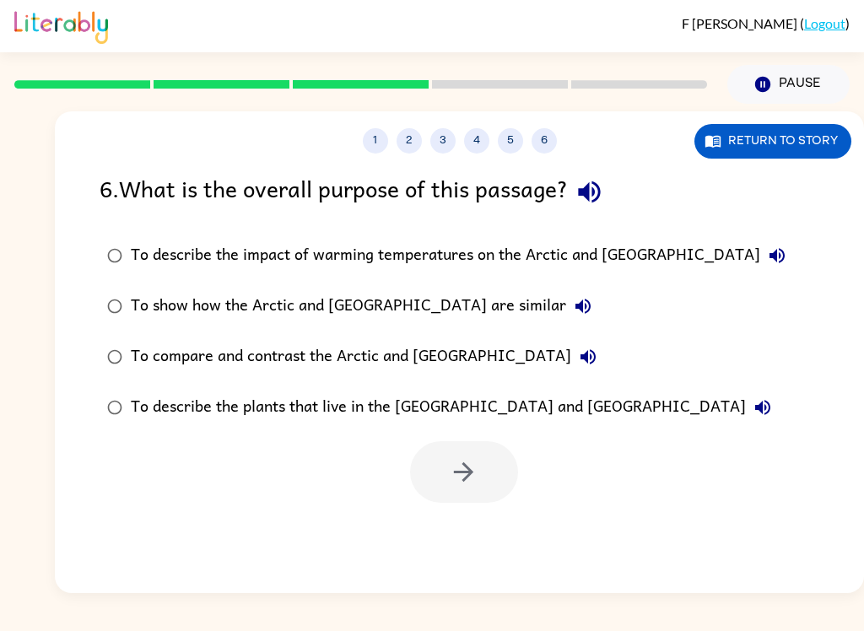
click at [416, 348] on div "To compare and contrast the Arctic and [GEOGRAPHIC_DATA]" at bounding box center [368, 357] width 474 height 34
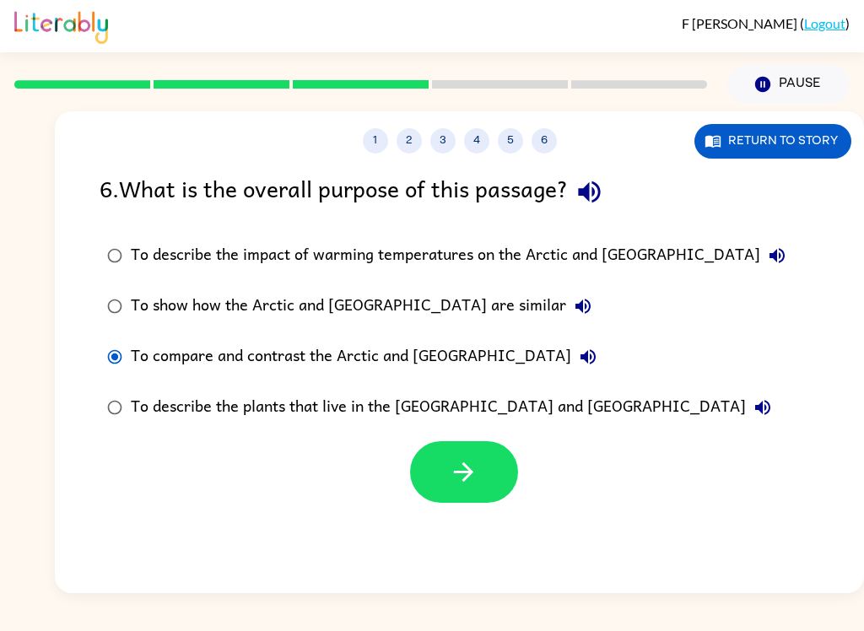
click at [477, 467] on icon "button" at bounding box center [464, 472] width 30 height 30
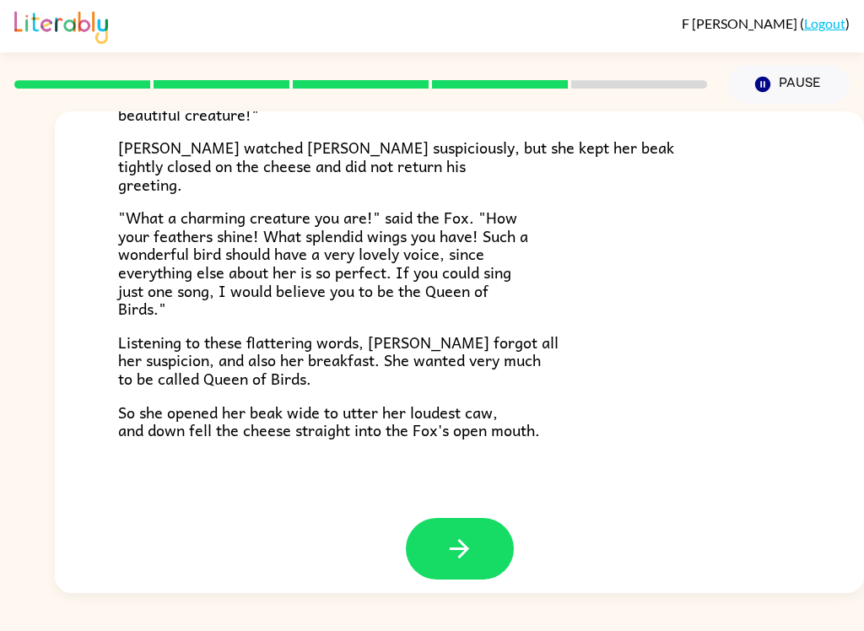
scroll to position [320, 0]
click at [482, 543] on button "button" at bounding box center [460, 550] width 108 height 62
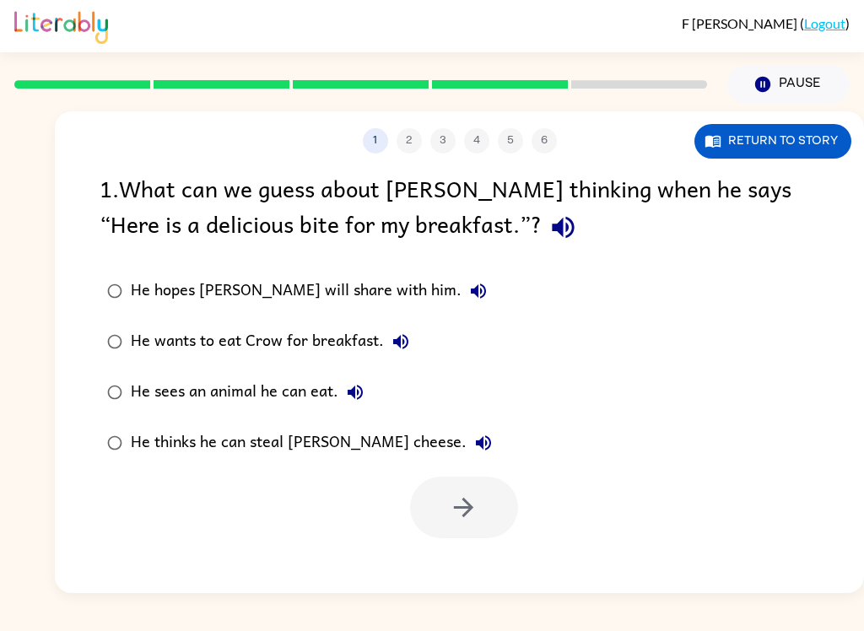
click at [424, 123] on div "1 2 3 4 5 6 Return to story 1 . What can we guess about [PERSON_NAME] thinking …" at bounding box center [459, 352] width 809 height 482
click at [370, 445] on div "He thinks he can steal [PERSON_NAME] cheese." at bounding box center [316, 443] width 370 height 34
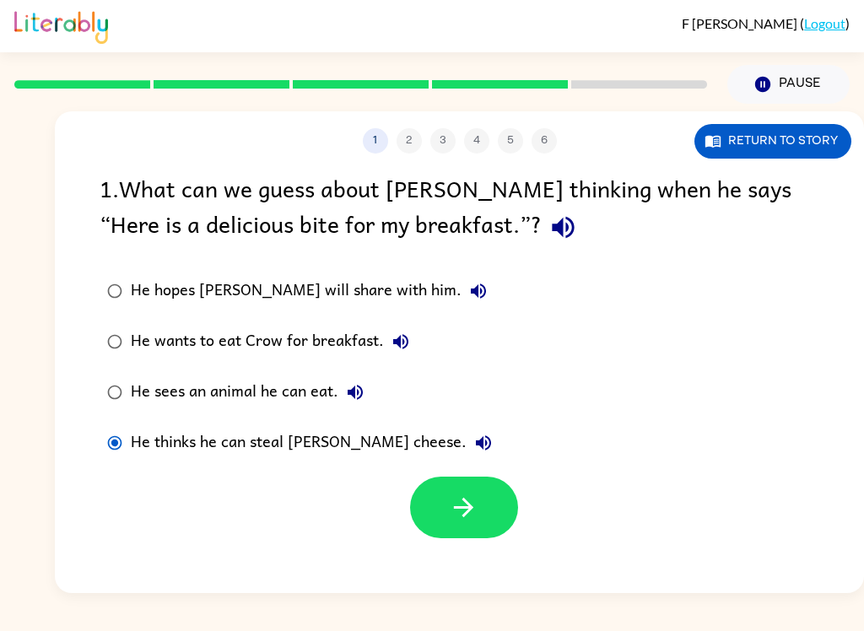
click at [460, 510] on icon "button" at bounding box center [464, 508] width 30 height 30
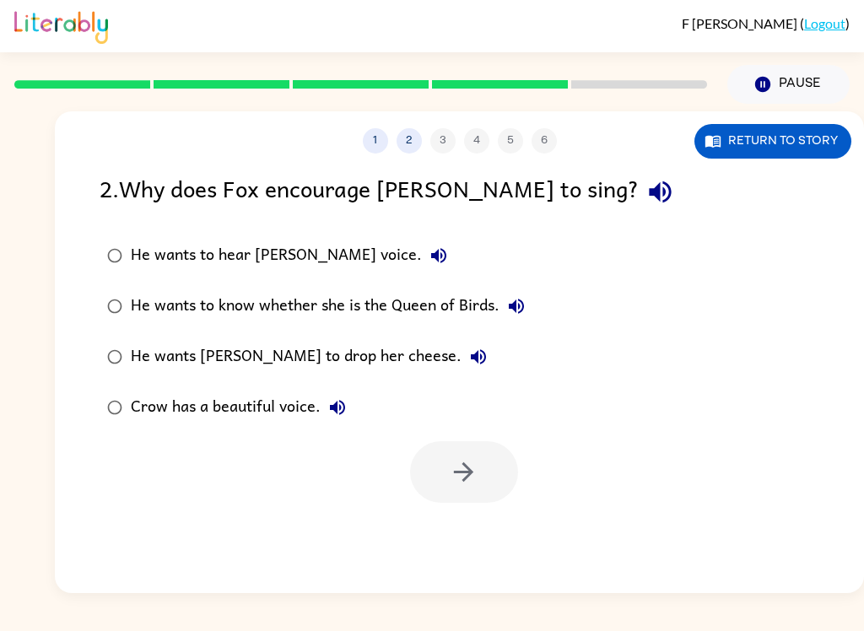
click at [324, 354] on div "He wants [PERSON_NAME] to drop her cheese." at bounding box center [313, 357] width 364 height 34
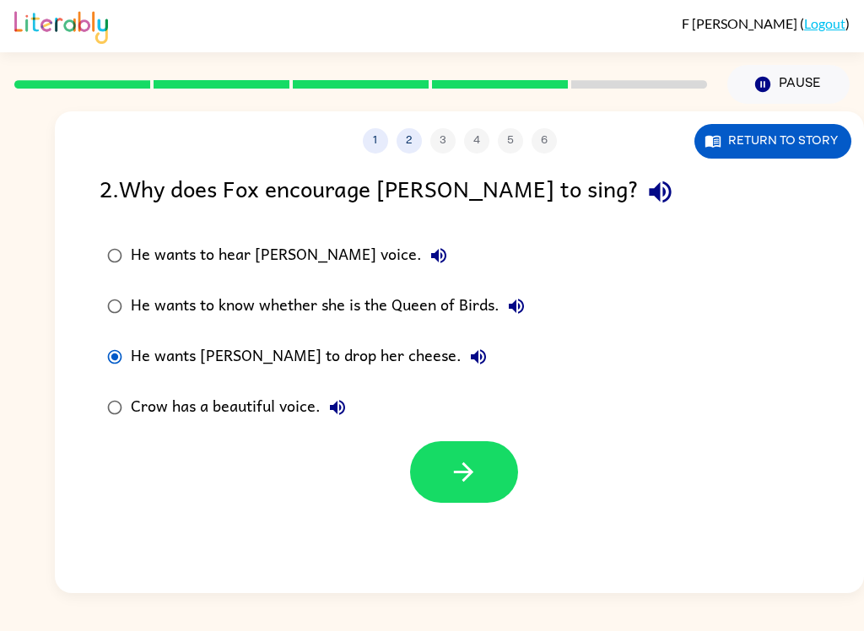
click at [476, 462] on icon "button" at bounding box center [464, 472] width 30 height 30
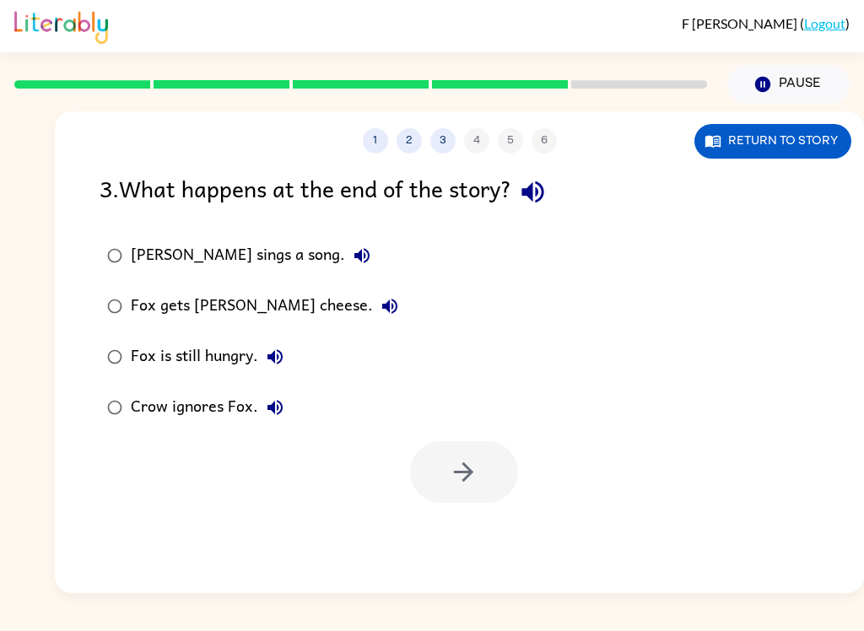
click at [266, 309] on div "Fox gets [PERSON_NAME] cheese." at bounding box center [269, 306] width 276 height 34
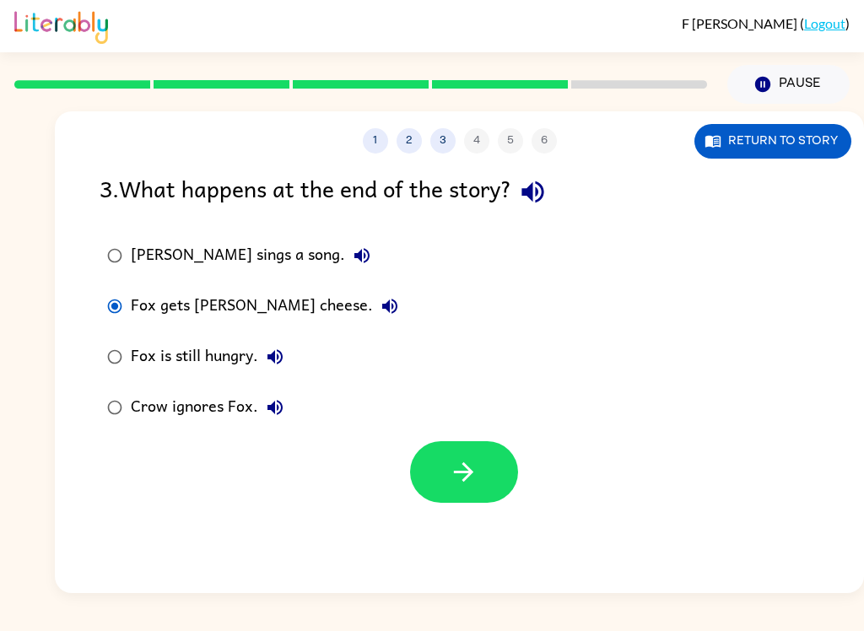
click at [467, 464] on icon "button" at bounding box center [464, 472] width 30 height 30
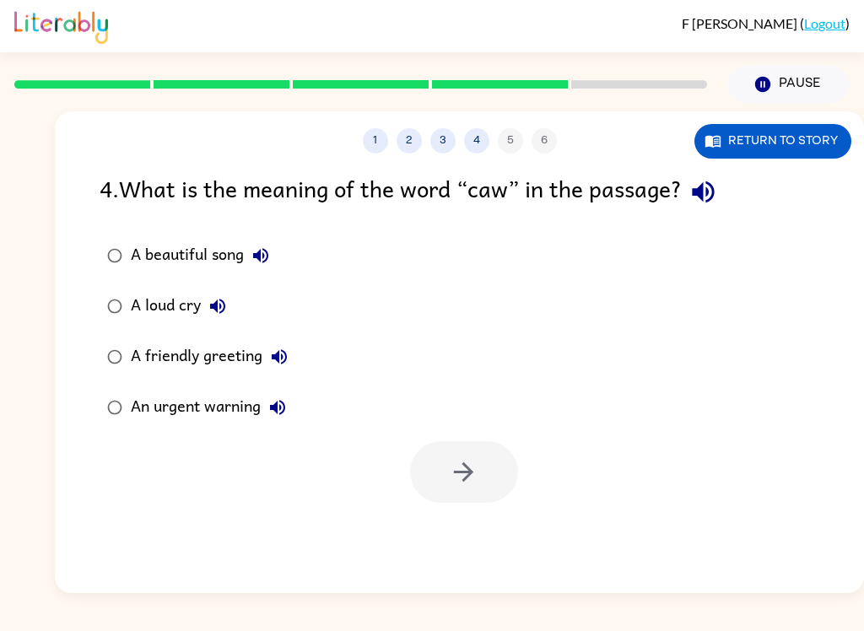
click at [194, 317] on div "A loud cry" at bounding box center [183, 306] width 104 height 34
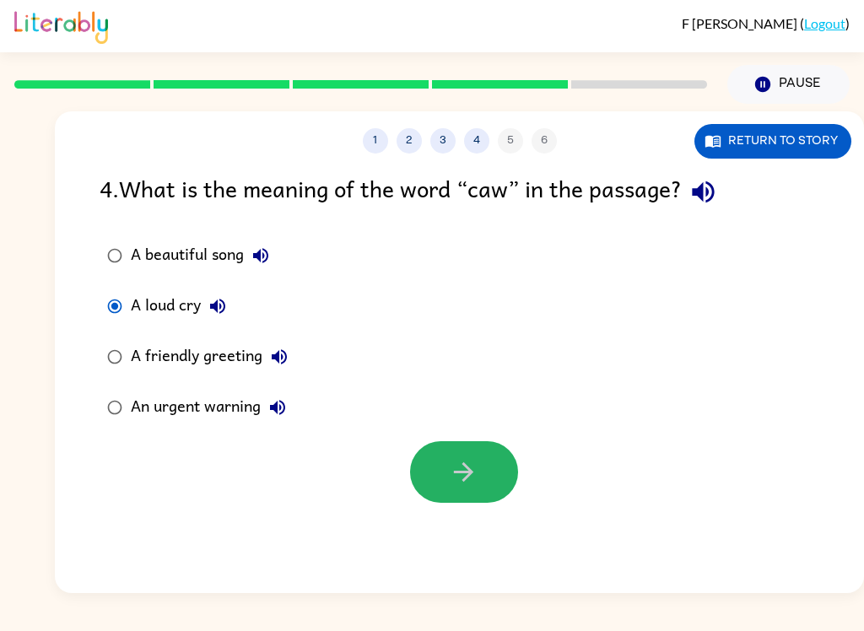
click at [479, 464] on button "button" at bounding box center [464, 472] width 108 height 62
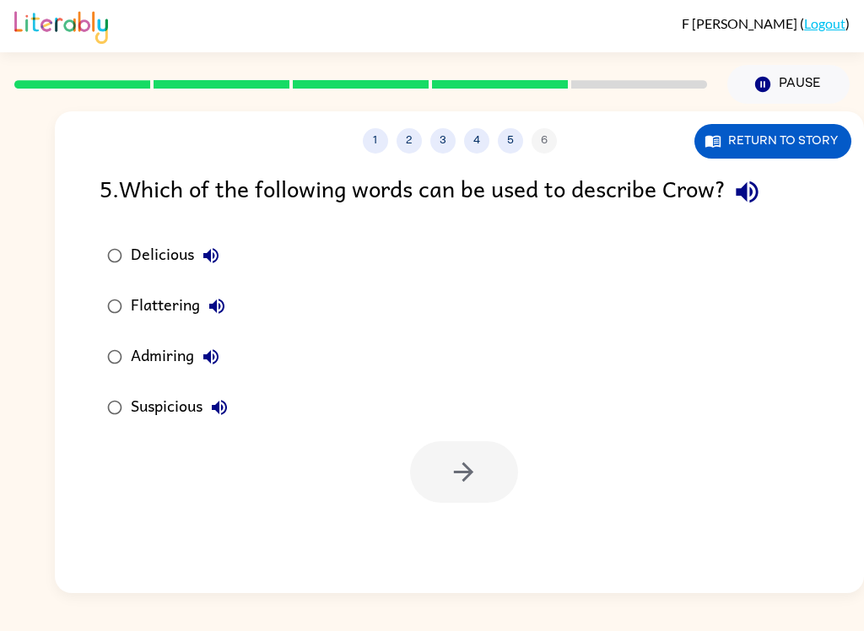
click at [200, 407] on div "Suspicious" at bounding box center [183, 408] width 105 height 34
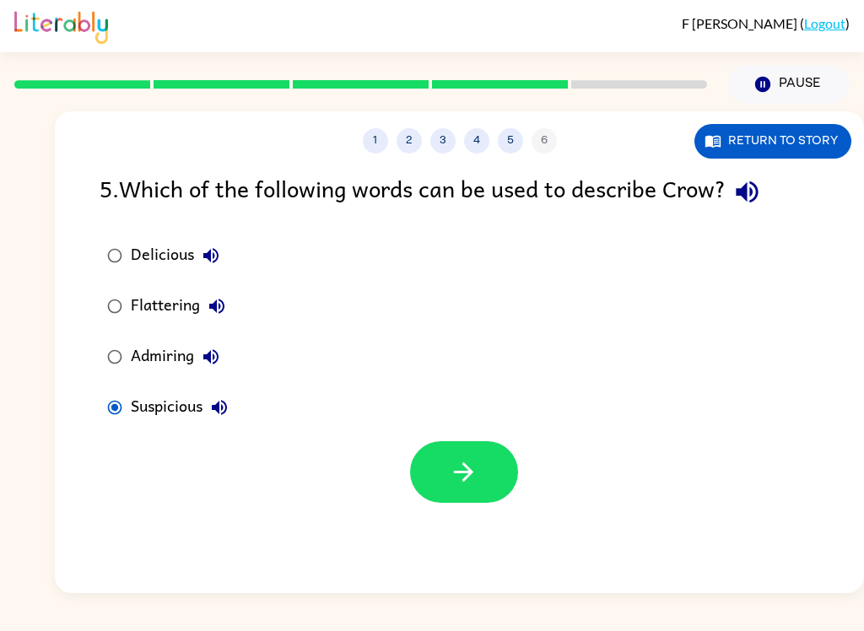
click at [497, 460] on button "button" at bounding box center [464, 472] width 108 height 62
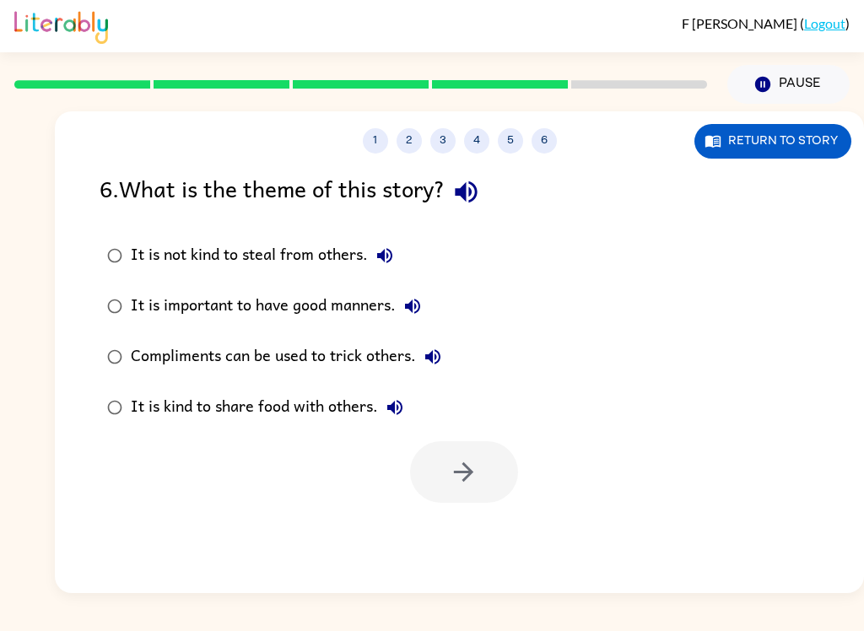
click at [154, 410] on div "It is kind to share food with others." at bounding box center [271, 408] width 281 height 34
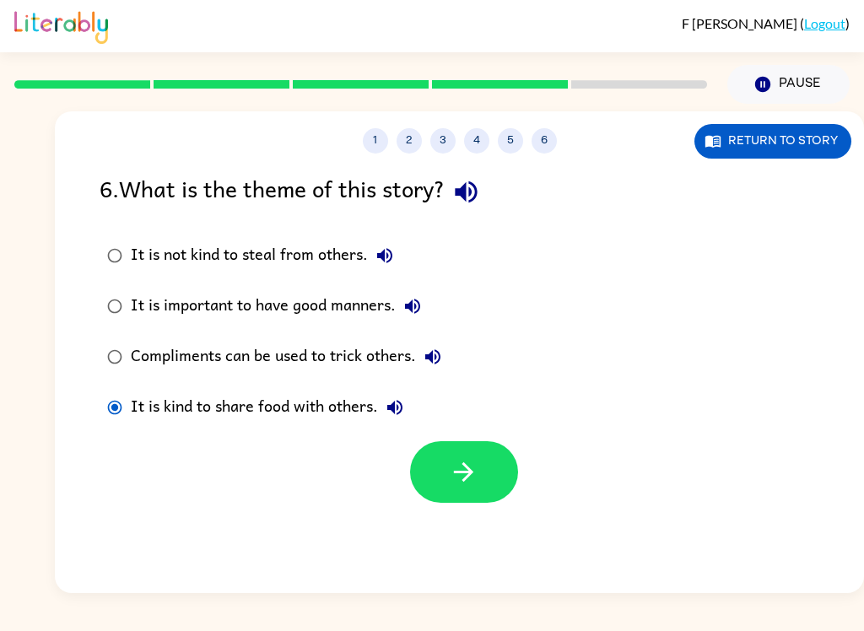
click at [434, 502] on button "button" at bounding box center [464, 472] width 108 height 62
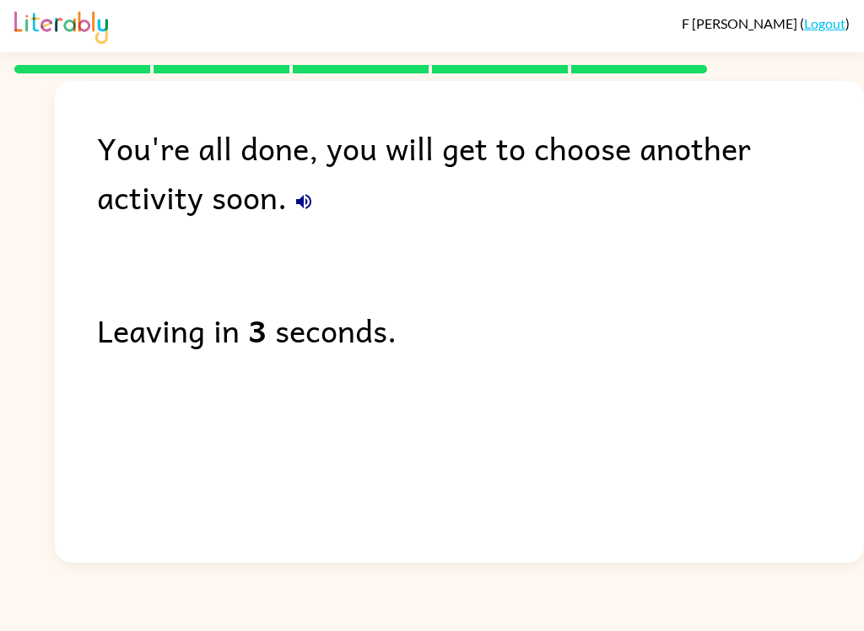
click at [441, 624] on div "[PERSON_NAME] ( Logout ) You're all done, you will get to choose another activi…" at bounding box center [432, 315] width 864 height 631
